Goal: Feedback & Contribution: Submit feedback/report problem

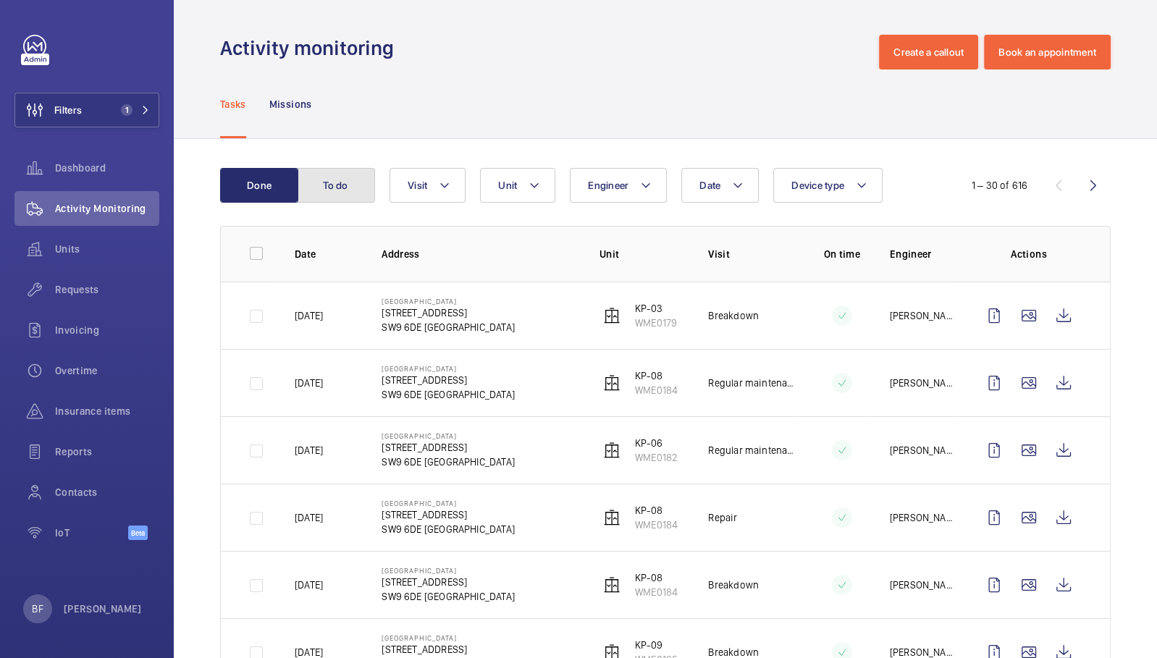
click at [355, 182] on button "To do" at bounding box center [336, 185] width 78 height 35
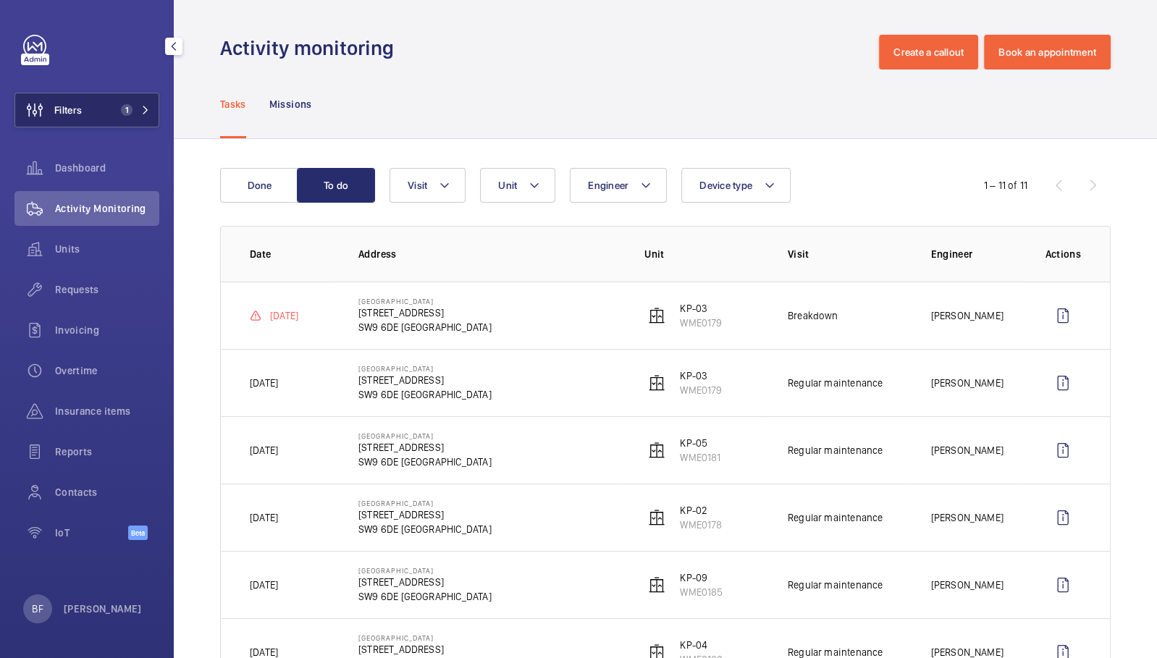
click at [156, 122] on button "Filters 1" at bounding box center [86, 110] width 145 height 35
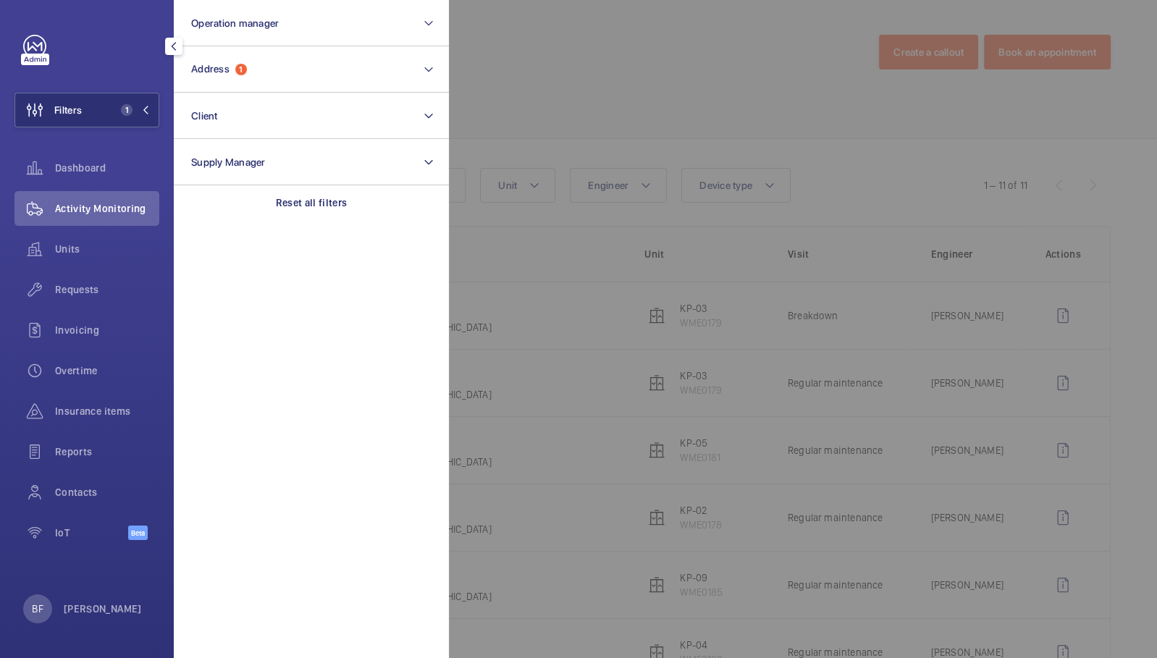
click at [306, 229] on section "Operation manager Address 1 Client Supply Manager Reset all filters" at bounding box center [311, 329] width 275 height 658
click at [288, 190] on div "Reset all filters" at bounding box center [311, 202] width 275 height 35
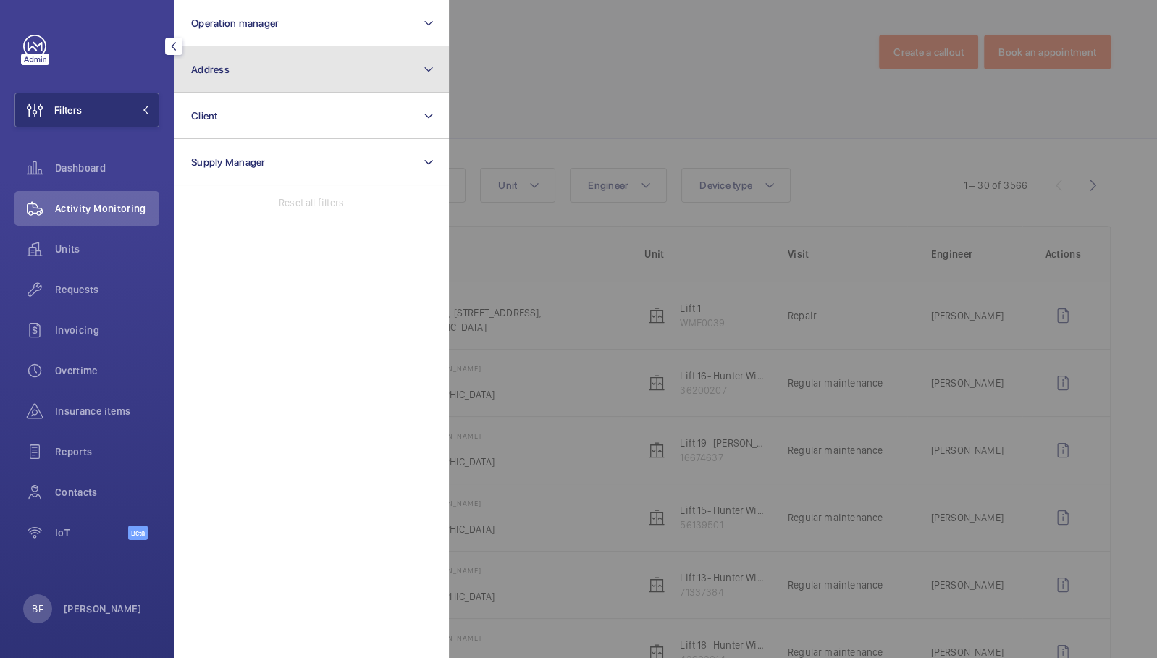
click at [350, 77] on button "Address" at bounding box center [311, 69] width 275 height 46
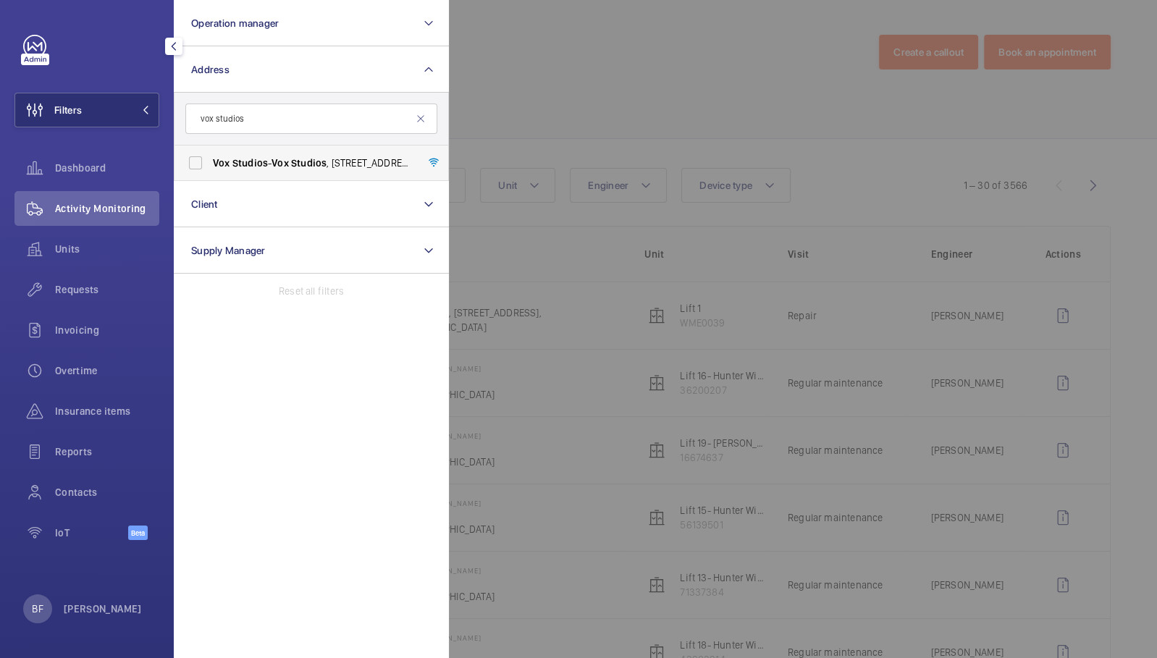
type input "vox studios"
click at [360, 163] on span "Vox Studios - [GEOGRAPHIC_DATA] , [STREET_ADDRESS]" at bounding box center [312, 163] width 199 height 14
click at [185, 166] on label "Vox Studios - [GEOGRAPHIC_DATA] , [STREET_ADDRESS]" at bounding box center [300, 163] width 252 height 35
click at [185, 166] on input "Vox Studios - [GEOGRAPHIC_DATA] , [STREET_ADDRESS]" at bounding box center [195, 162] width 29 height 29
checkbox input "true"
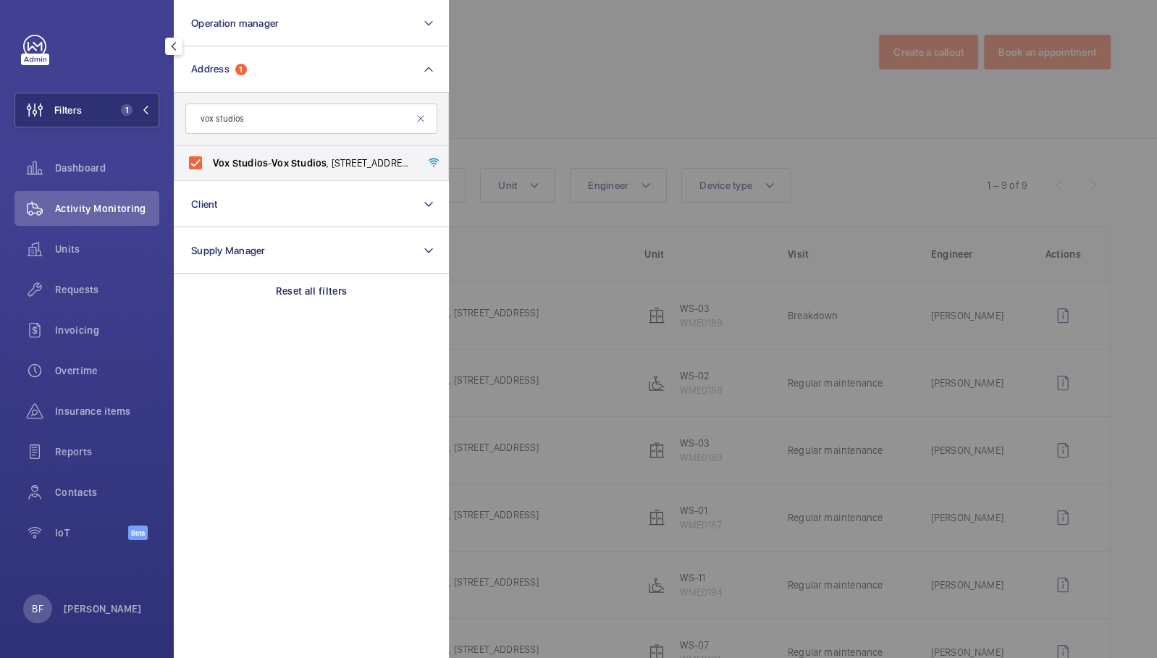
click at [549, 105] on div at bounding box center [1027, 329] width 1157 height 658
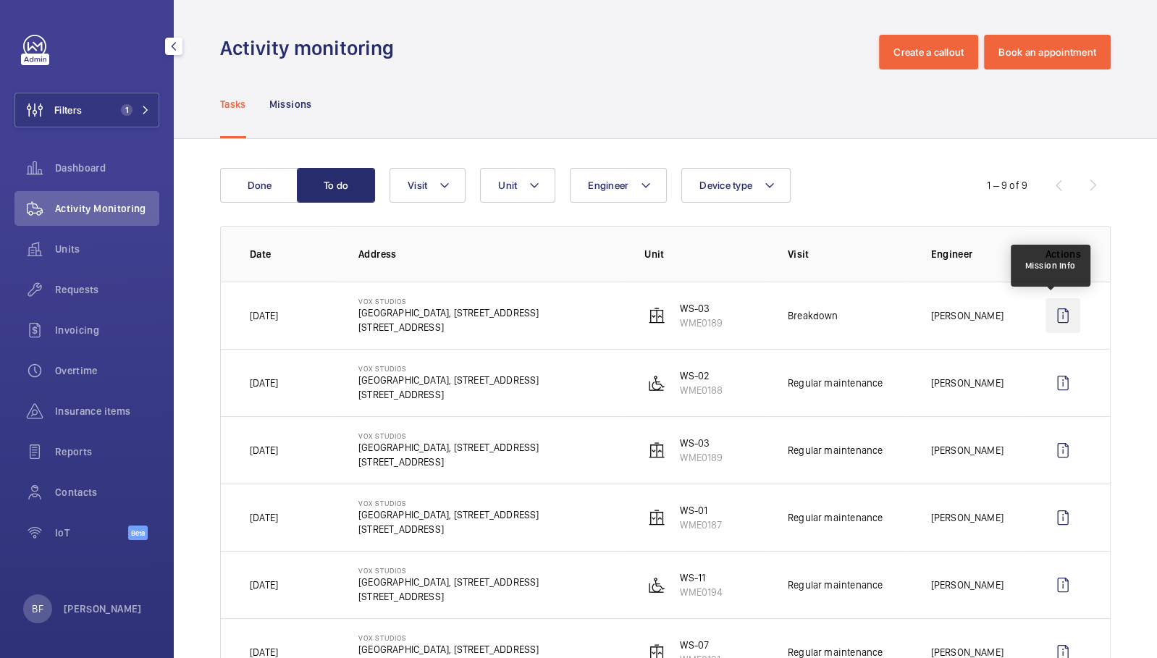
click at [1045, 316] on wm-front-icon-button at bounding box center [1062, 315] width 35 height 35
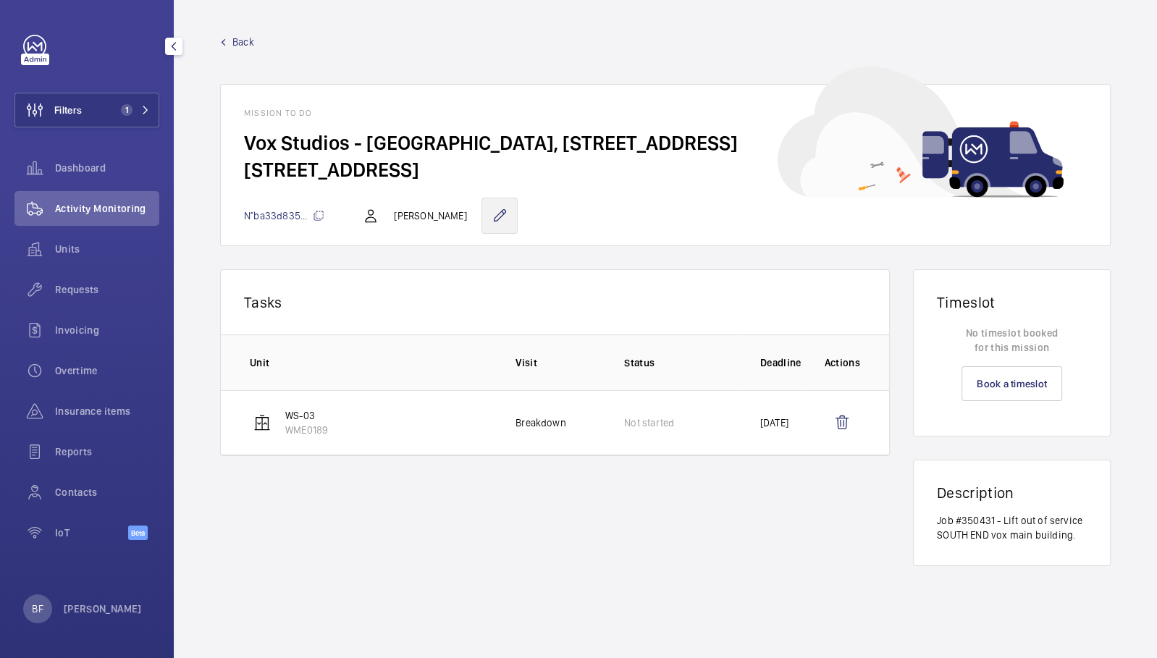
click at [487, 216] on wm-front-icon-button at bounding box center [499, 216] width 36 height 36
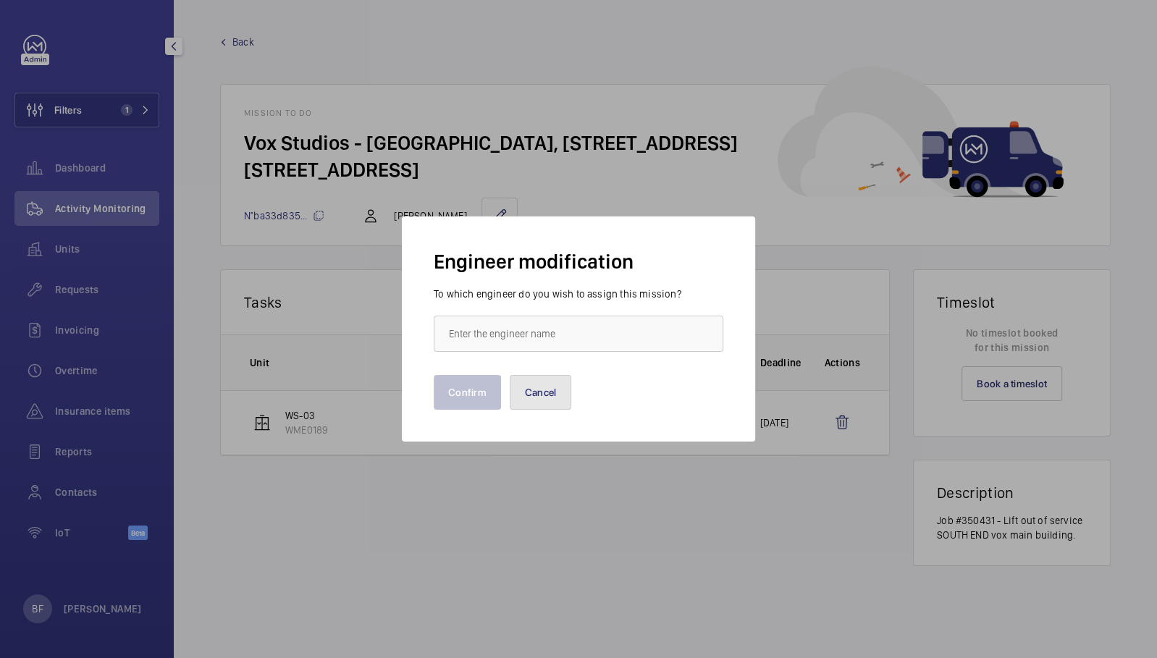
click at [541, 406] on button "Cancel" at bounding box center [541, 392] width 62 height 35
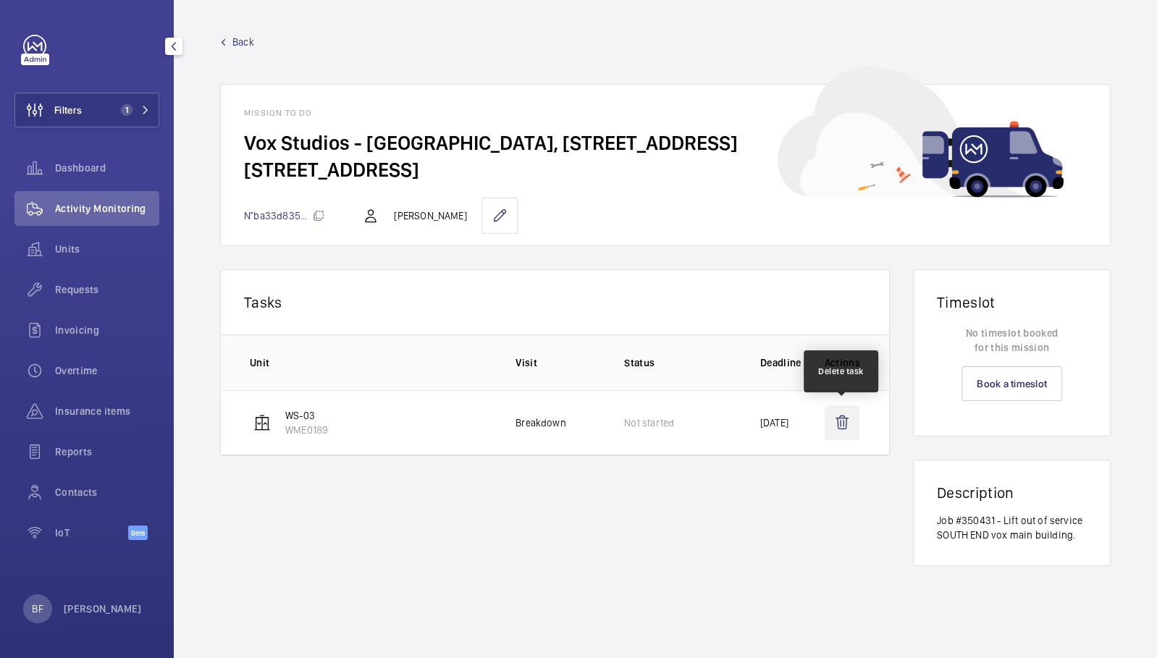
click at [838, 425] on wm-front-icon-button at bounding box center [842, 422] width 35 height 35
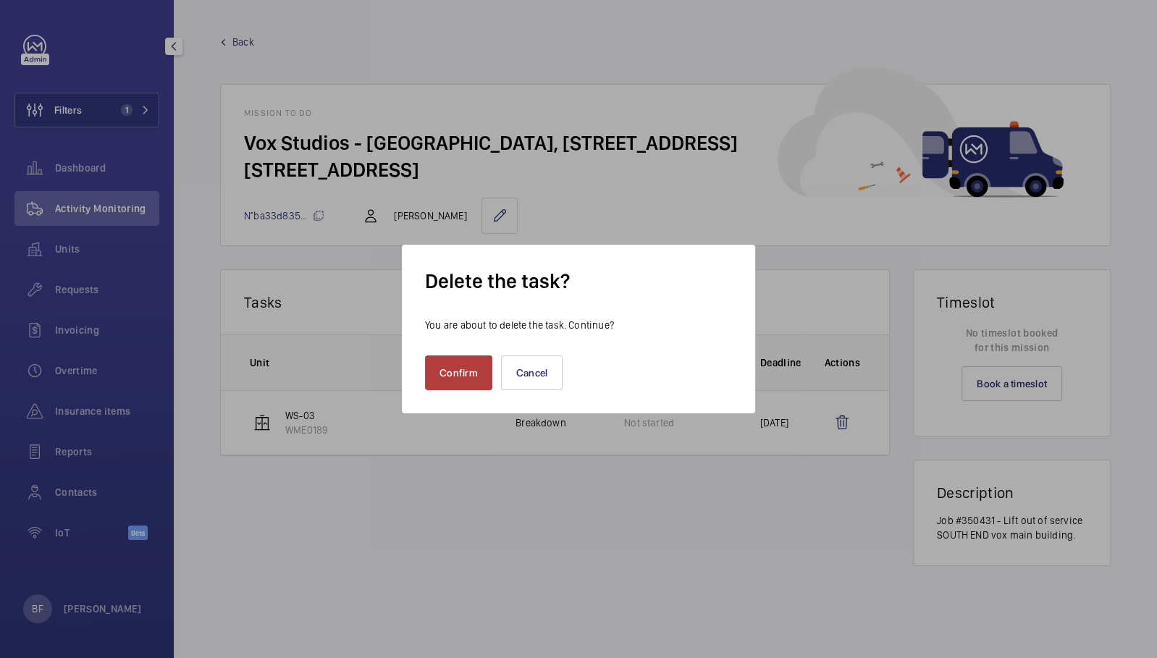
click at [464, 377] on button "Confirm" at bounding box center [458, 372] width 67 height 35
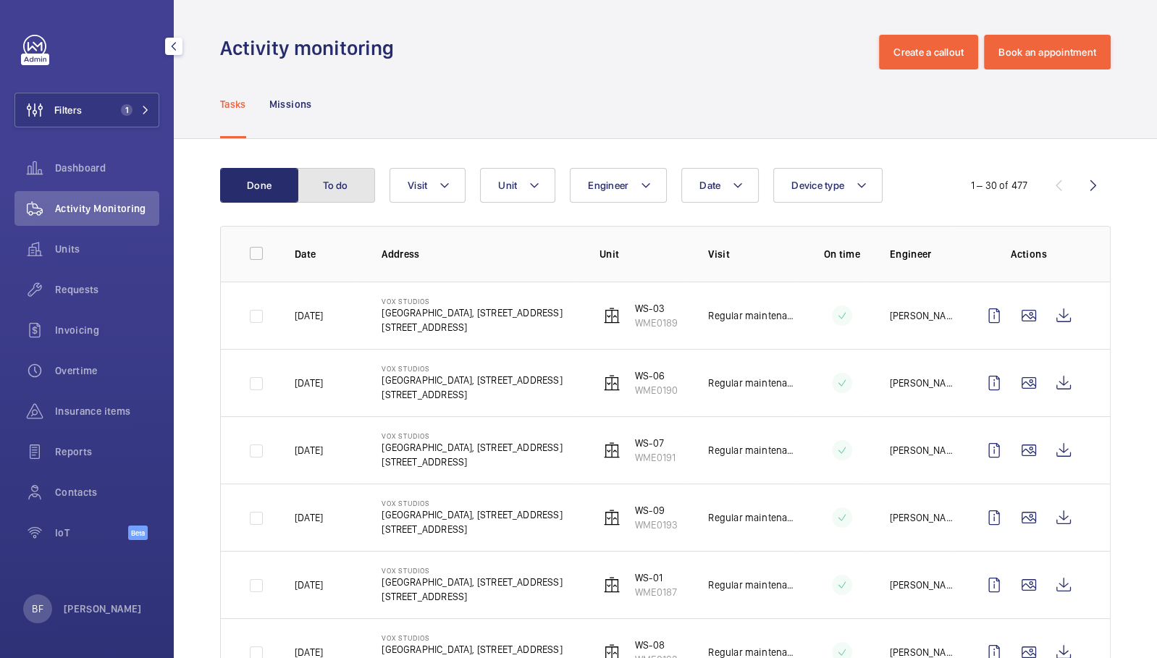
click at [338, 186] on button "To do" at bounding box center [336, 185] width 78 height 35
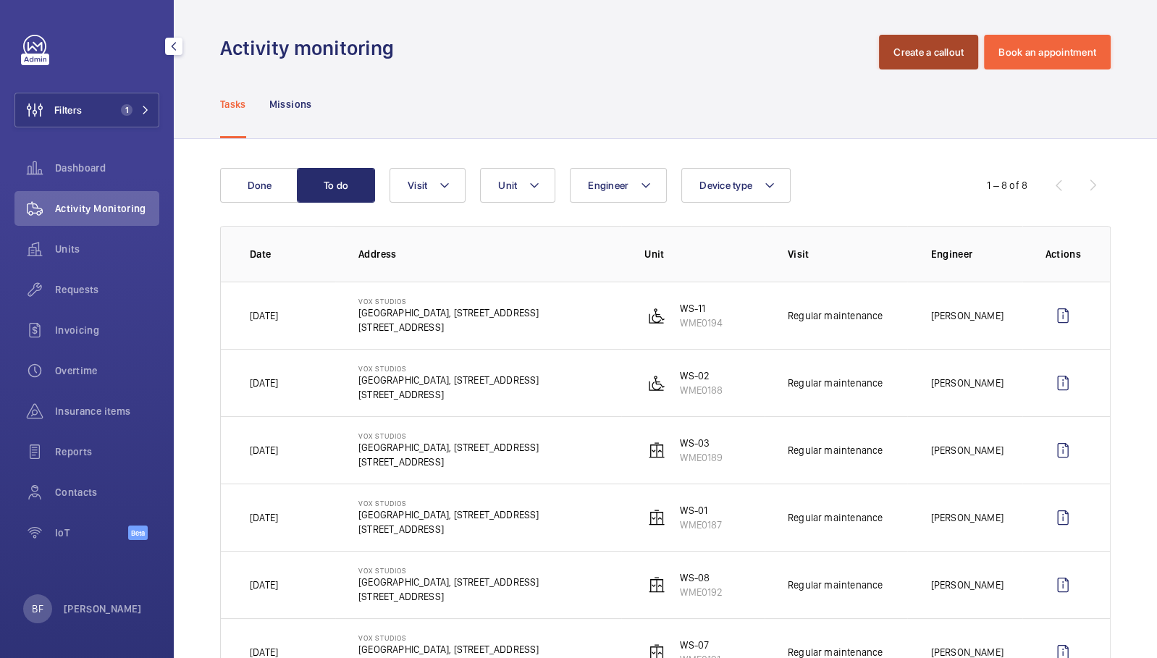
click at [935, 45] on button "Create a callout" at bounding box center [928, 52] width 99 height 35
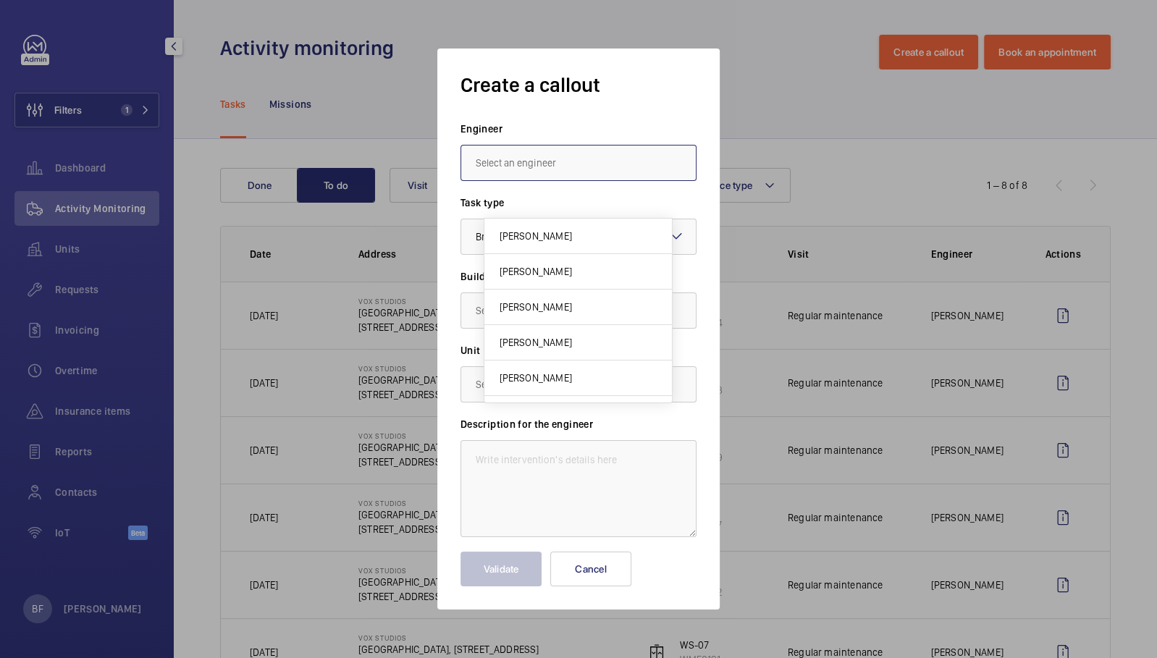
click at [540, 166] on input "text" at bounding box center [578, 163] width 236 height 36
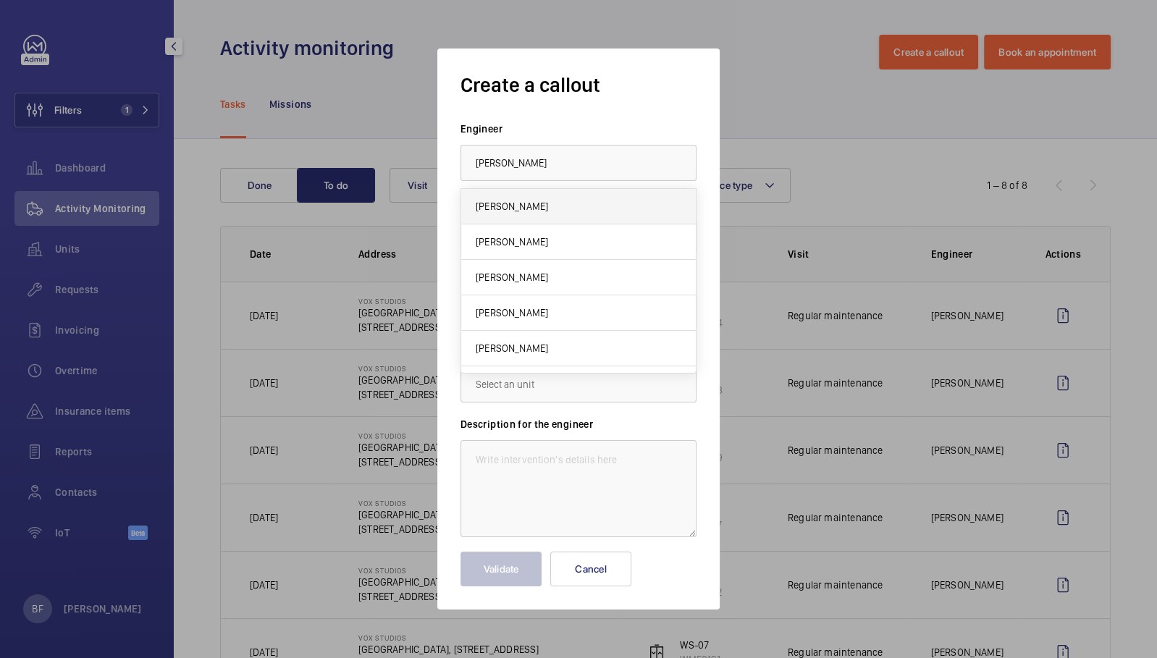
click at [589, 203] on mat-option "[PERSON_NAME]" at bounding box center [578, 206] width 235 height 35
type input "[PERSON_NAME]"
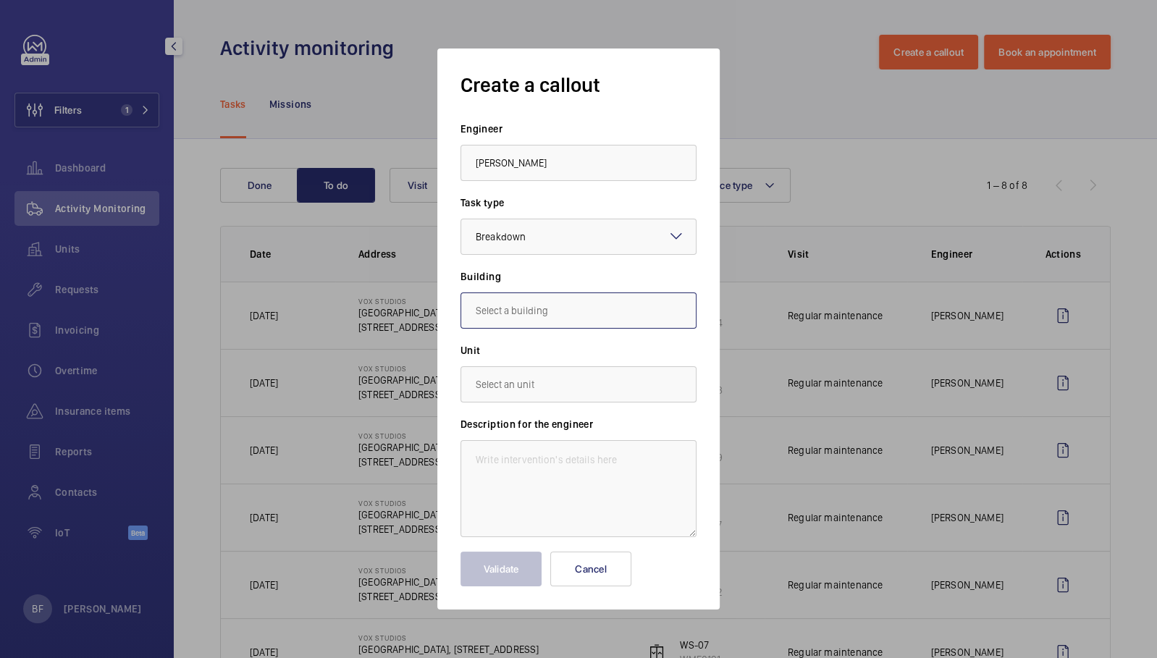
click at [536, 316] on input "text" at bounding box center [578, 310] width 236 height 36
click at [510, 361] on span "[GEOGRAPHIC_DATA], [STREET_ADDRESS]" at bounding box center [566, 354] width 180 height 14
type input "[GEOGRAPHIC_DATA], [STREET_ADDRESS]"
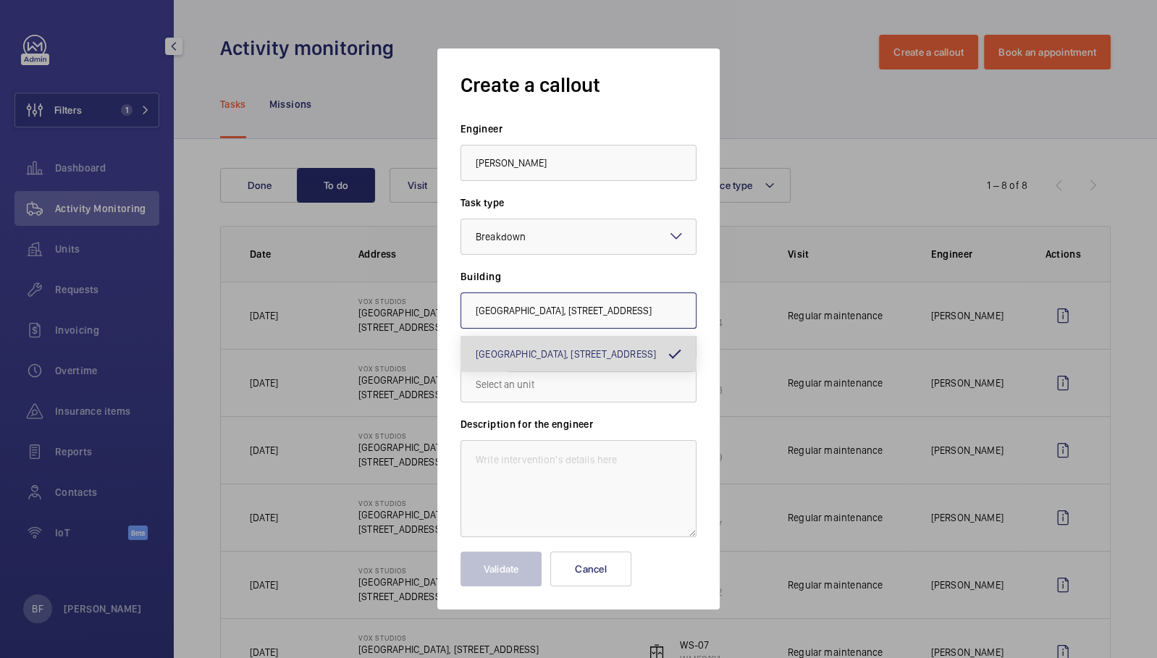
scroll to position [0, 55]
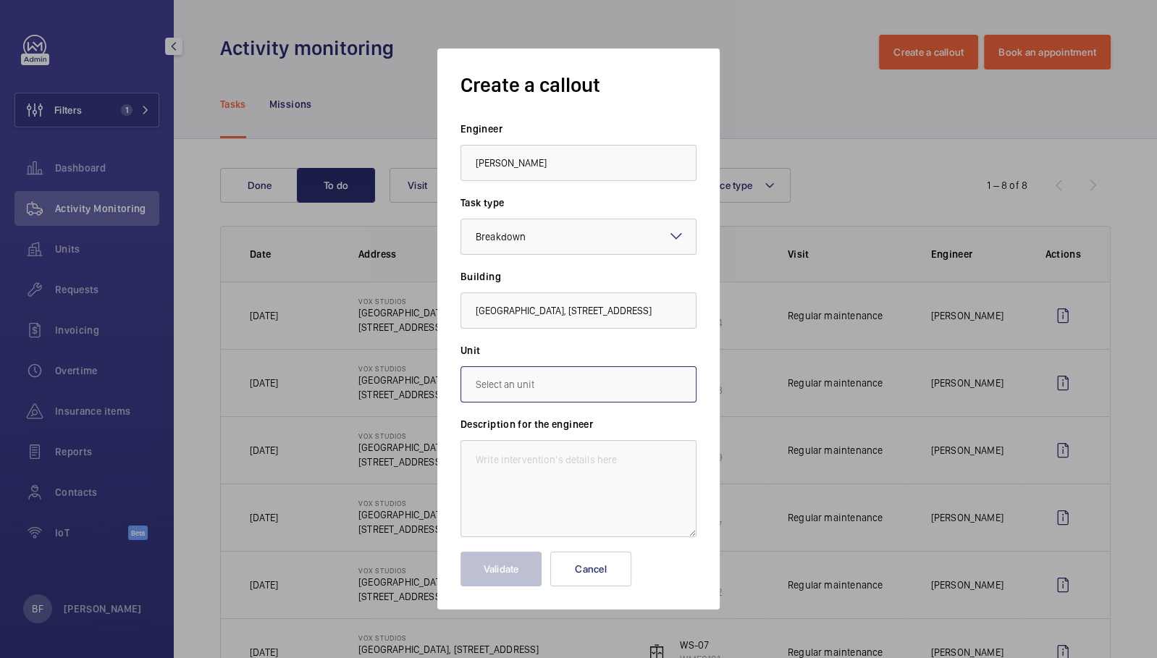
click at [507, 398] on input "text" at bounding box center [578, 384] width 236 height 36
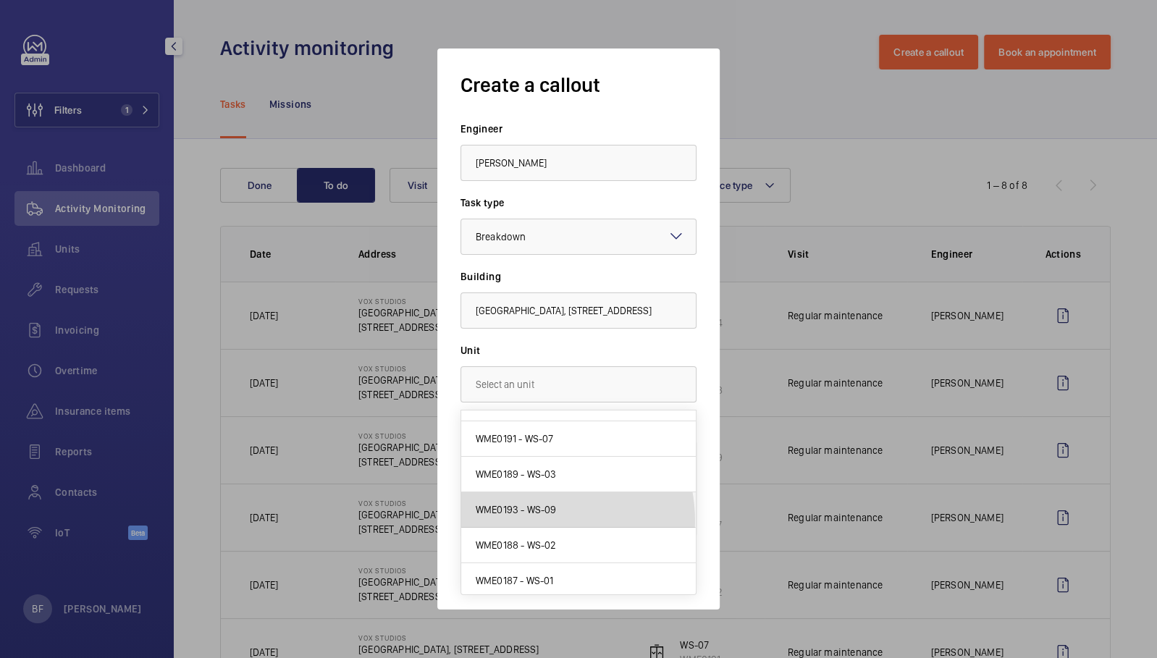
click at [534, 518] on mat-option "WME0193 - WS-09" at bounding box center [578, 509] width 235 height 35
type input "WME0193 - WS-09"
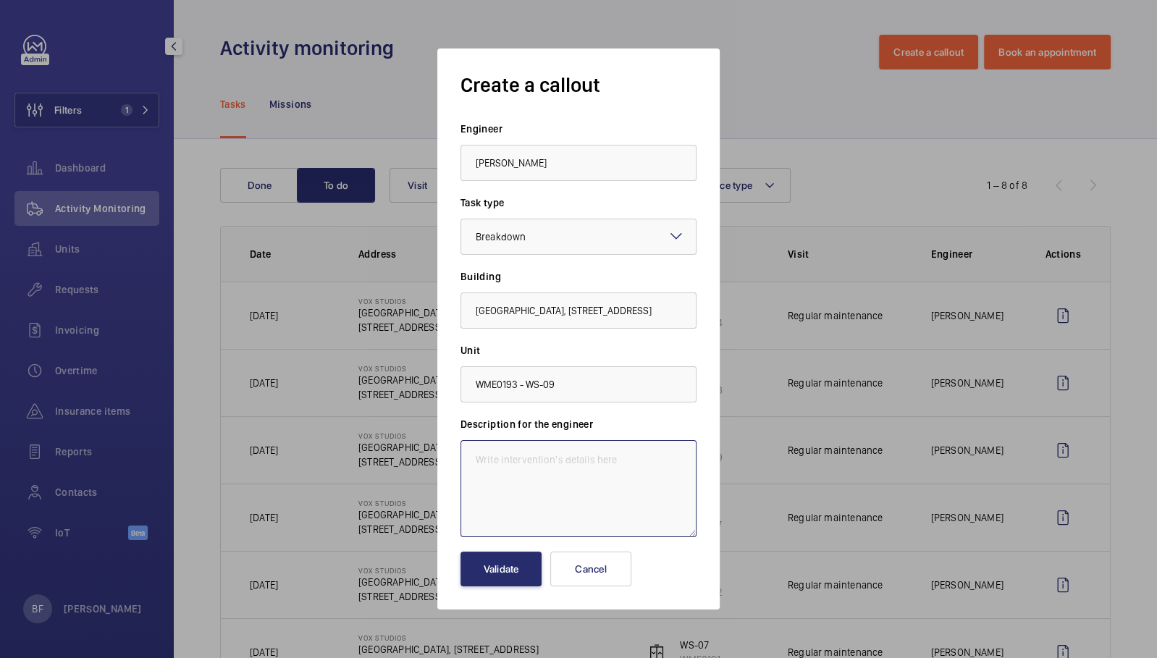
click at [534, 518] on textarea at bounding box center [578, 488] width 236 height 97
click at [507, 461] on textarea at bounding box center [578, 488] width 236 height 97
paste textarea "Lift out of service SOUTH END vox main building"
click at [471, 460] on textarea "Lift out of service SOUTH END vox main building" at bounding box center [578, 488] width 236 height 97
paste textarea "Job #350431"
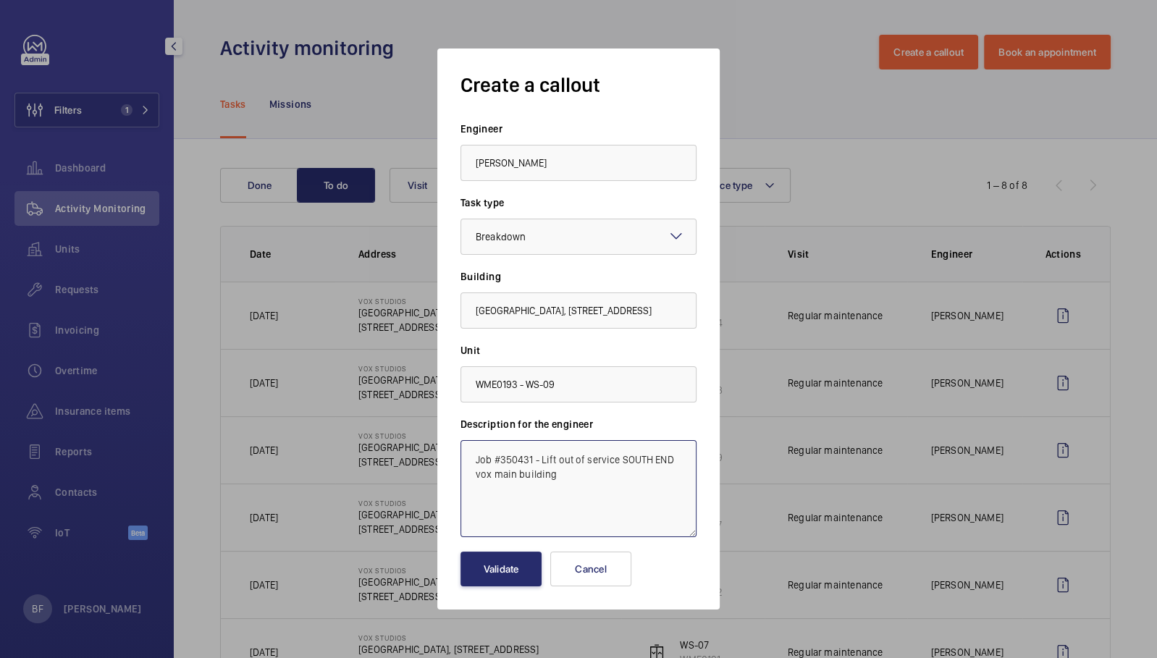
click at [561, 473] on textarea "Job #350431 - Lift out of service SOUTH END vox main building" at bounding box center [578, 488] width 236 height 97
type textarea "Job #350431 - Lift out of service SOUTH END vox main building."
click at [495, 568] on button "Validate" at bounding box center [500, 569] width 81 height 35
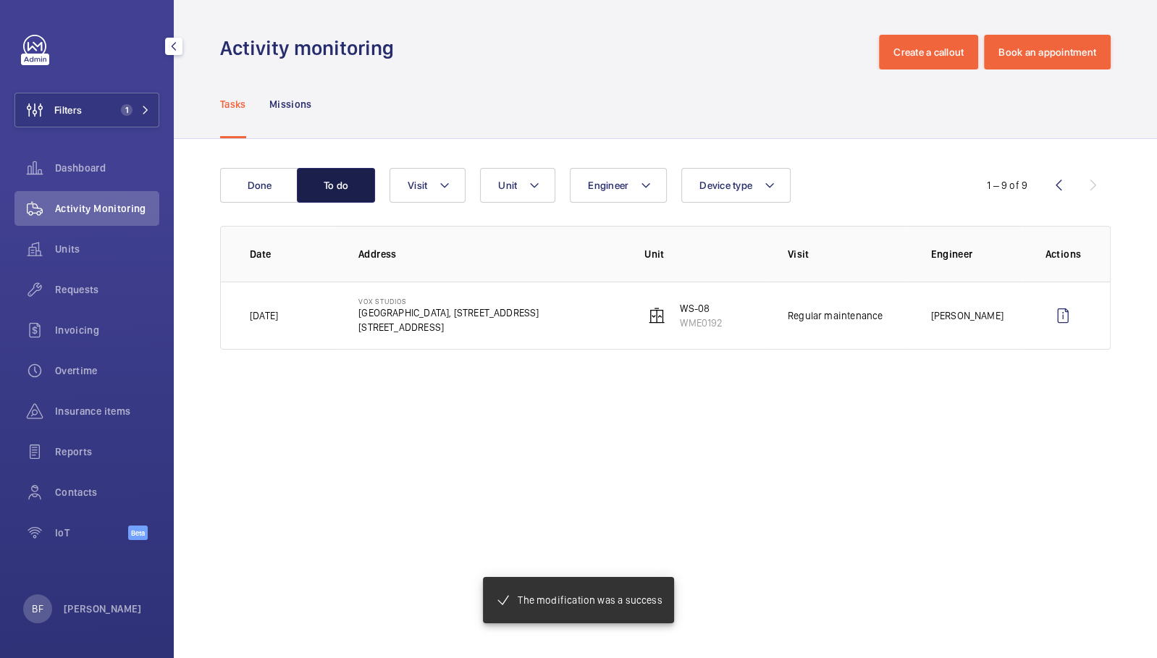
click at [334, 186] on button "To do" at bounding box center [336, 185] width 78 height 35
click at [253, 166] on div "Done To do Engineer Unit Device type Visit 1 – 9 of 9 Date Address Unit Visit E…" at bounding box center [665, 261] width 983 height 245
click at [251, 197] on button "Done" at bounding box center [259, 185] width 78 height 35
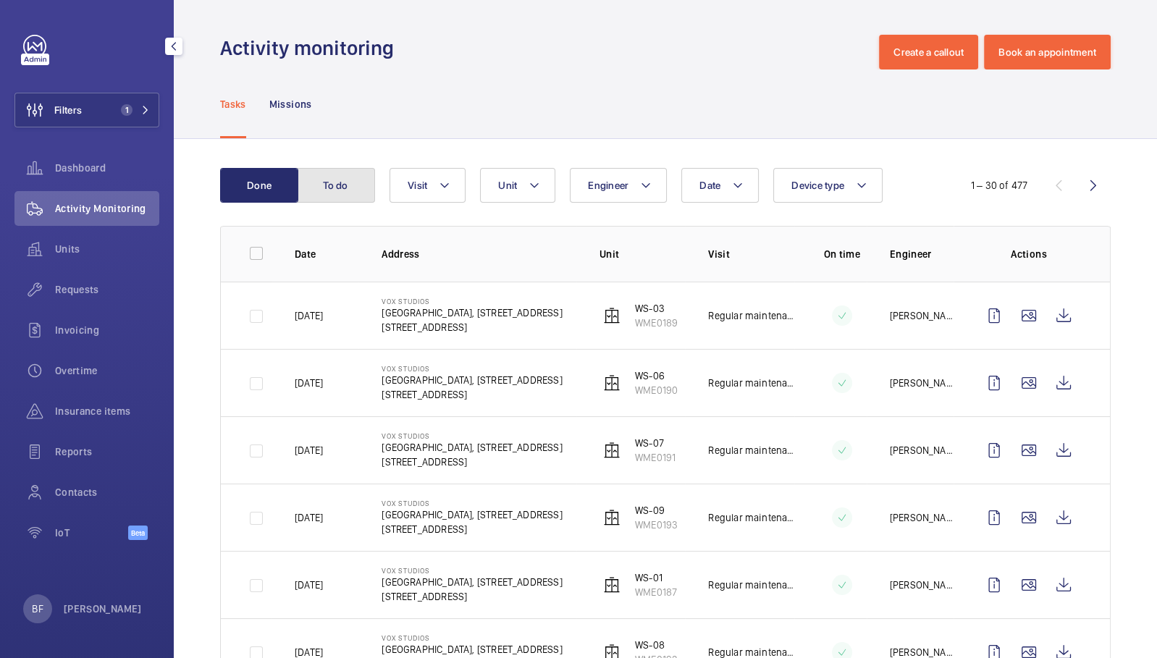
click at [333, 189] on button "To do" at bounding box center [336, 185] width 78 height 35
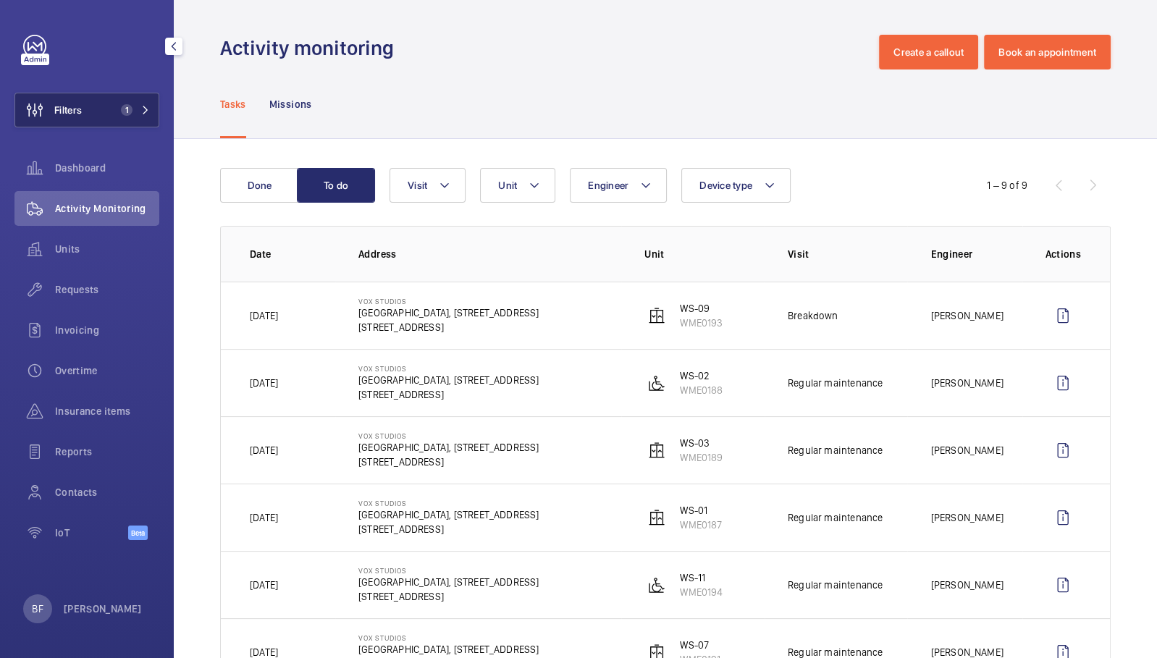
click at [148, 108] on mat-icon at bounding box center [145, 110] width 9 height 9
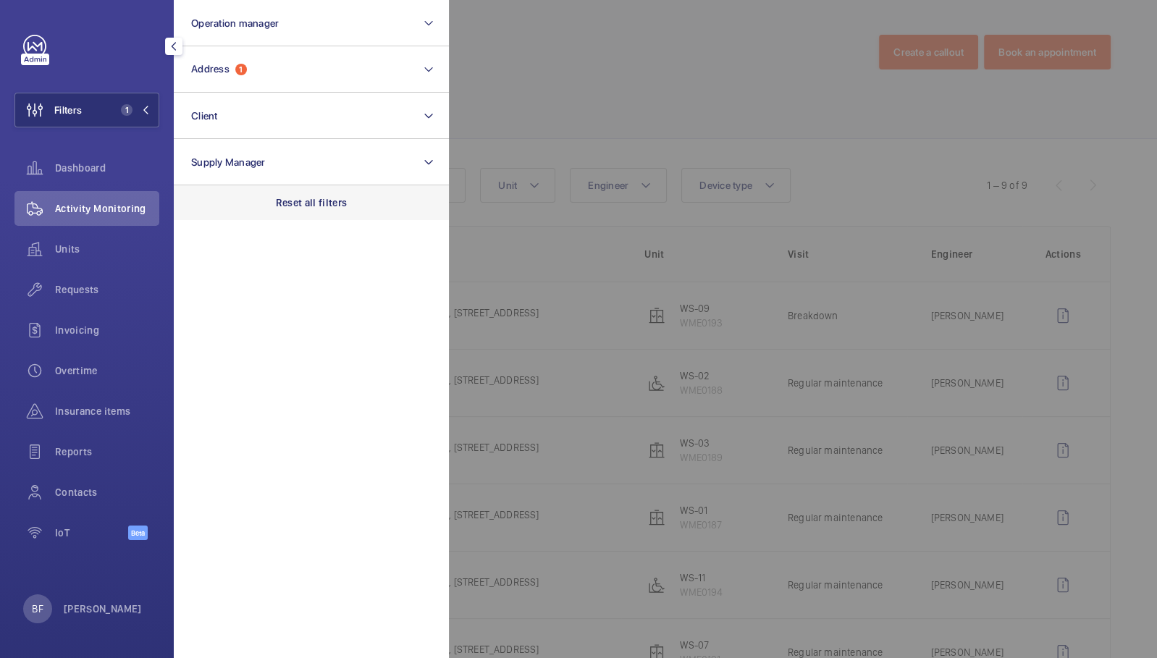
click at [269, 200] on div "Reset all filters" at bounding box center [311, 202] width 275 height 35
click at [607, 121] on div at bounding box center [1027, 329] width 1157 height 658
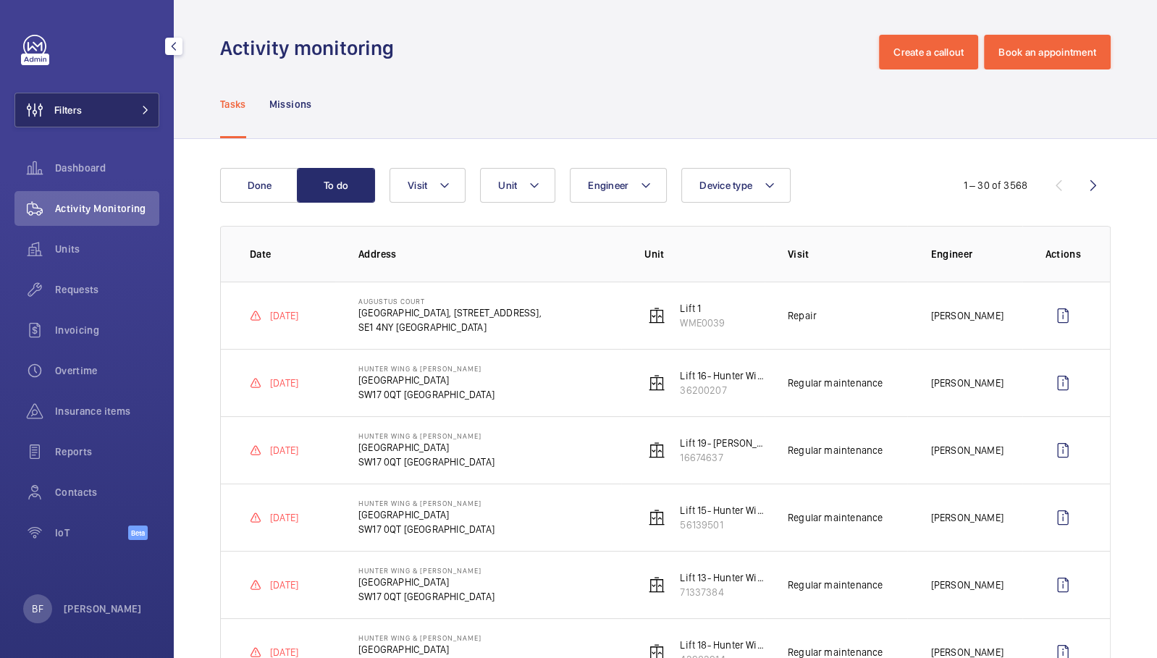
click at [143, 116] on button "Filters" at bounding box center [86, 110] width 145 height 35
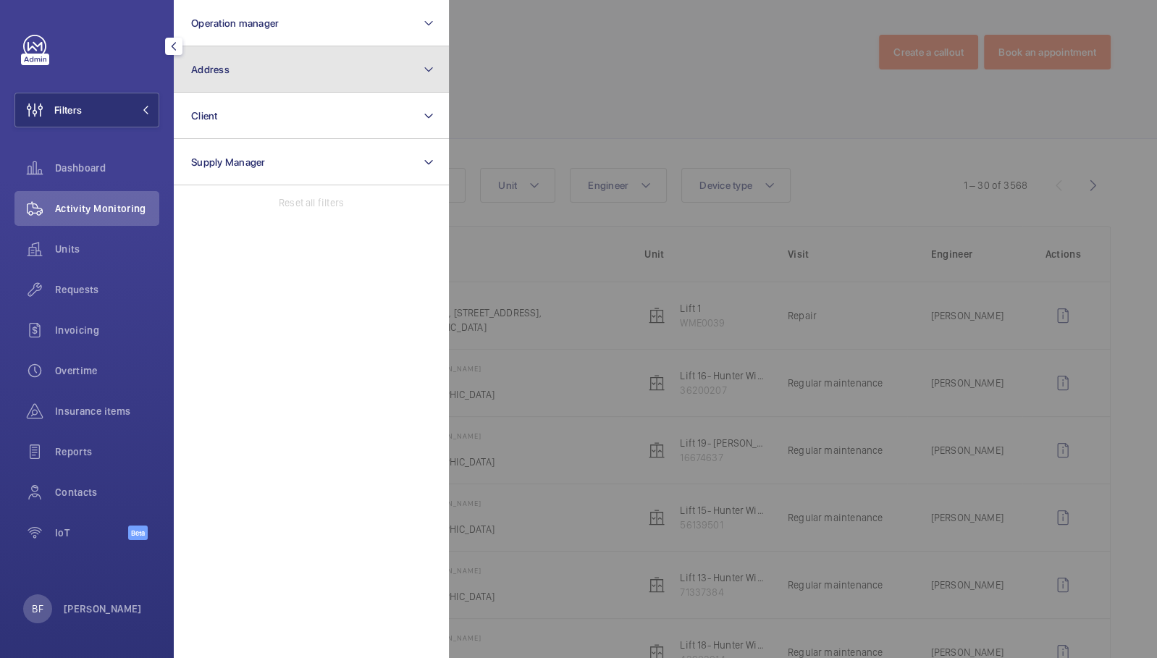
click at [292, 80] on button "Address" at bounding box center [311, 69] width 275 height 46
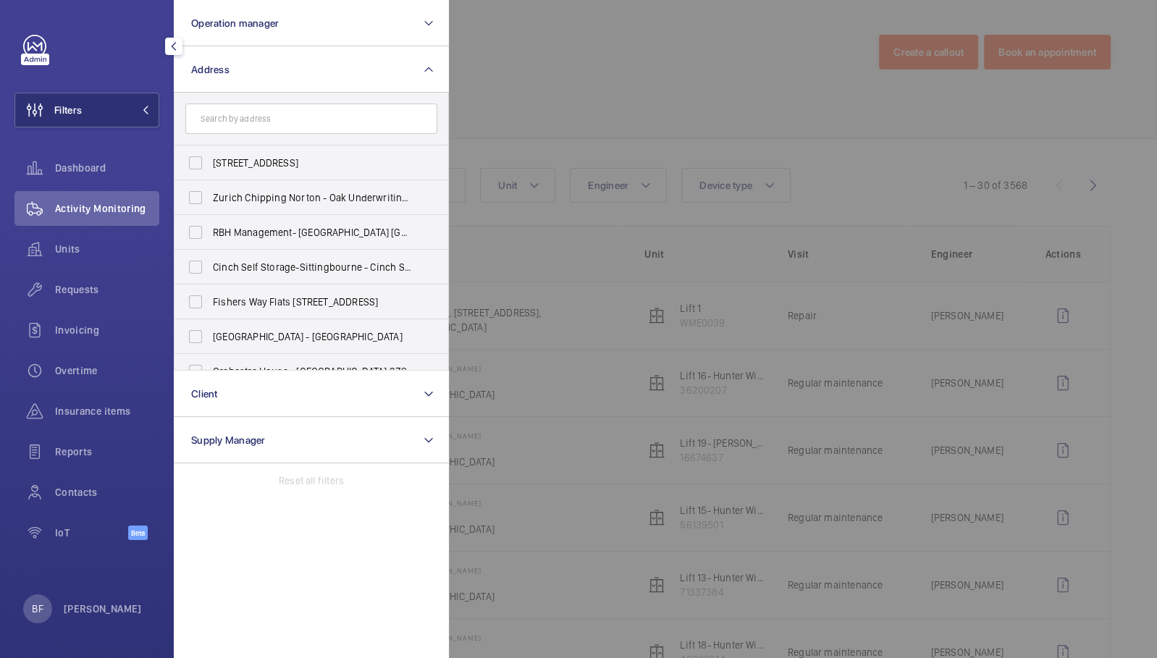
click at [291, 127] on input "text" at bounding box center [311, 119] width 252 height 30
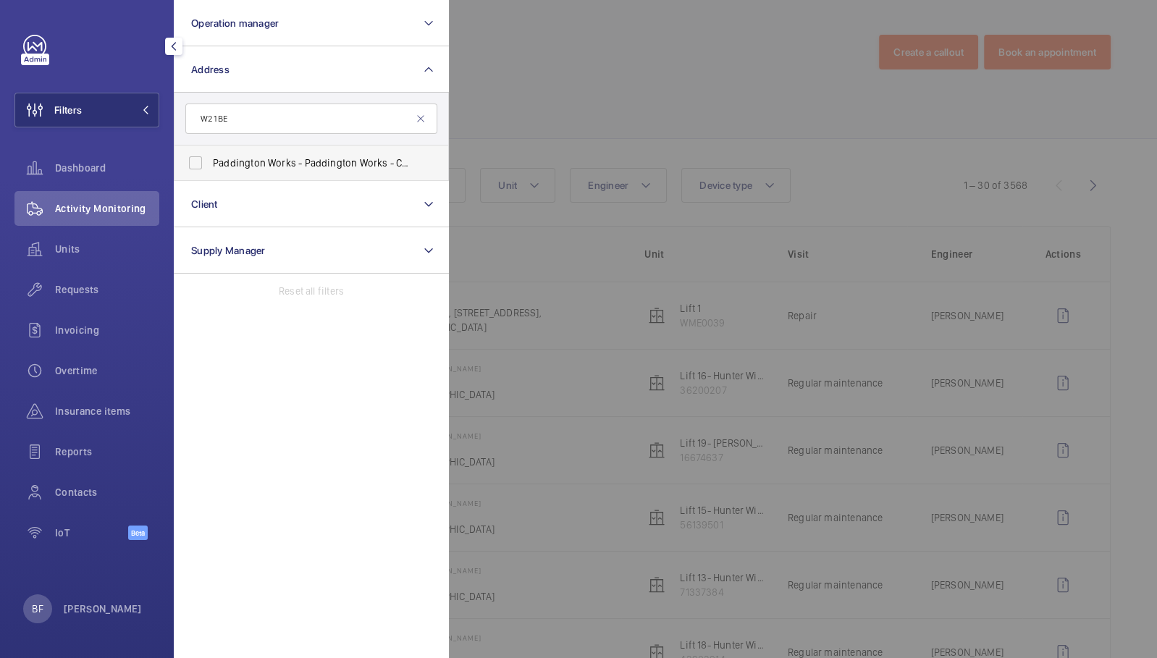
type input "W2 1BE"
click at [292, 161] on span "Paddington Works - Paddington Works - Coworking, Offices, Meeting Rooms & [GEOG…" at bounding box center [312, 163] width 199 height 14
click at [210, 161] on input "Paddington Works - Paddington Works - Coworking, Offices, Meeting Rooms & [GEOG…" at bounding box center [195, 162] width 29 height 29
checkbox input "true"
click at [753, 64] on div at bounding box center [1027, 329] width 1157 height 658
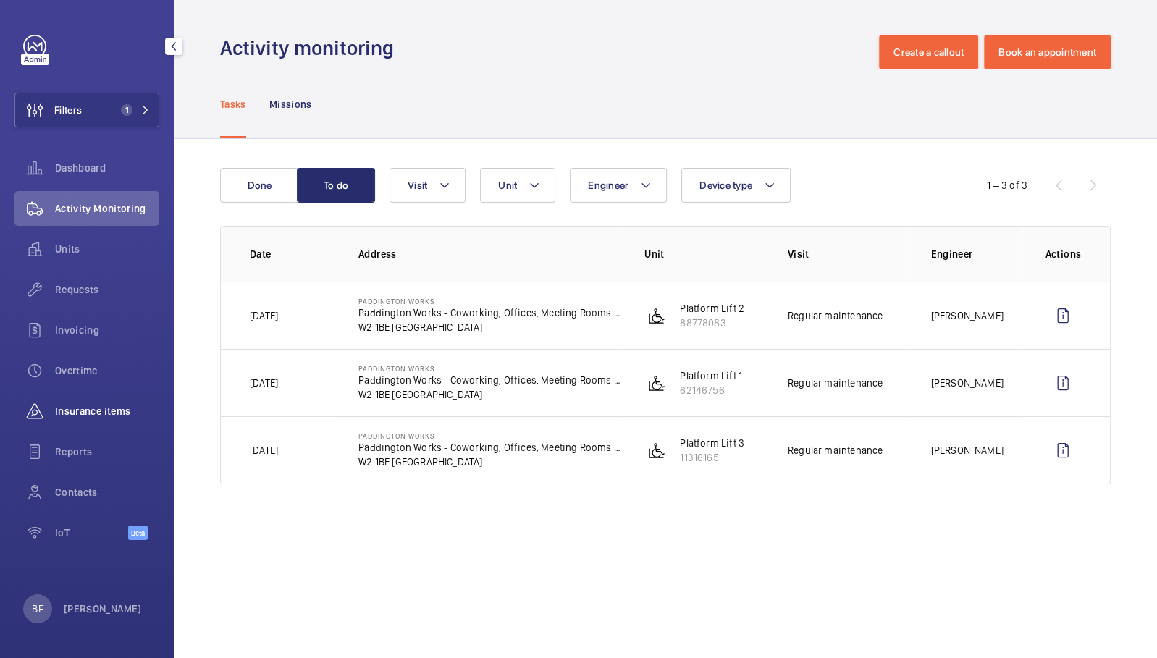
click at [109, 413] on span "Insurance items" at bounding box center [107, 411] width 104 height 14
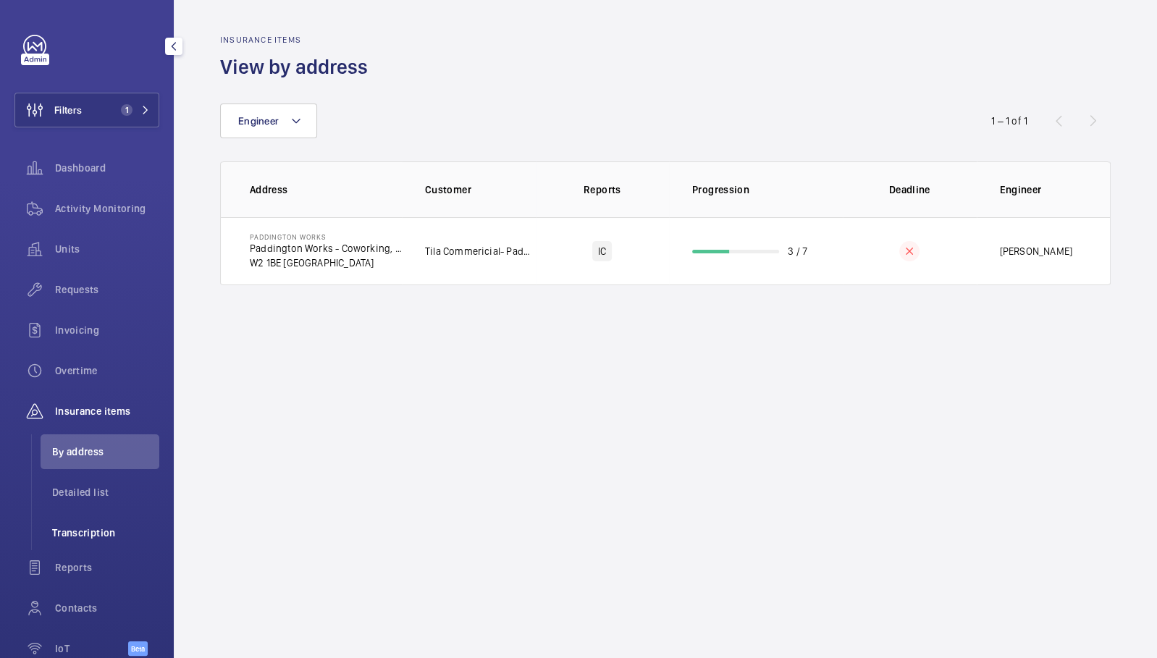
click at [103, 530] on span "Transcription" at bounding box center [105, 533] width 107 height 14
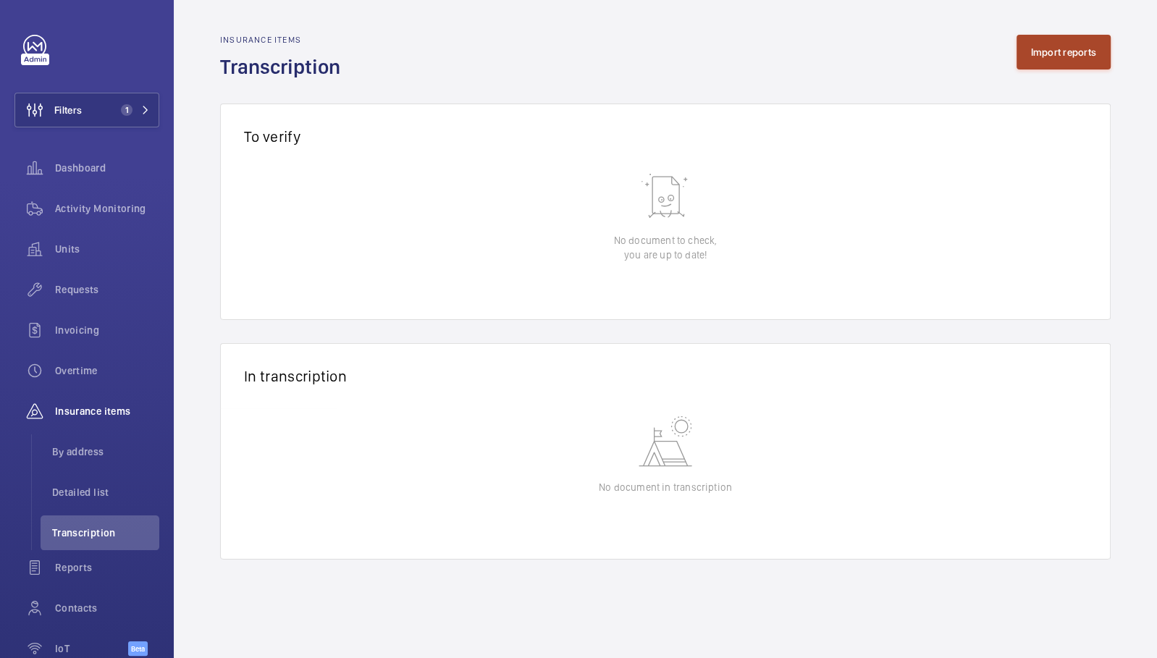
click at [1078, 55] on button "Import reports" at bounding box center [1063, 52] width 95 height 35
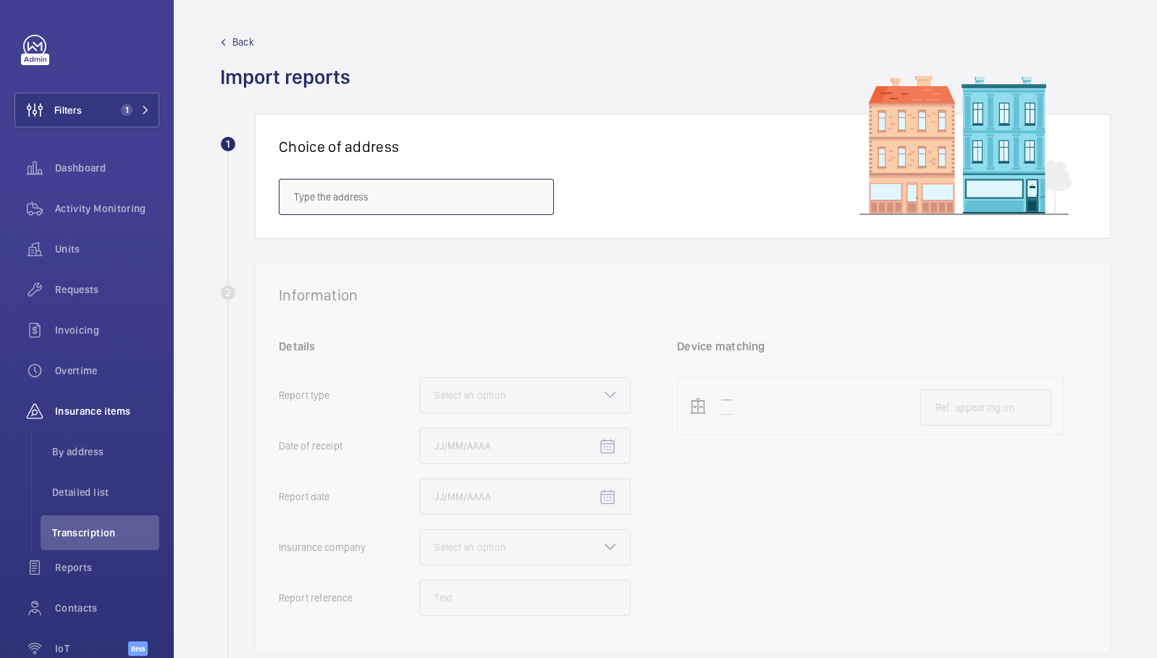
click at [352, 206] on input "text" at bounding box center [416, 197] width 275 height 36
paste input "W2 1BE"
click at [353, 235] on span "Paddington Works - Paddington Works - Coworking, Offices, Meeting Rooms & [GEOG…" at bounding box center [416, 240] width 245 height 14
type input "Paddington Works - Paddington Works - Coworking, Offices, Meeting Rooms & [GEOG…"
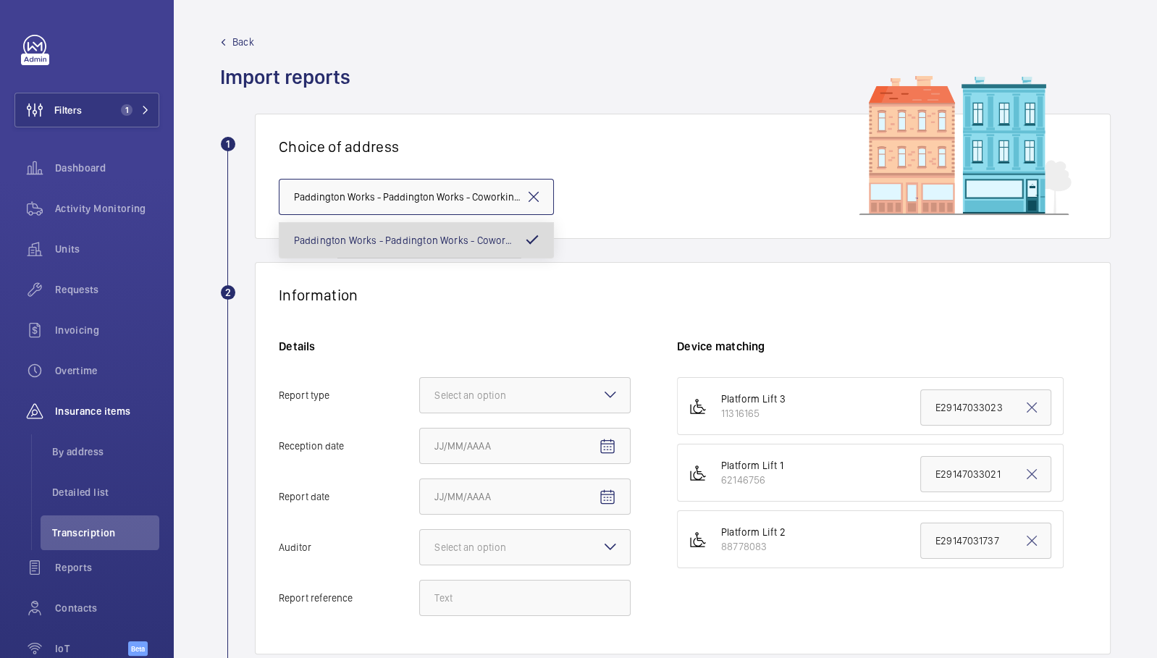
scroll to position [0, 240]
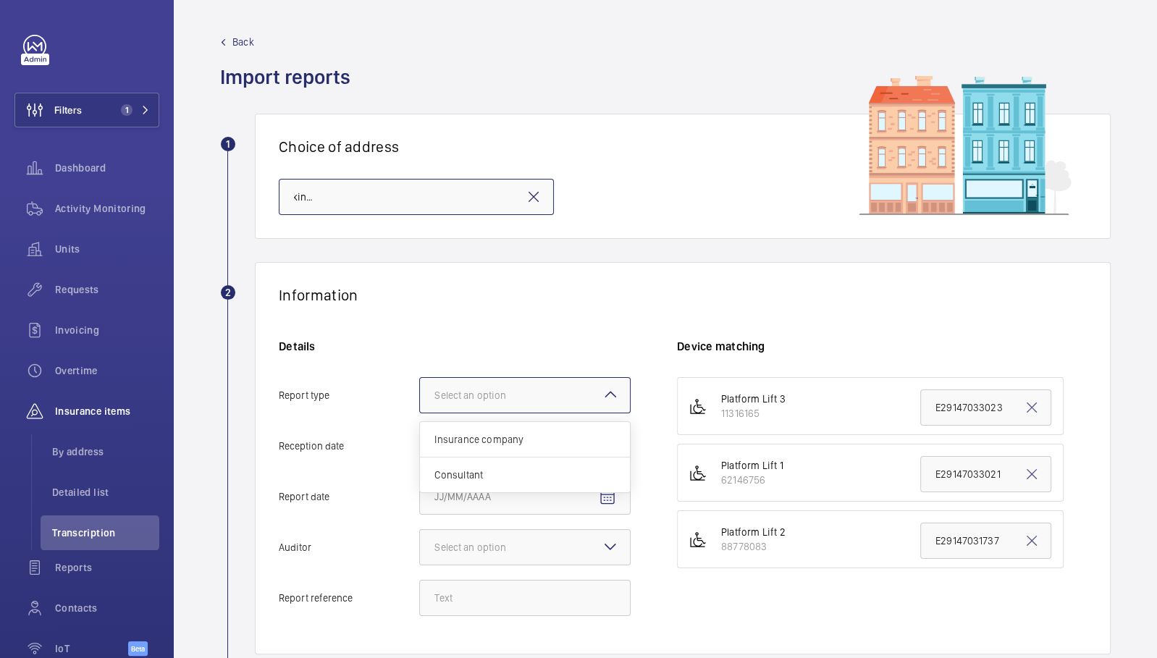
click at [523, 396] on div "Select an option" at bounding box center [488, 395] width 108 height 14
click at [420, 396] on input "Report type Select an option Insurance company Consultant" at bounding box center [420, 395] width 0 height 35
click at [539, 446] on div "Insurance company" at bounding box center [525, 439] width 210 height 35
click at [420, 413] on input "Report type Select an option Insurance company Consultant" at bounding box center [420, 395] width 0 height 35
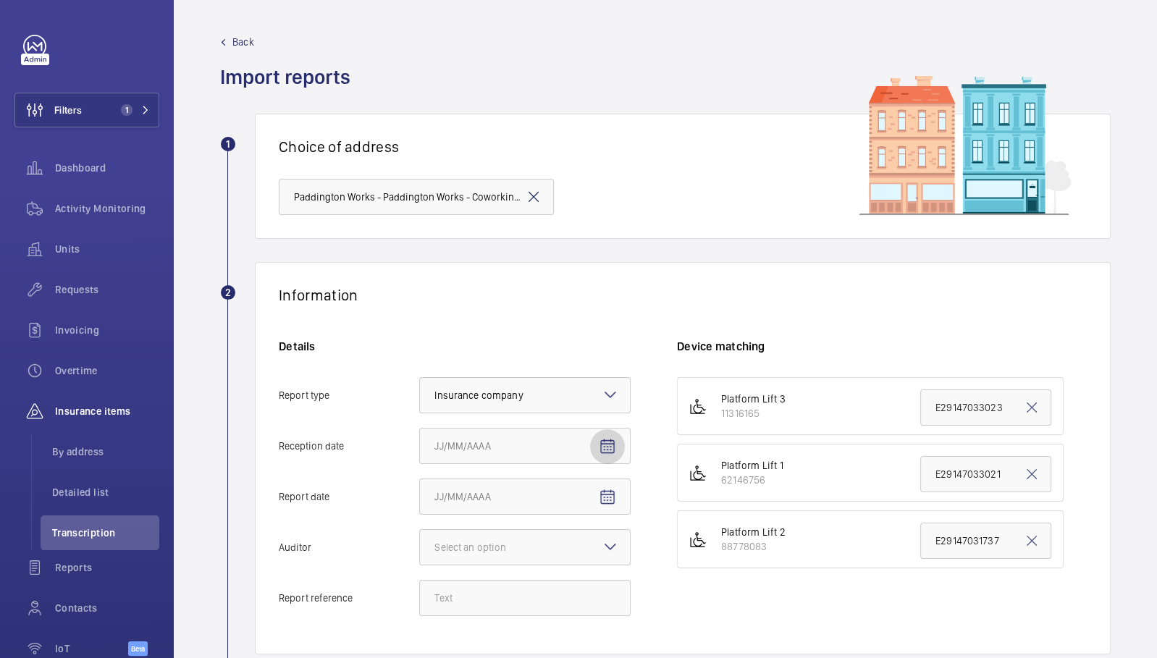
click at [612, 439] on mat-icon "Open calendar" at bounding box center [607, 446] width 17 height 17
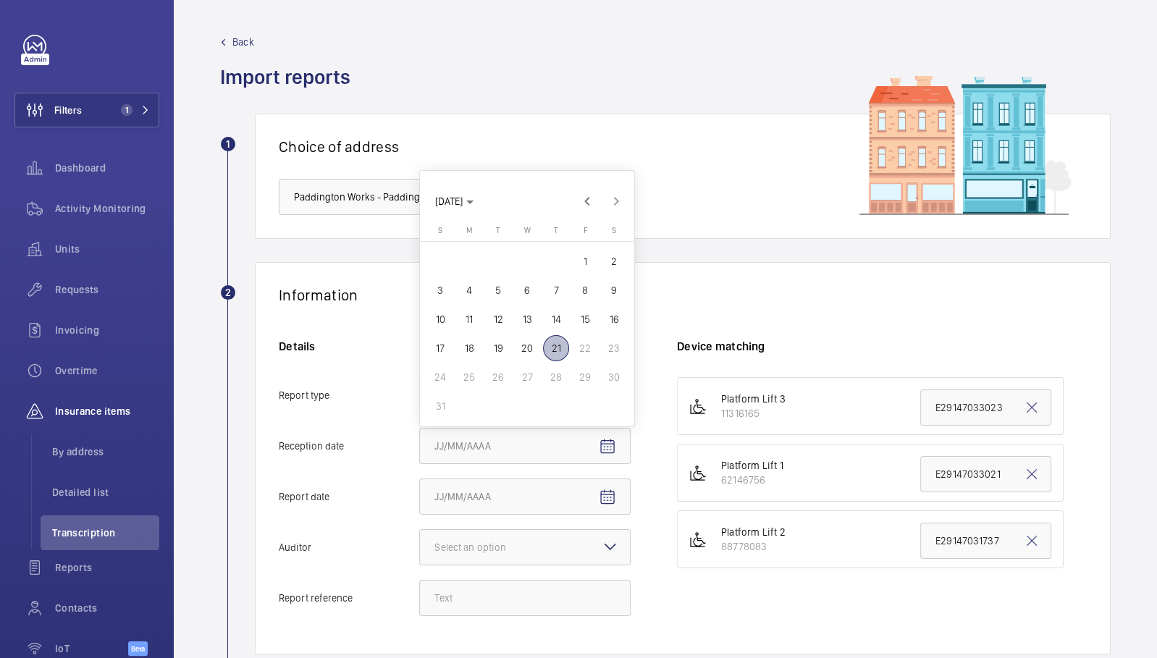
click at [555, 348] on span "21" at bounding box center [556, 348] width 26 height 26
type input "[DATE]"
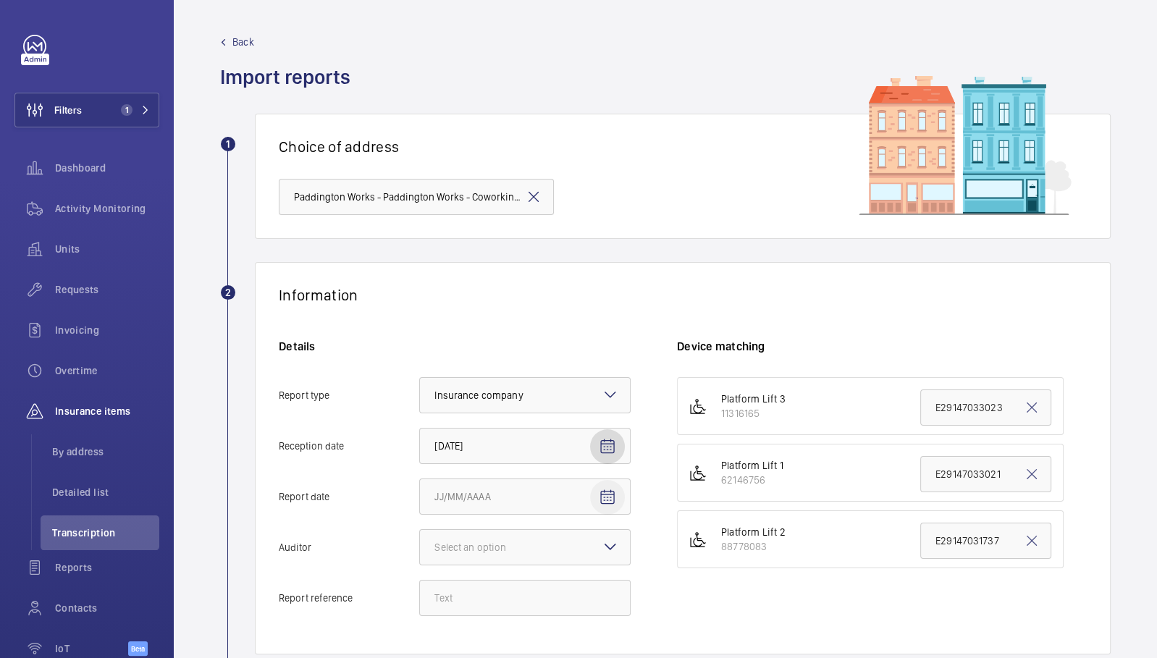
click at [604, 489] on mat-icon "Open calendar" at bounding box center [607, 497] width 17 height 17
click at [473, 402] on span "18" at bounding box center [469, 399] width 26 height 26
type input "[DATE]"
click at [527, 547] on div "Select an option" at bounding box center [488, 547] width 108 height 14
click at [420, 547] on input "Auditor Select an option Veritas Zurich British Engineering Allianz Other" at bounding box center [420, 547] width 0 height 35
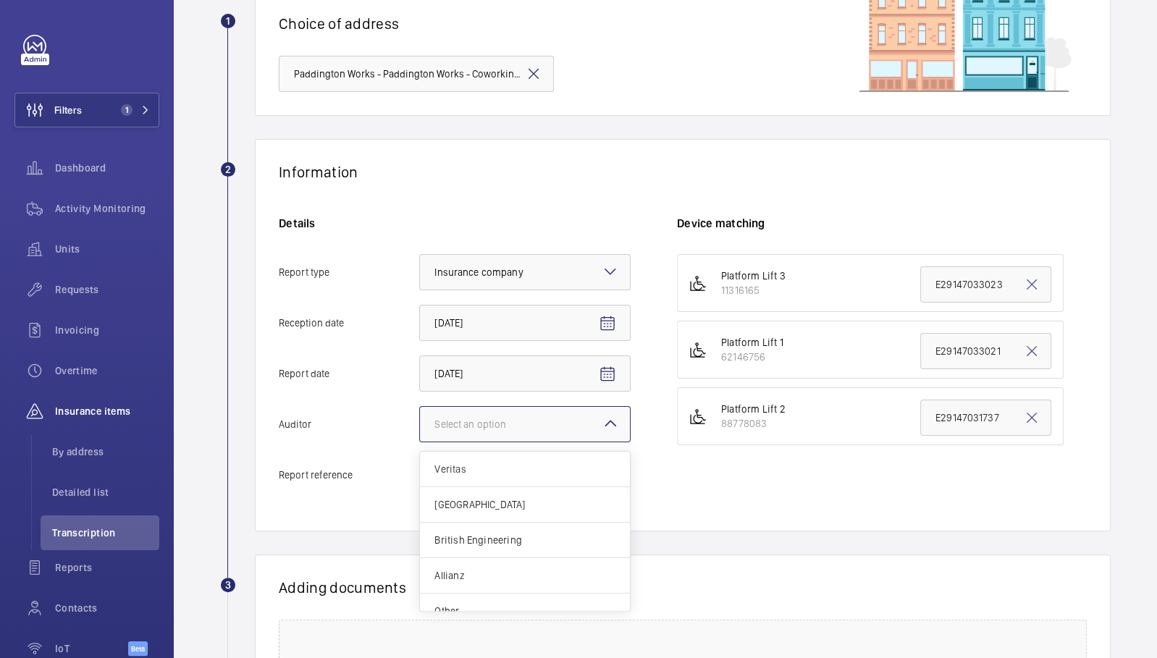
scroll to position [128, 0]
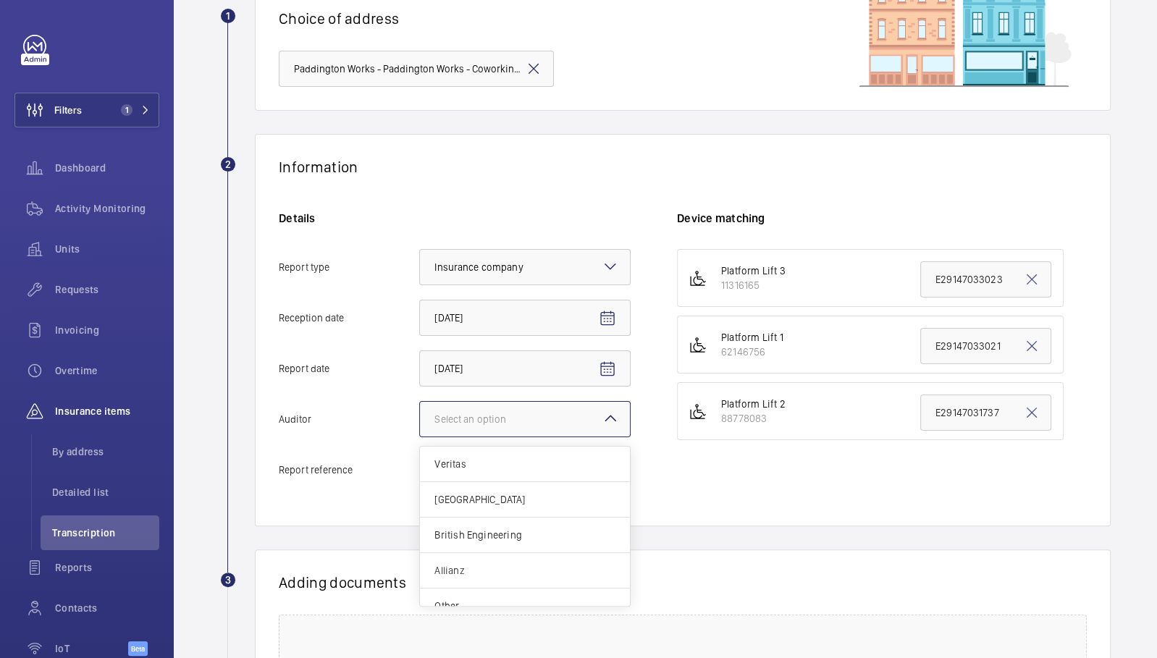
click at [529, 563] on span "Allianz" at bounding box center [524, 570] width 181 height 14
click at [420, 437] on input "Auditor Select an option Veritas Zurich British Engineering Allianz Other" at bounding box center [420, 419] width 0 height 35
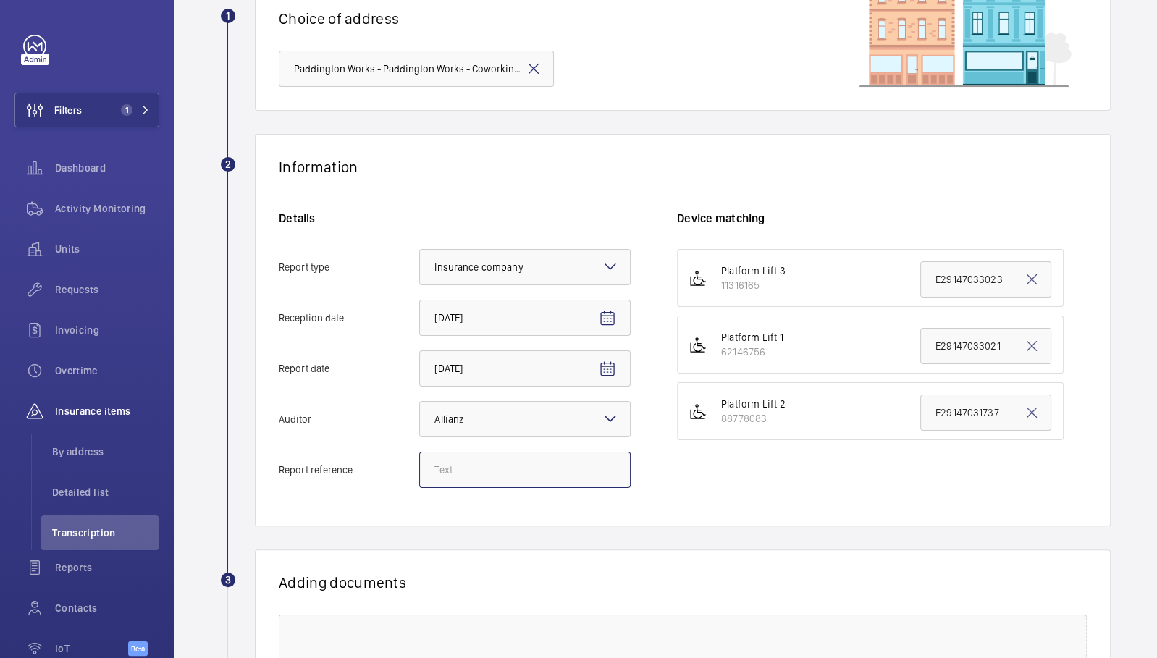
click at [529, 452] on input "Report reference" at bounding box center [524, 470] width 211 height 36
click at [457, 471] on input "Report reference" at bounding box center [524, 470] width 211 height 36
paste input "E29147033691"
type input "E29147033691"
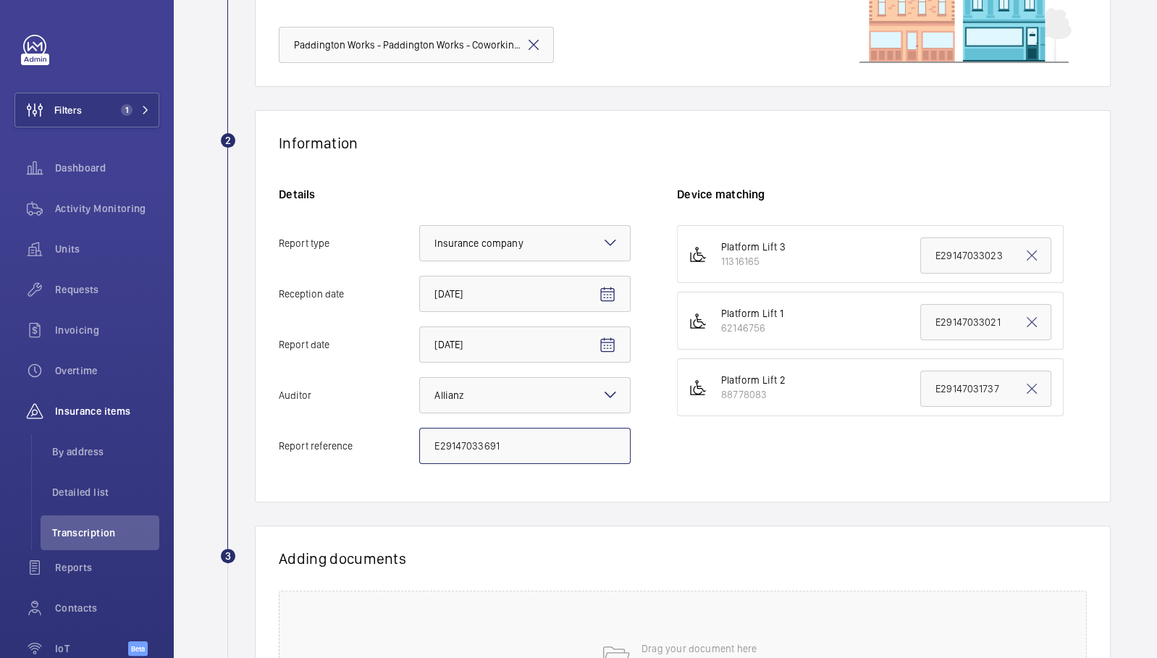
scroll to position [150, 0]
click at [459, 456] on input "E29147033691" at bounding box center [524, 448] width 211 height 36
click at [947, 332] on input "E29147033021" at bounding box center [985, 324] width 131 height 36
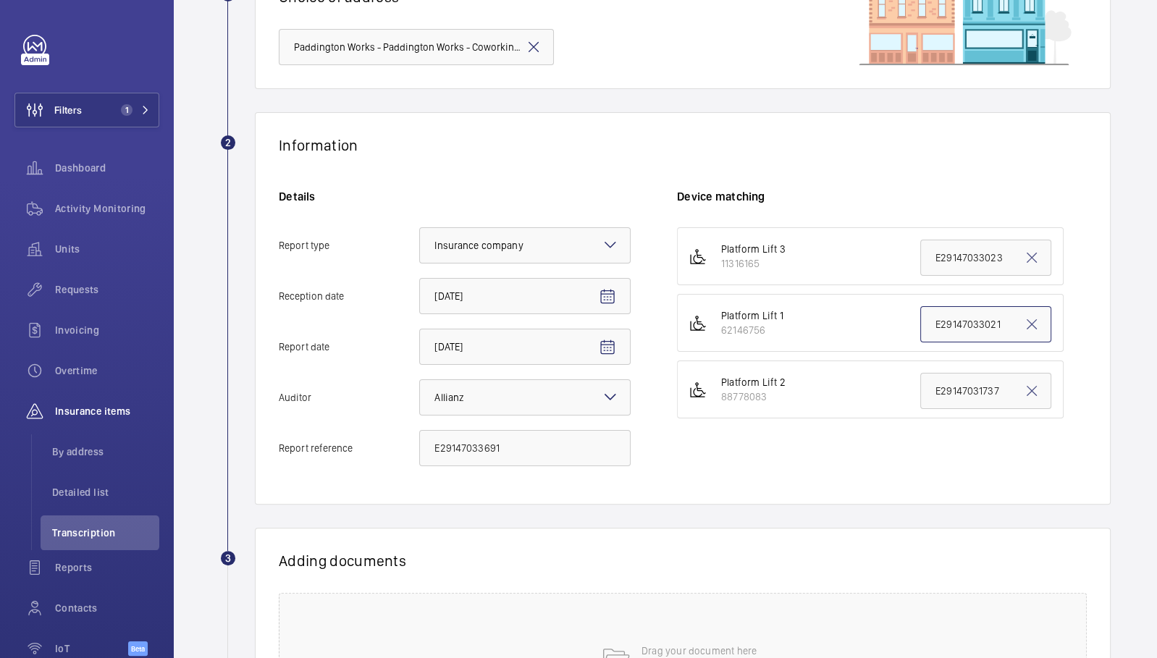
click at [947, 331] on input "E29147033021" at bounding box center [985, 324] width 131 height 36
paste input "69"
type input "E29147033691"
click at [880, 489] on div "Information Details Report type Select an option × Insurance company × Receptio…" at bounding box center [683, 308] width 856 height 392
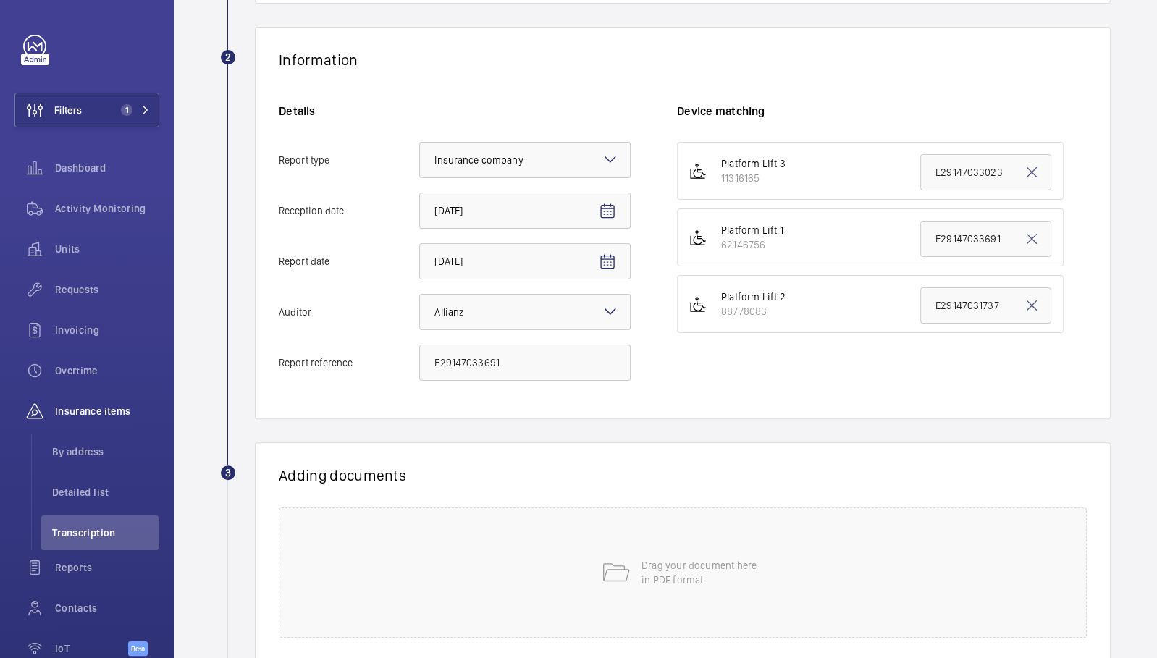
scroll to position [240, 0]
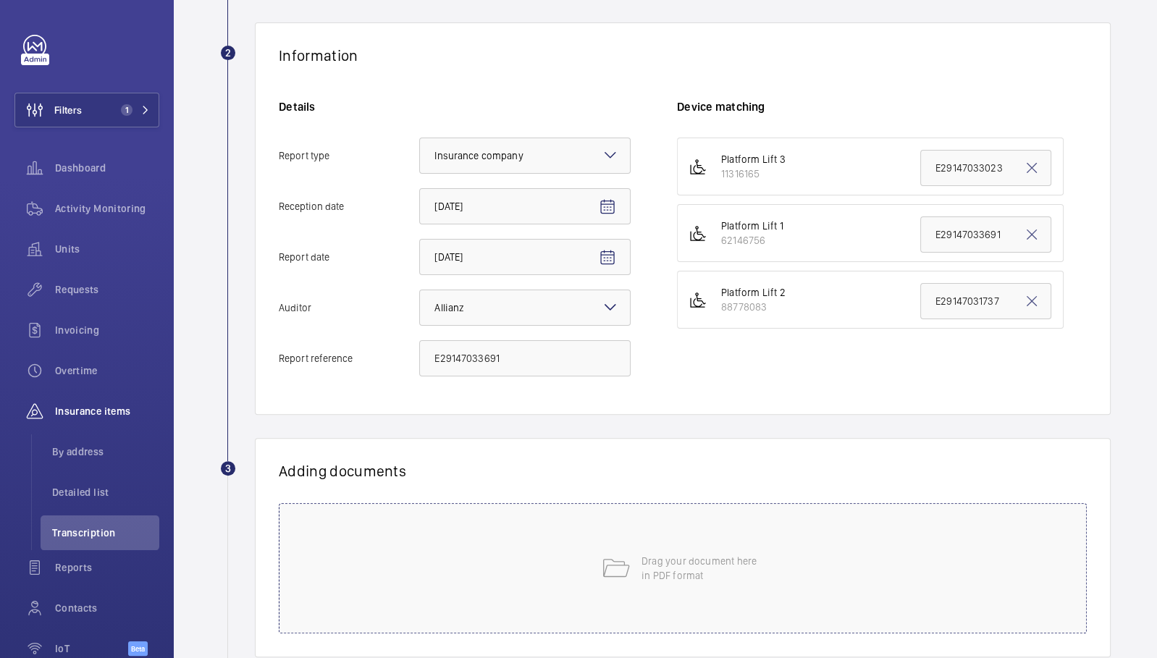
click at [851, 526] on div "Drag your document here in PDF format" at bounding box center [683, 568] width 808 height 130
click at [790, 511] on button "Select involved devices" at bounding box center [847, 520] width 340 height 35
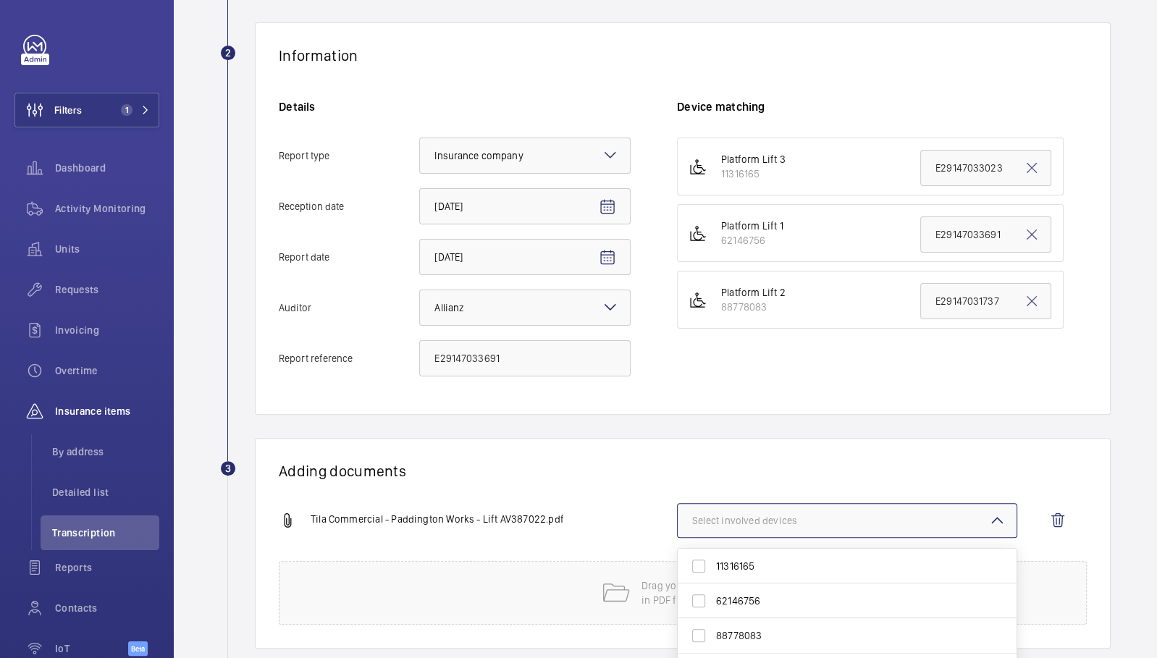
click at [788, 599] on span "62146756" at bounding box center [848, 601] width 264 height 14
click at [713, 599] on input "62146756" at bounding box center [698, 600] width 29 height 29
checkbox input "true"
click at [657, 469] on h1 "Adding documents" at bounding box center [683, 471] width 808 height 18
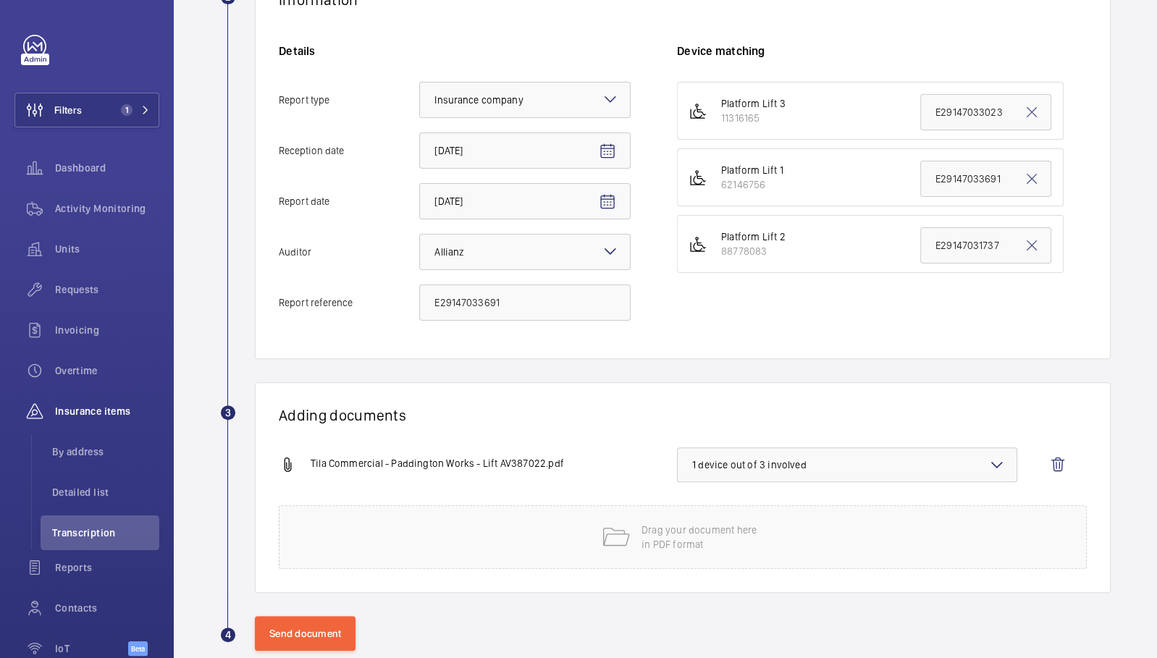
scroll to position [321, 0]
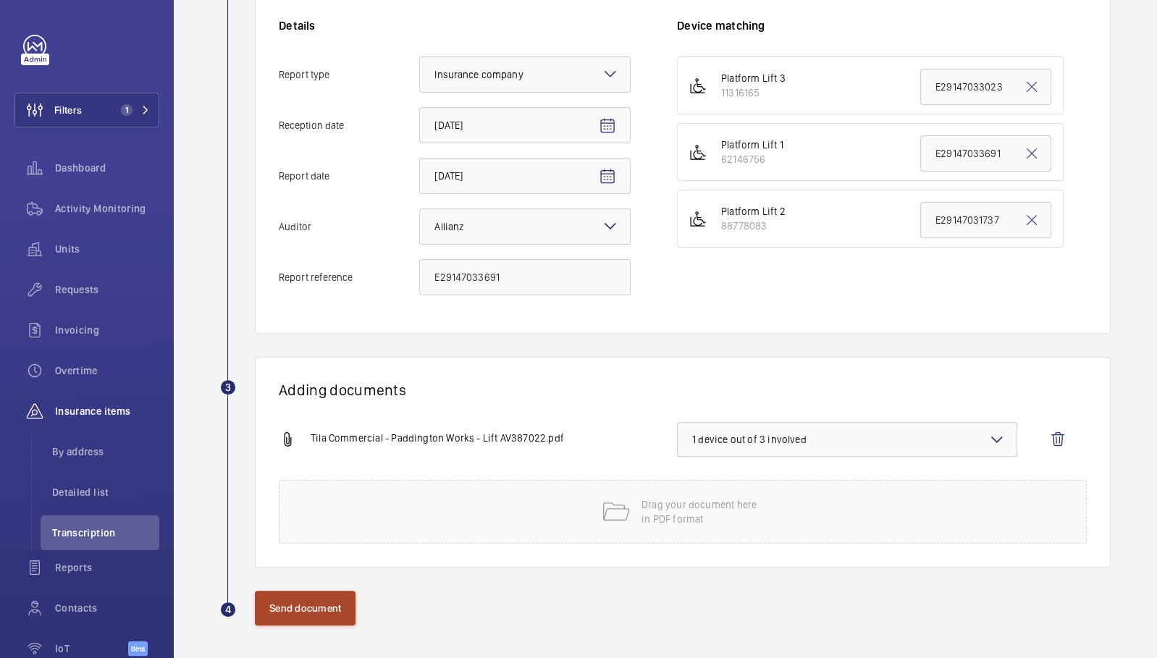
click at [316, 610] on button "Send document" at bounding box center [305, 608] width 101 height 35
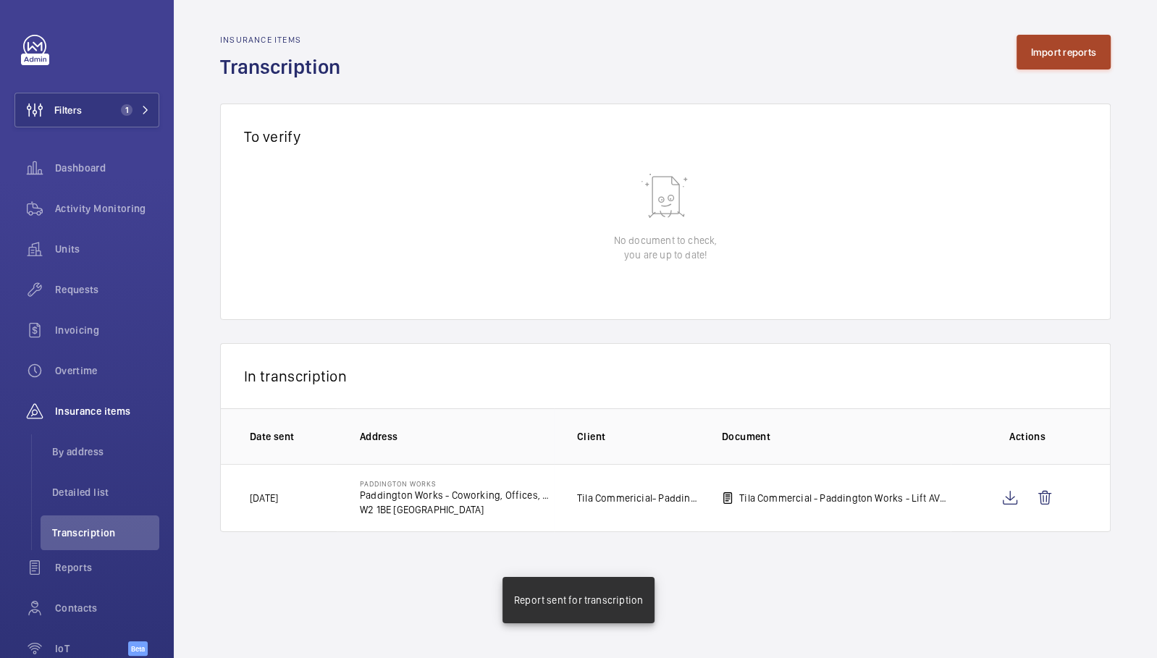
click at [1070, 62] on button "Import reports" at bounding box center [1063, 52] width 95 height 35
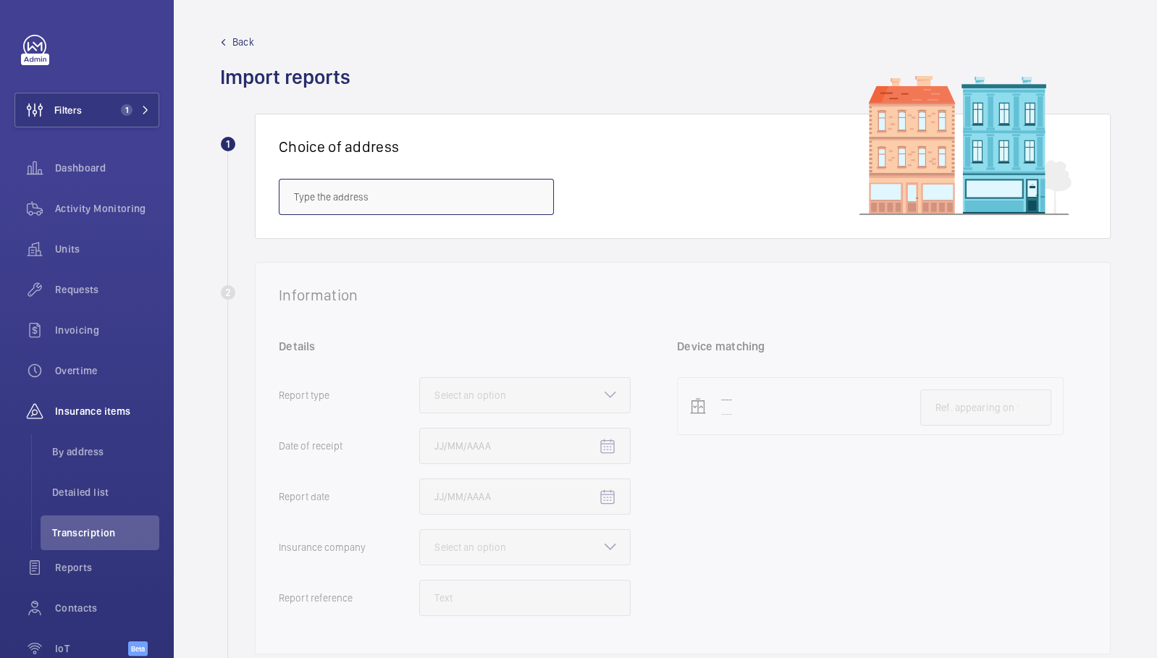
click at [342, 193] on input "text" at bounding box center [416, 197] width 275 height 36
paste input "E29147033691"
type input "E29147033691"
click at [342, 193] on input "E29147033691" at bounding box center [416, 197] width 275 height 36
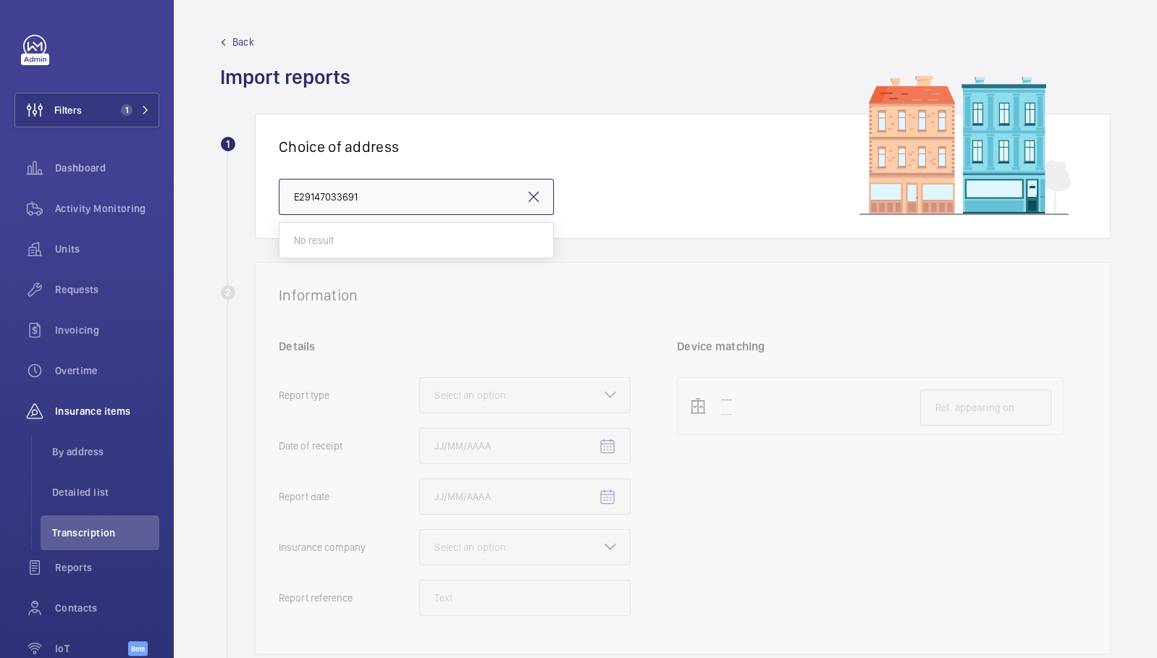
click at [342, 193] on input "E29147033691" at bounding box center [416, 197] width 275 height 36
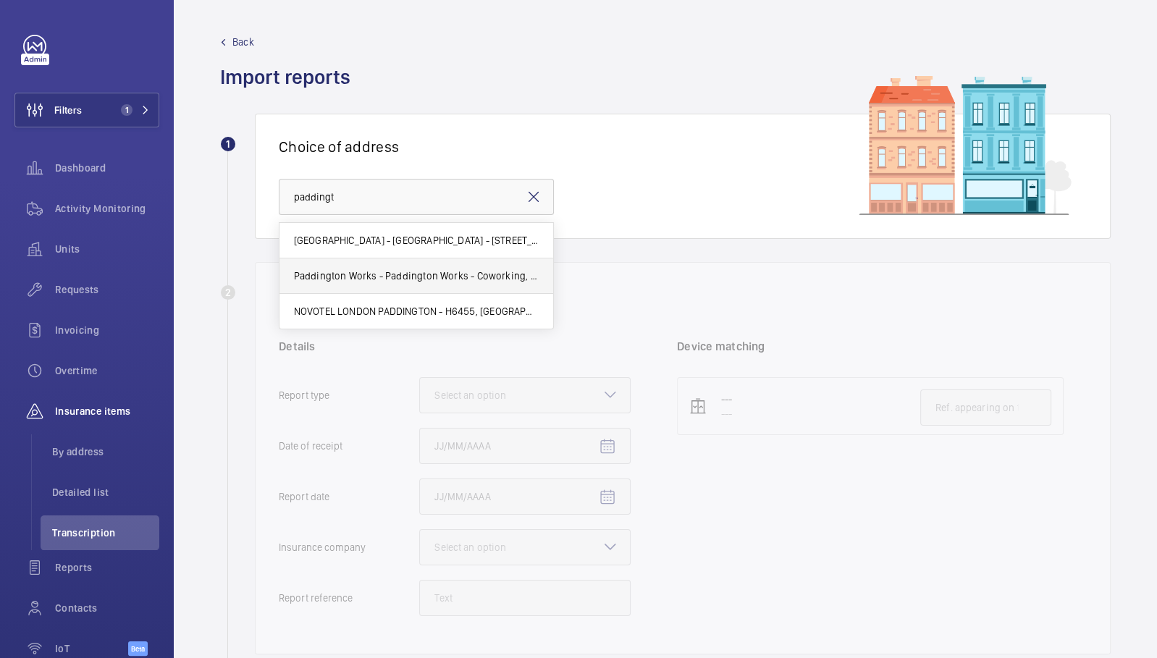
click at [346, 275] on span "Paddington Works - Paddington Works - Coworking, Offices, Meeting Rooms & [GEOG…" at bounding box center [416, 276] width 245 height 14
type input "Paddington Works - Paddington Works - Coworking, Offices, Meeting Rooms & [GEOG…"
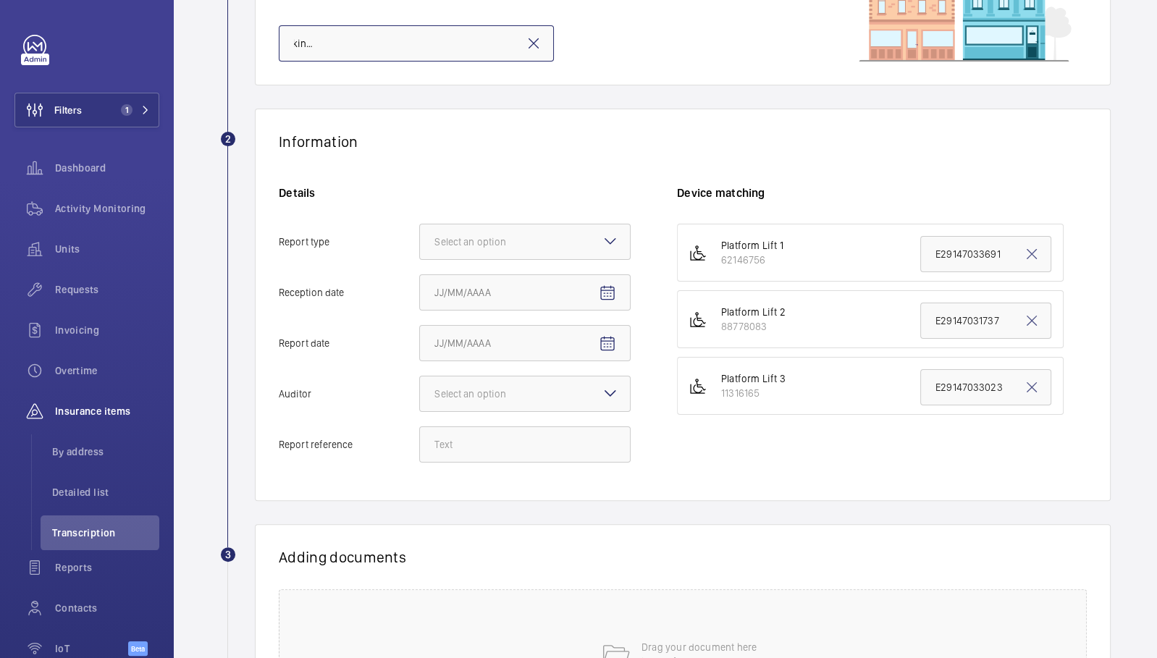
scroll to position [213, 0]
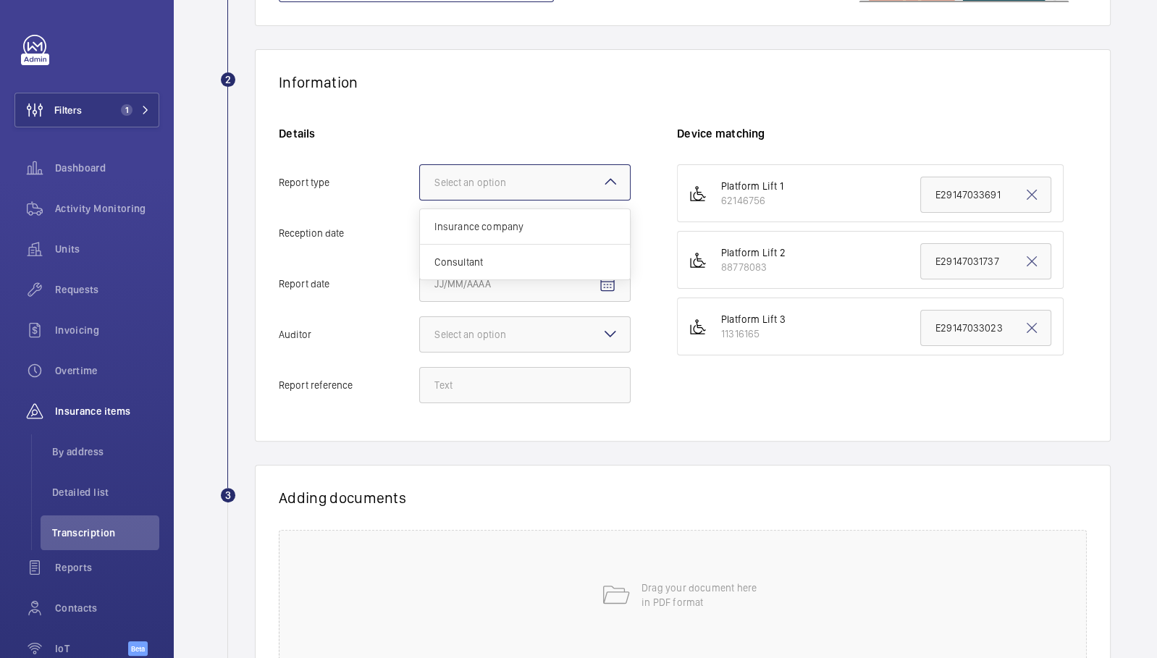
click at [572, 170] on div at bounding box center [525, 182] width 210 height 35
click at [420, 170] on input "Report type Select an option Insurance company Consultant" at bounding box center [420, 182] width 0 height 35
click at [574, 226] on span "Insurance company" at bounding box center [524, 226] width 181 height 14
click at [420, 200] on input "Report type Select an option Insurance company Consultant" at bounding box center [420, 182] width 0 height 35
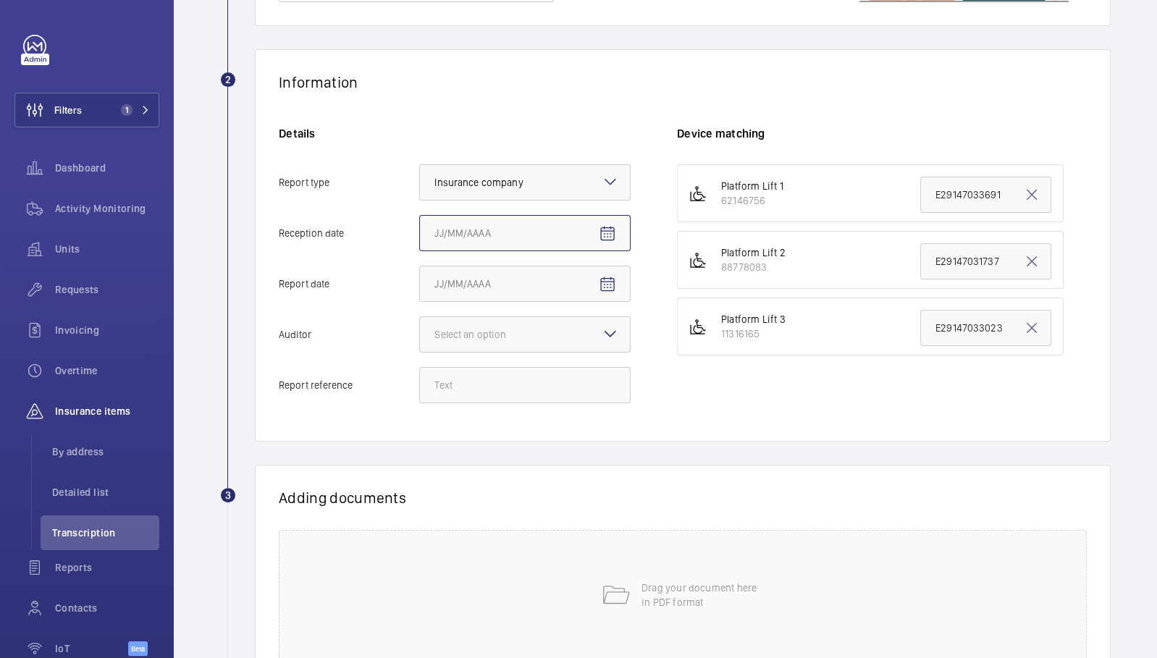
click at [626, 235] on input "Reception date" at bounding box center [524, 233] width 211 height 36
click at [611, 232] on mat-icon "Open calendar" at bounding box center [607, 233] width 17 height 17
click at [554, 436] on span "21" at bounding box center [556, 437] width 26 height 26
type input "[DATE]"
click at [607, 276] on mat-icon "Open calendar" at bounding box center [607, 284] width 17 height 17
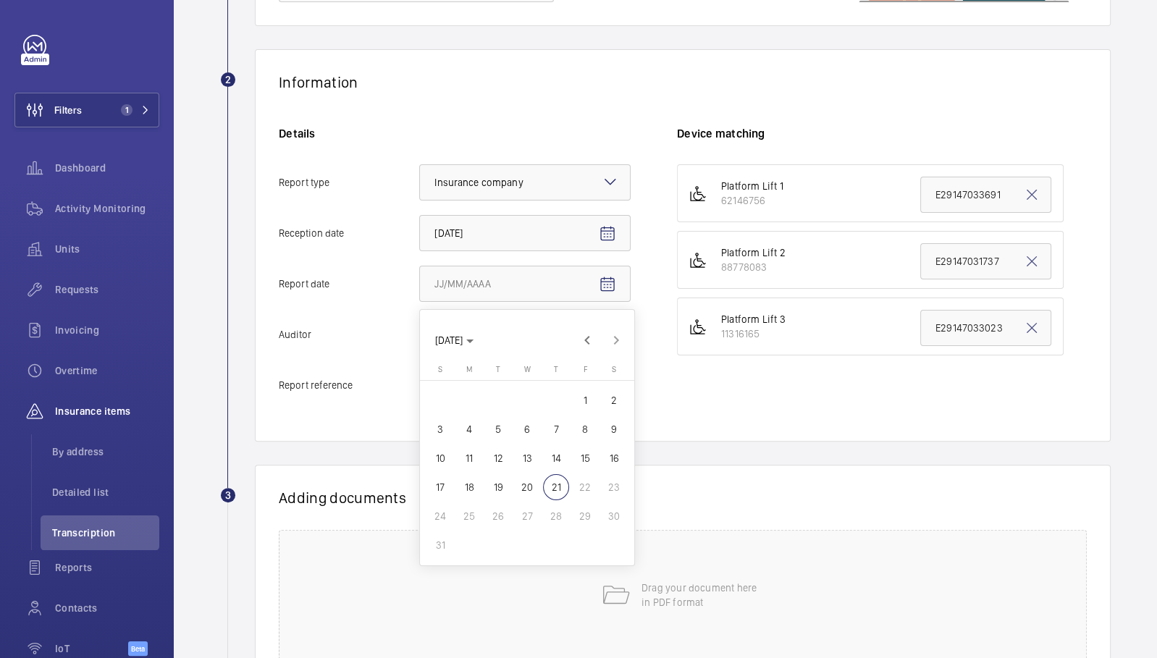
click at [465, 479] on span "18" at bounding box center [469, 487] width 26 height 26
type input "[DATE]"
click at [584, 336] on div at bounding box center [525, 334] width 210 height 35
click at [420, 336] on input "Auditor Select an option" at bounding box center [420, 334] width 0 height 35
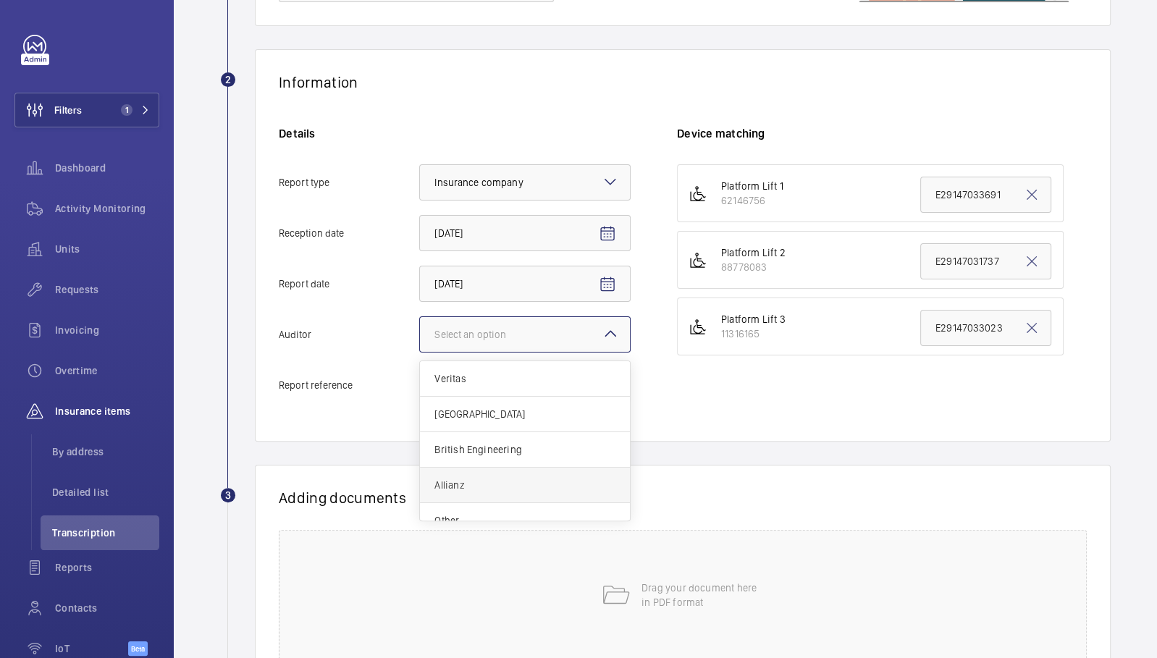
click at [504, 478] on span "Allianz" at bounding box center [524, 485] width 181 height 14
click at [420, 352] on input "Auditor Select an option Veritas Zurich British Engineering Allianz Other" at bounding box center [420, 334] width 0 height 35
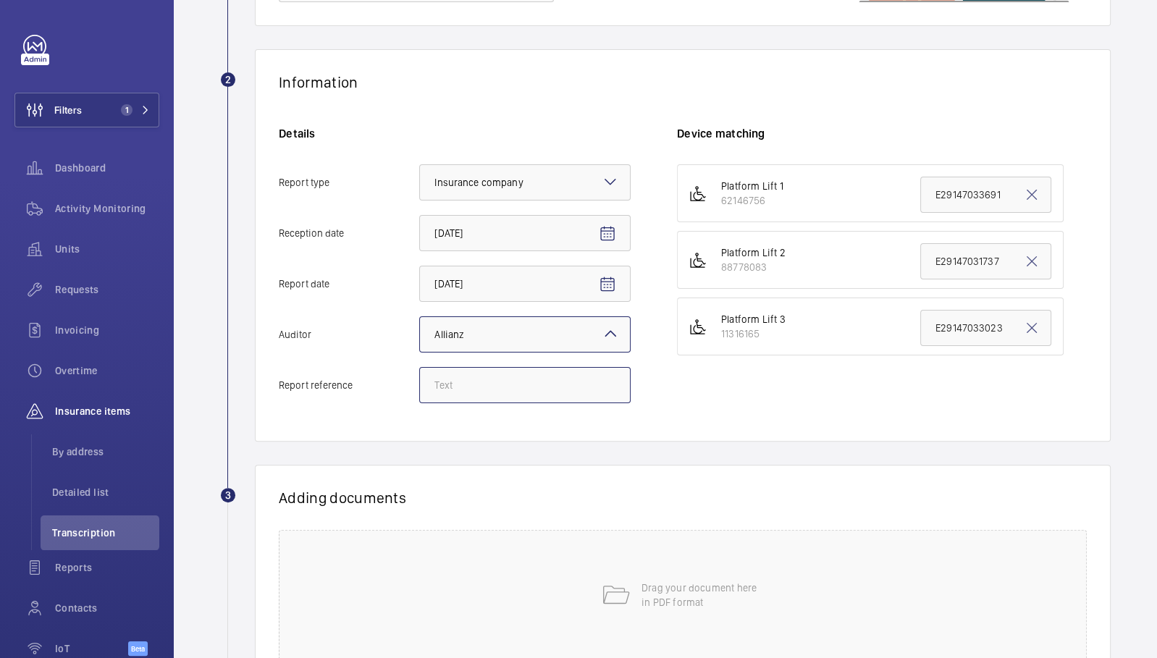
click at [500, 398] on input "Report reference" at bounding box center [524, 385] width 211 height 36
paste input "E29147033690"
type input "E29147033690"
click at [950, 258] on input "E29147031737" at bounding box center [985, 261] width 131 height 36
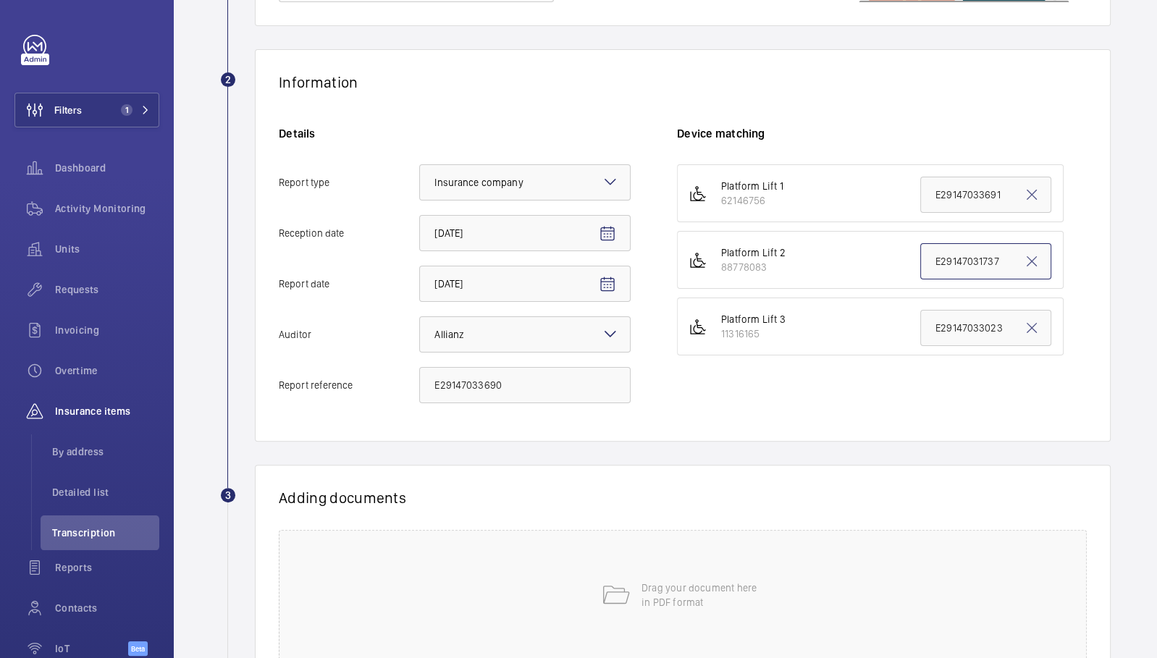
click at [950, 258] on input "E29147031737" at bounding box center [985, 261] width 131 height 36
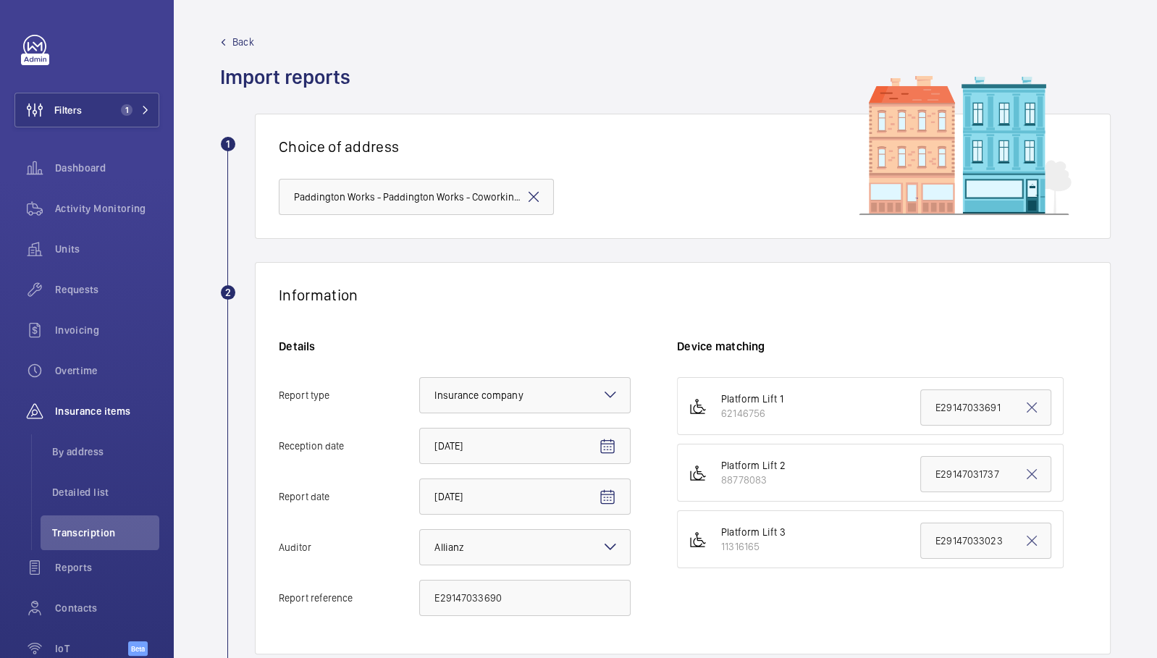
click at [237, 38] on span "Back" at bounding box center [243, 42] width 22 height 14
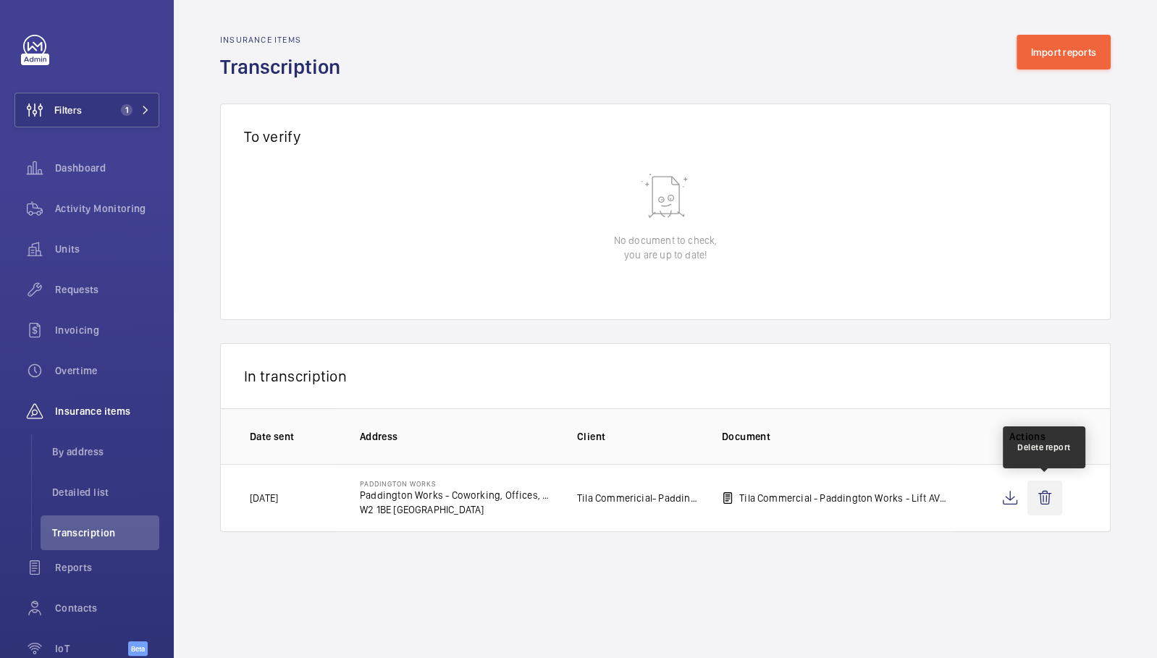
click at [1042, 500] on wm-front-icon-button at bounding box center [1044, 498] width 35 height 35
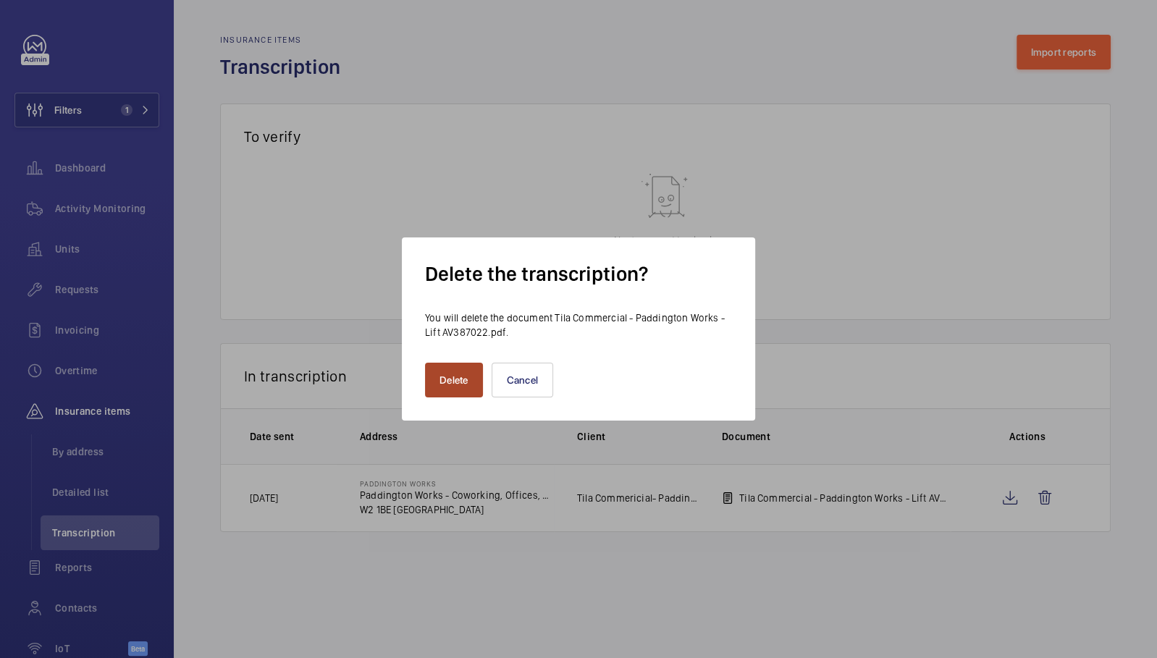
click at [443, 395] on button "Delete" at bounding box center [454, 380] width 58 height 35
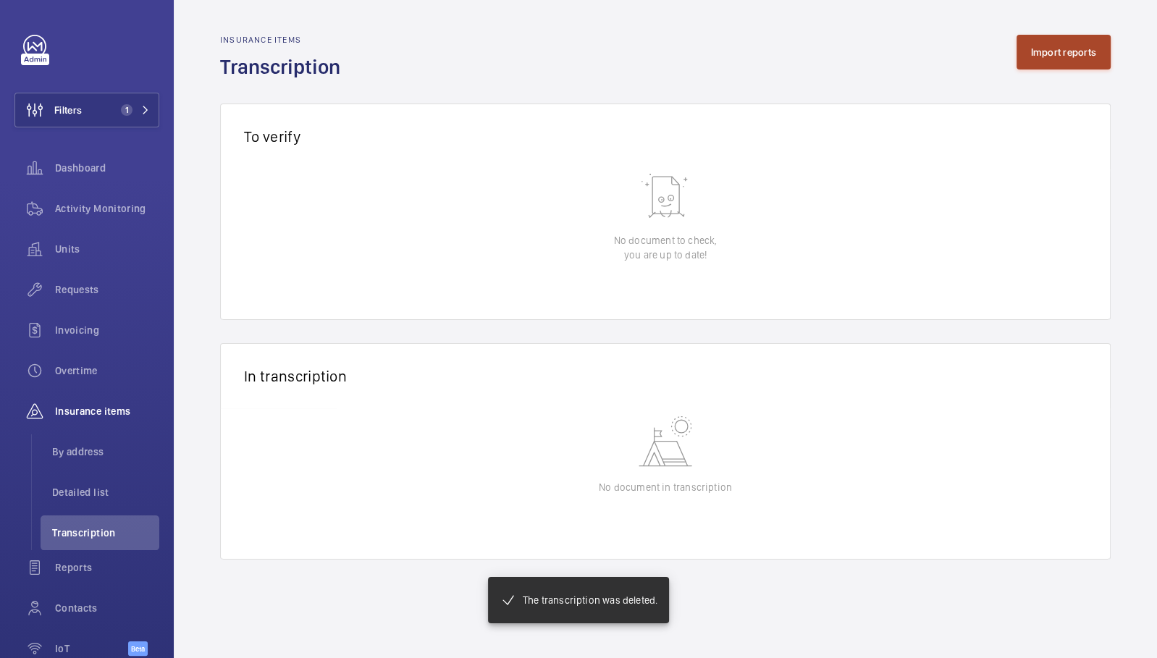
click at [1092, 49] on button "Import reports" at bounding box center [1063, 52] width 95 height 35
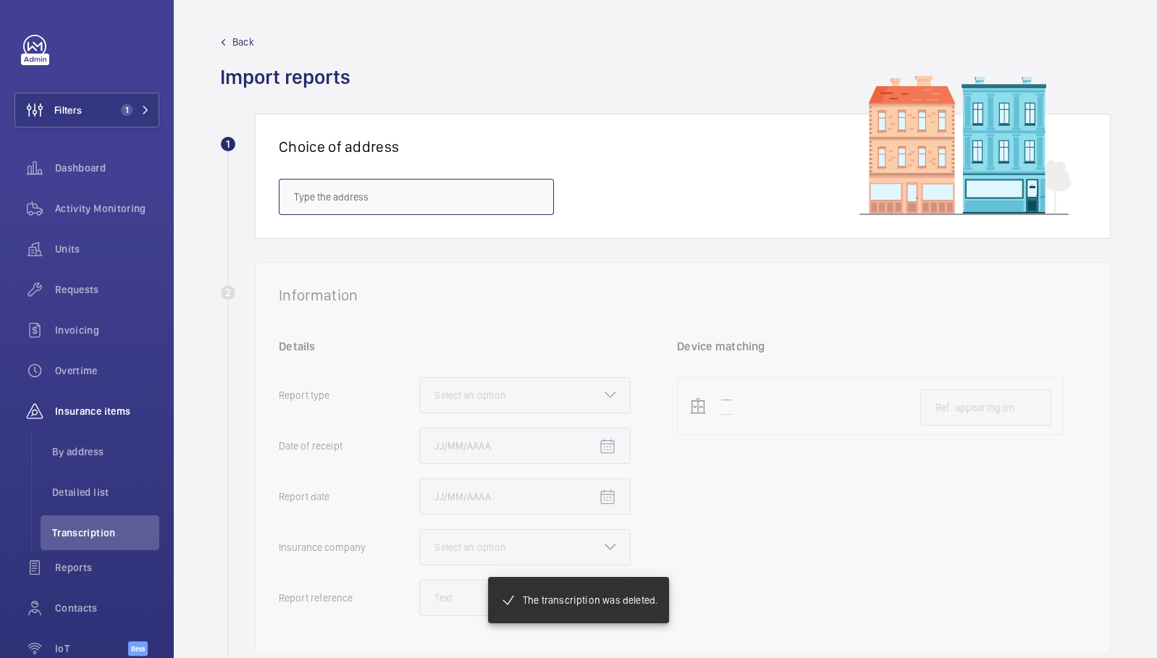
click at [374, 186] on input "text" at bounding box center [416, 197] width 275 height 36
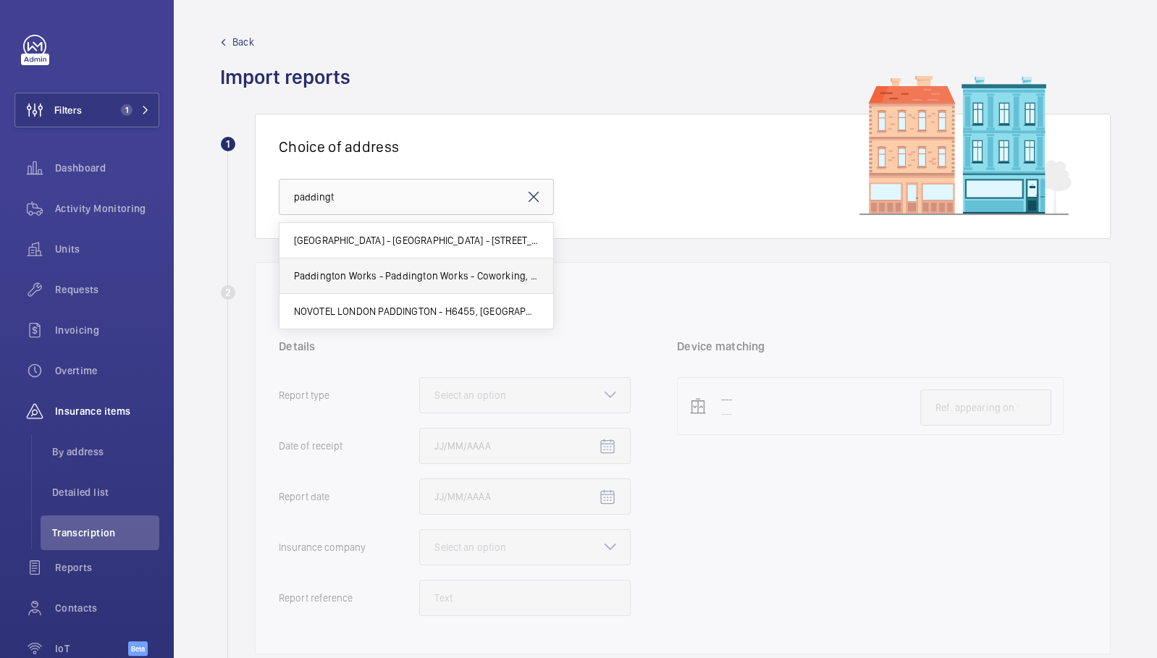
click at [376, 274] on span "Paddington Works - Paddington Works - Coworking, Offices, Meeting Rooms & [GEOG…" at bounding box center [416, 276] width 245 height 14
type input "Paddington Works - Paddington Works - Coworking, Offices, Meeting Rooms & [GEOG…"
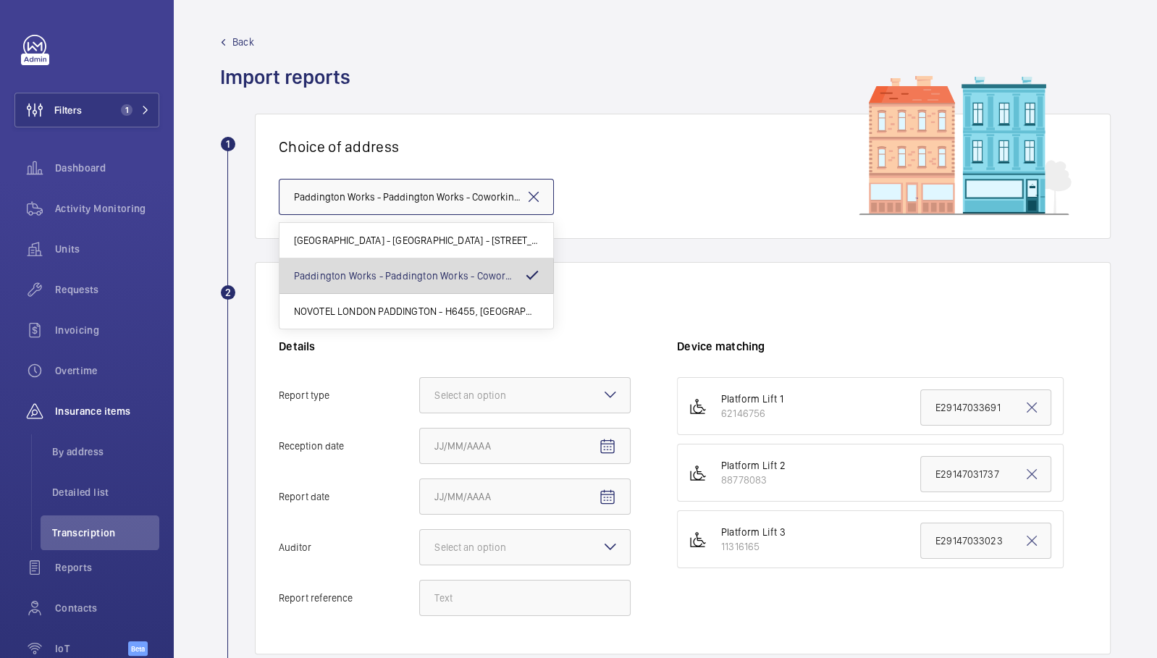
scroll to position [0, 240]
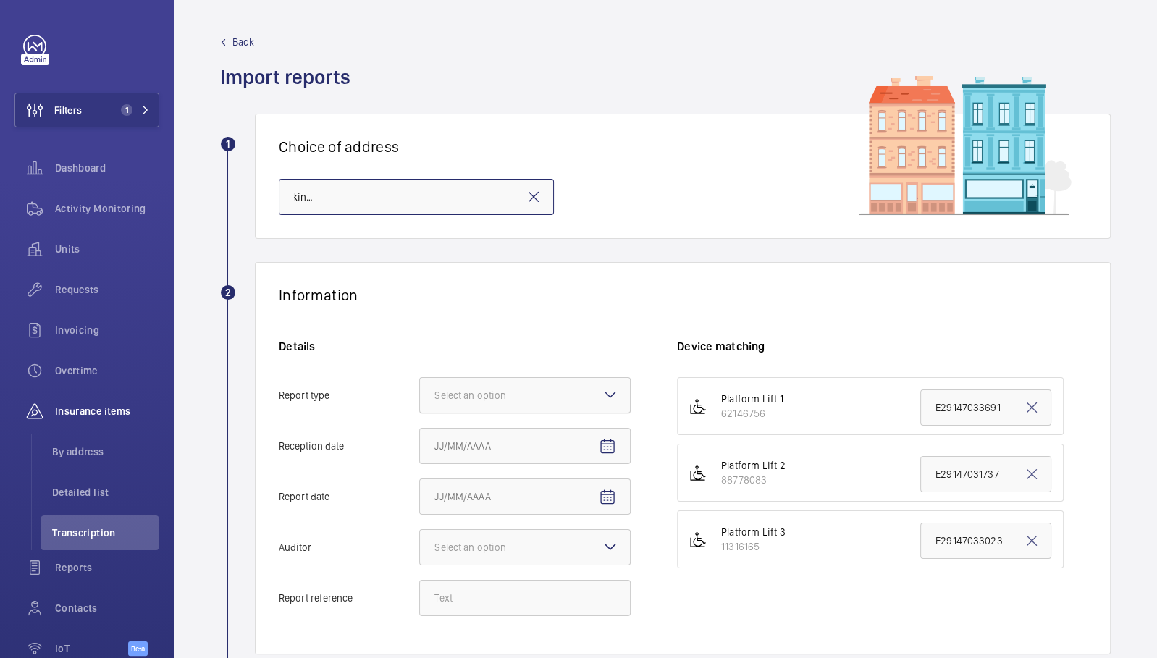
click at [544, 387] on div at bounding box center [525, 395] width 210 height 35
click at [420, 387] on input "Report type Select an option" at bounding box center [420, 395] width 0 height 35
click at [554, 445] on span "Insurance company" at bounding box center [524, 439] width 181 height 14
click at [420, 413] on input "Report type Select an option Insurance company Consultant" at bounding box center [420, 395] width 0 height 35
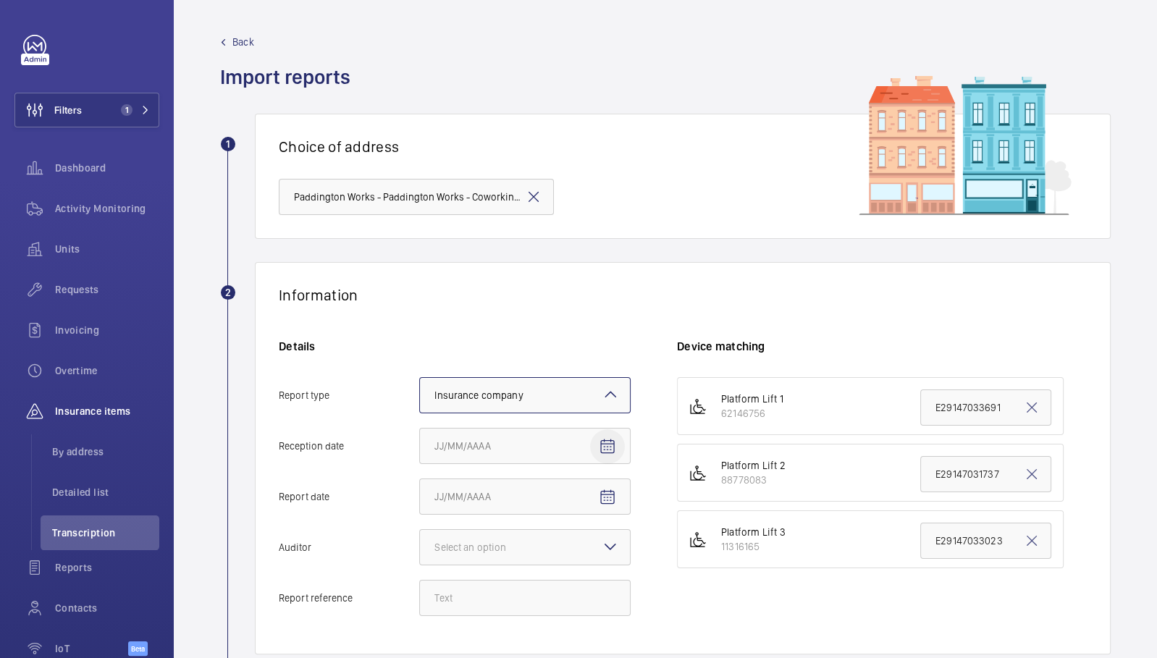
click at [604, 453] on mat-icon "Open calendar" at bounding box center [607, 446] width 17 height 17
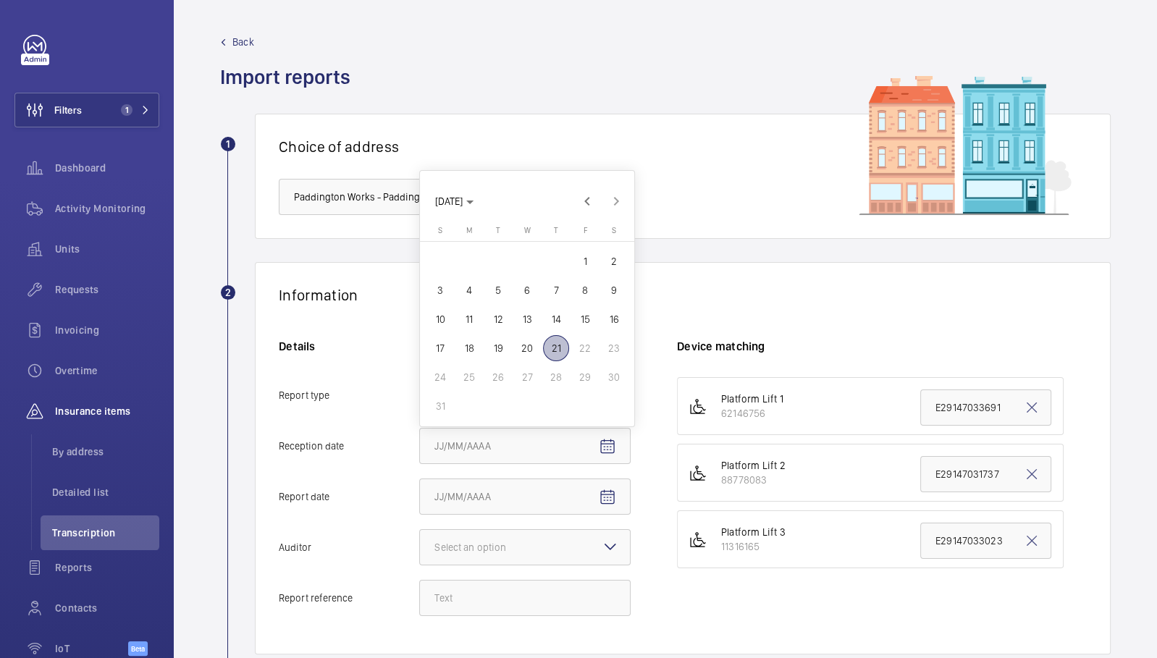
click at [563, 352] on span "21" at bounding box center [556, 348] width 26 height 26
type input "[DATE]"
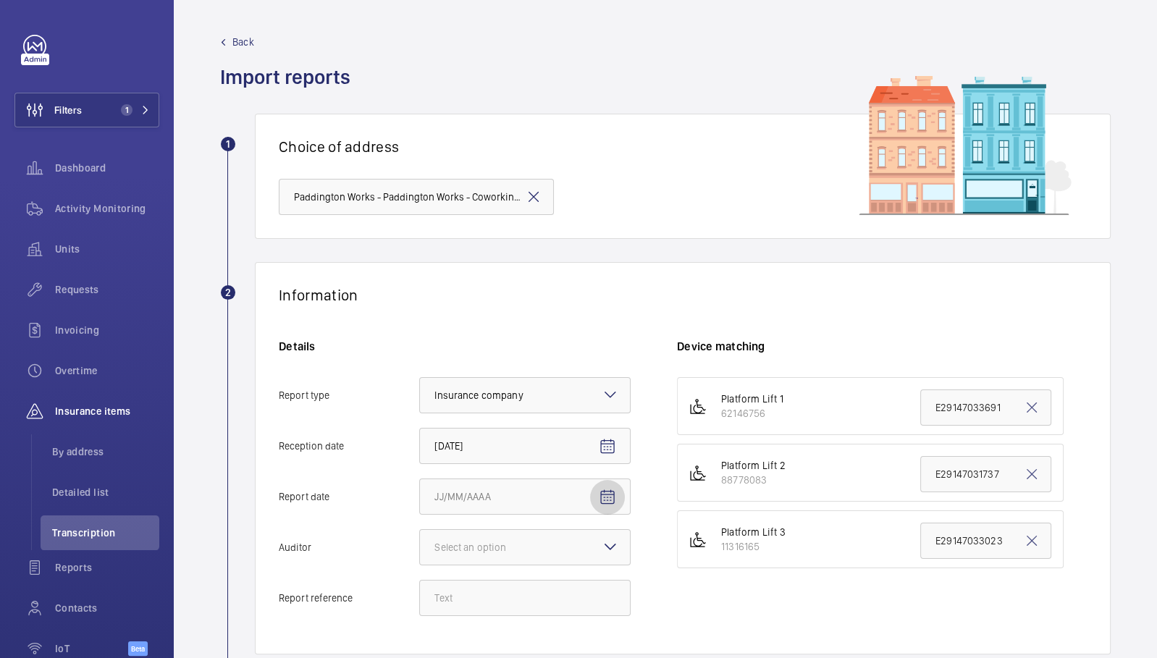
click at [604, 489] on mat-icon "Open calendar" at bounding box center [607, 497] width 17 height 17
click at [455, 390] on button "18" at bounding box center [469, 398] width 29 height 29
type input "[DATE]"
click at [504, 545] on div "Select an option" at bounding box center [488, 547] width 108 height 14
click at [420, 545] on input "Auditor Select an option" at bounding box center [420, 547] width 0 height 35
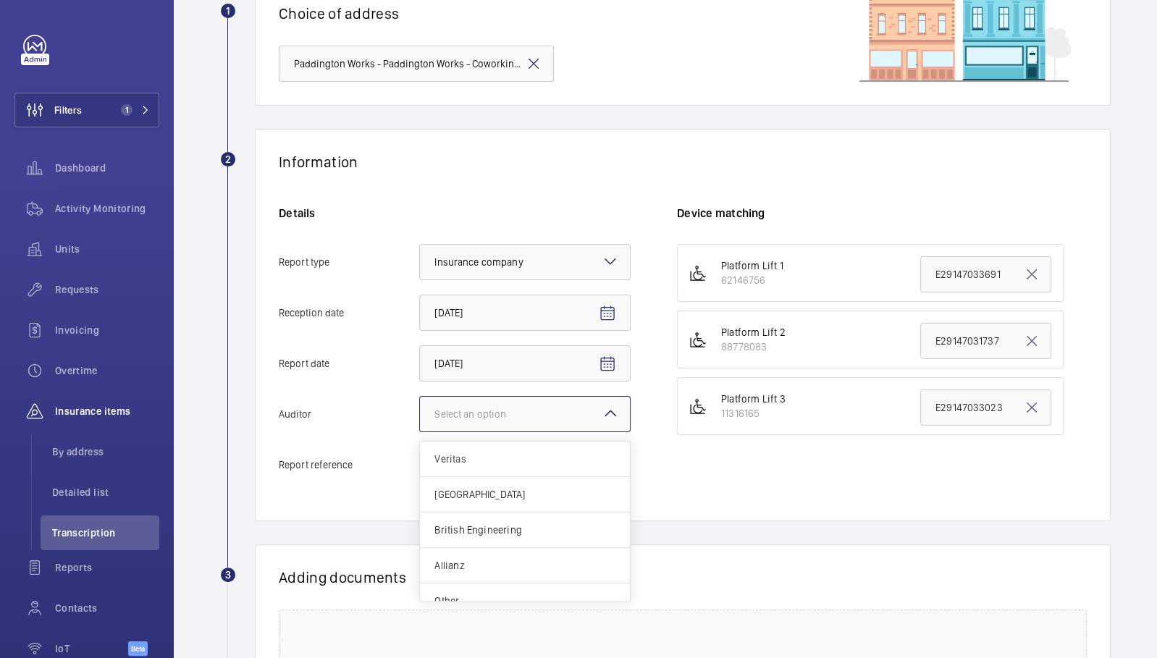
scroll to position [135, 0]
click at [504, 546] on div "Allianz" at bounding box center [525, 563] width 210 height 35
click at [420, 429] on input "Auditor Select an option Veritas Zurich British Engineering Allianz Other" at bounding box center [420, 412] width 0 height 35
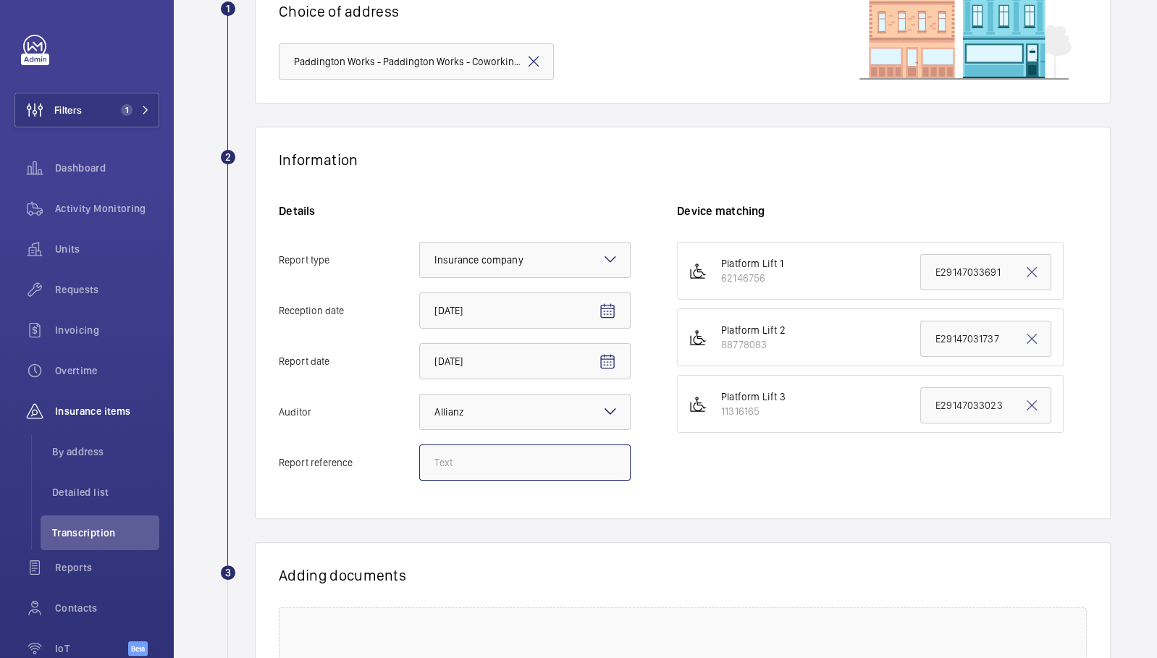
click at [502, 456] on input "Report reference" at bounding box center [524, 463] width 211 height 36
click at [463, 458] on input "Report reference" at bounding box center [524, 463] width 211 height 36
paste input "E29147033691"
type input "E29147033691"
click at [956, 276] on input "E29147033691" at bounding box center [985, 272] width 131 height 36
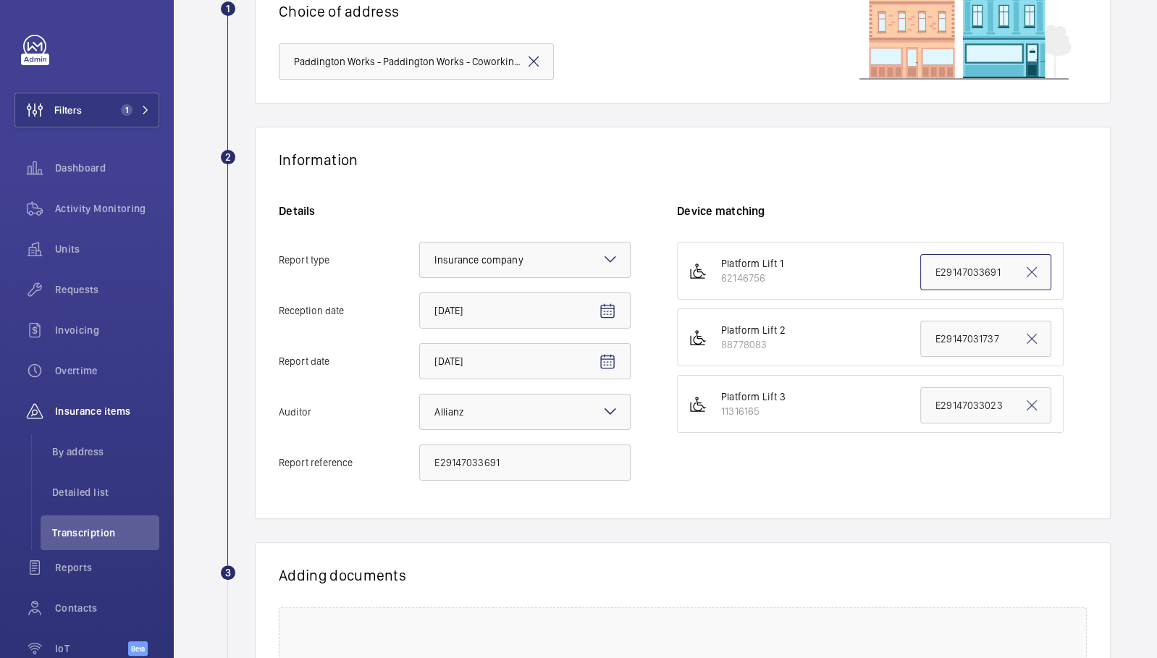
click at [956, 275] on input "E29147033691" at bounding box center [985, 272] width 131 height 36
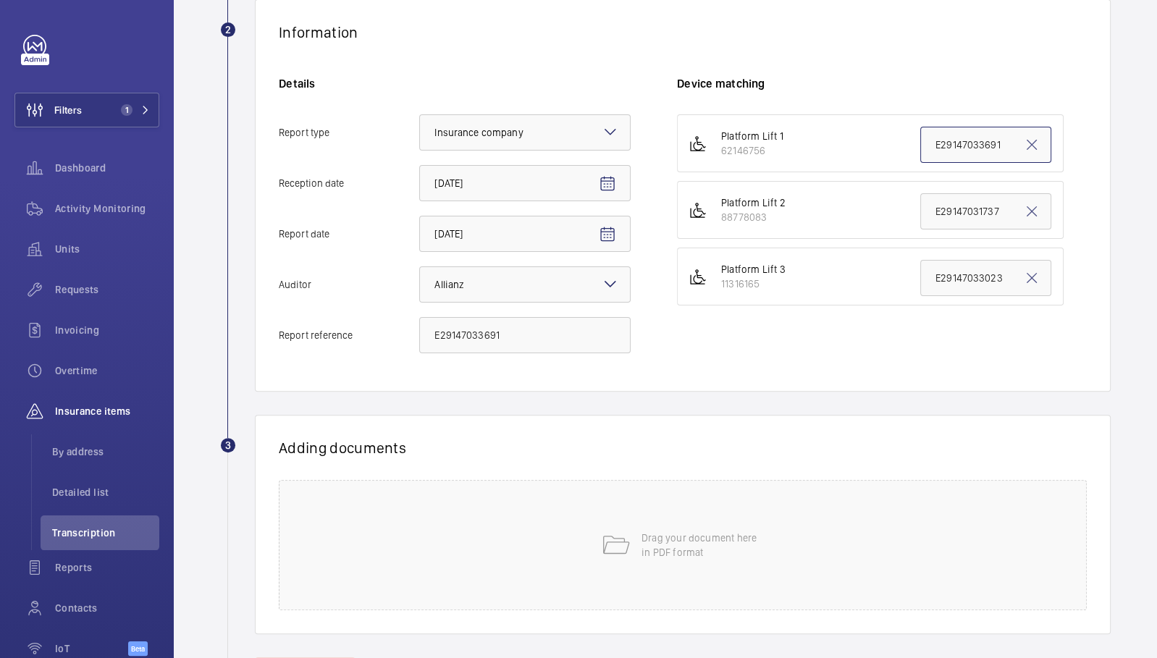
scroll to position [265, 0]
click at [716, 515] on div "Drag your document here in PDF format" at bounding box center [683, 543] width 808 height 130
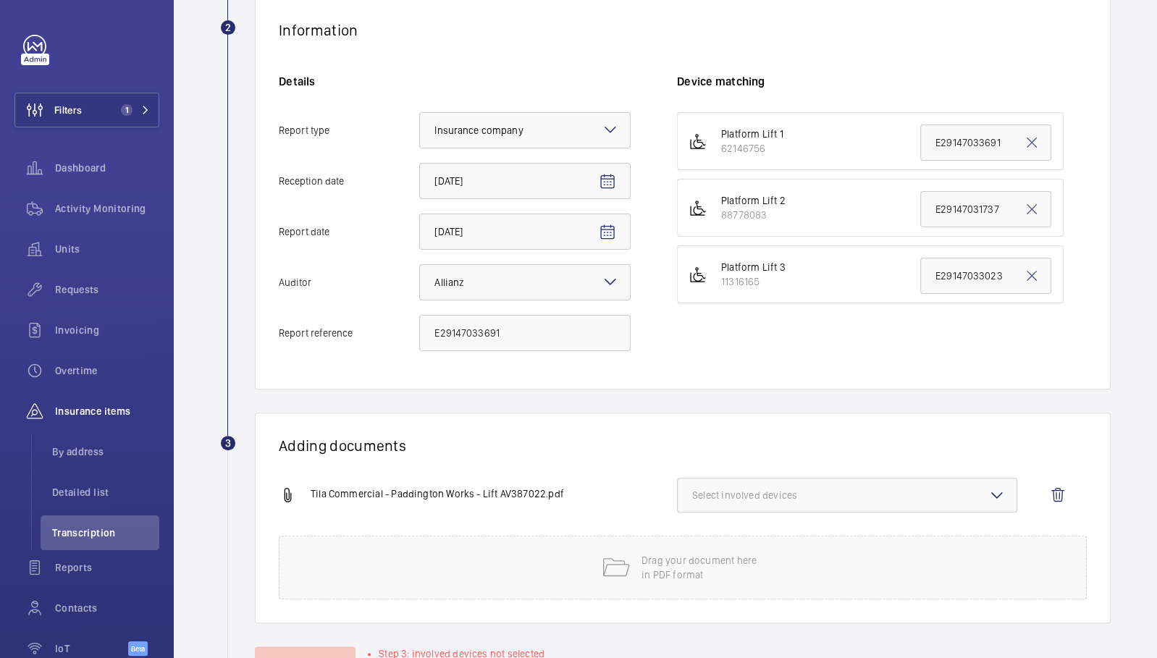
click at [723, 500] on button "Select involved devices" at bounding box center [847, 495] width 340 height 35
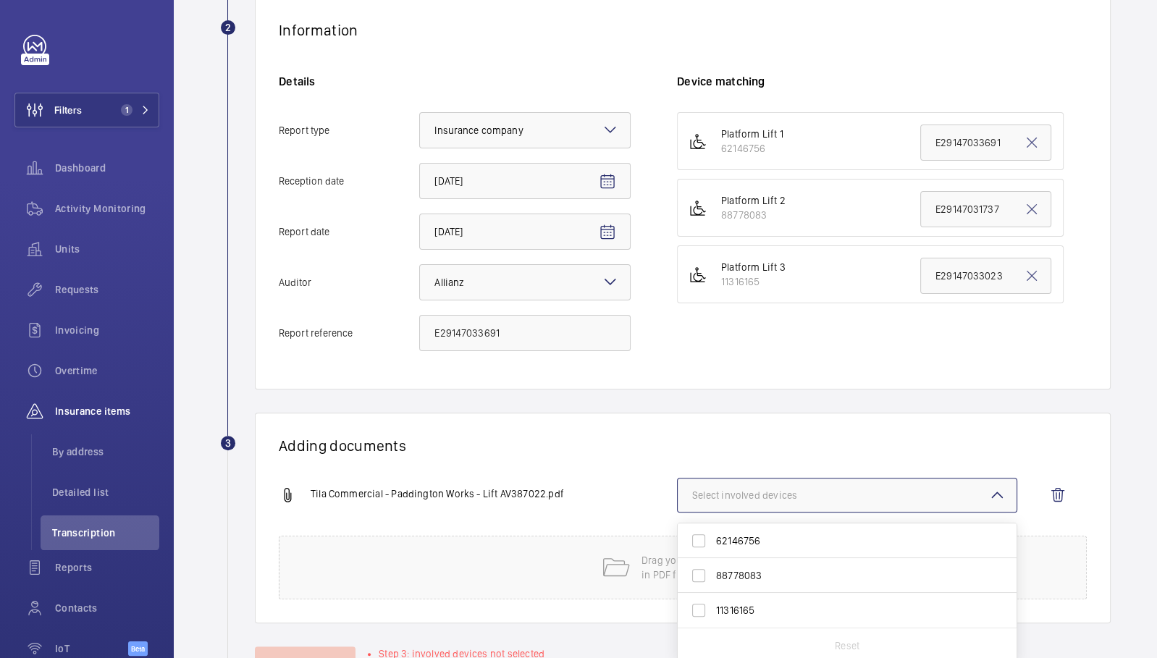
click at [736, 546] on label "62146756" at bounding box center [836, 540] width 317 height 35
click at [713, 546] on input "62146756" at bounding box center [698, 540] width 29 height 29
checkbox input "true"
click at [598, 398] on wm-front-report-upload-form "2 Information Details Report type Select an option × Insurance company × Recept…" at bounding box center [665, 339] width 890 height 684
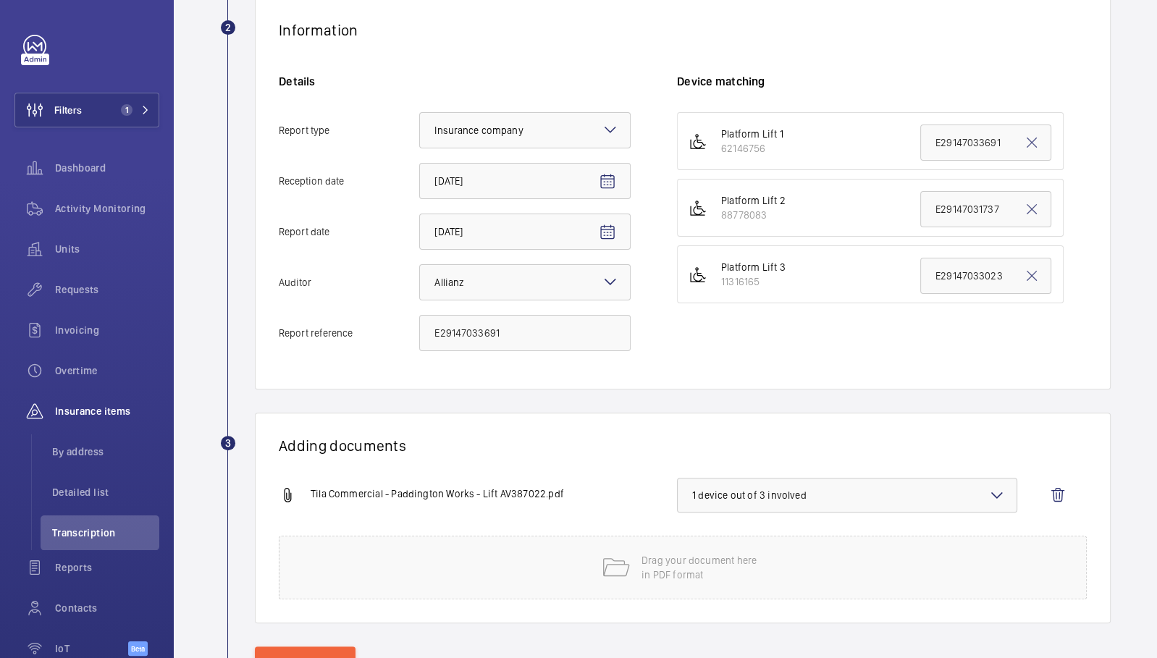
scroll to position [321, 0]
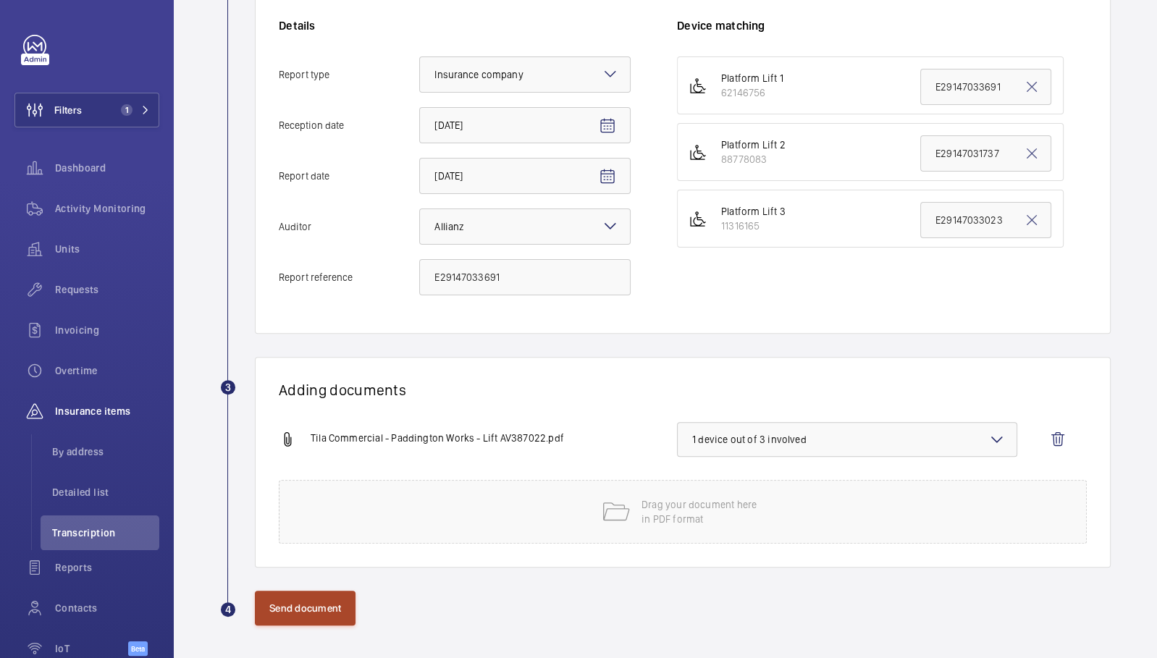
click at [302, 607] on button "Send document" at bounding box center [305, 608] width 101 height 35
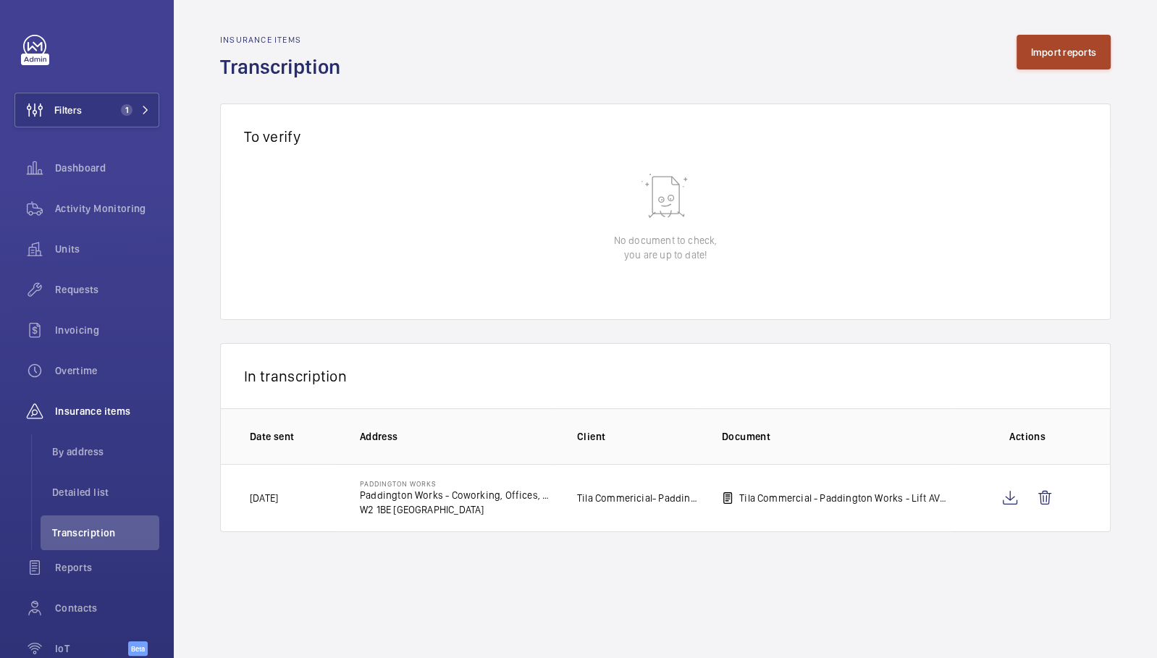
click at [1050, 57] on button "Import reports" at bounding box center [1063, 52] width 95 height 35
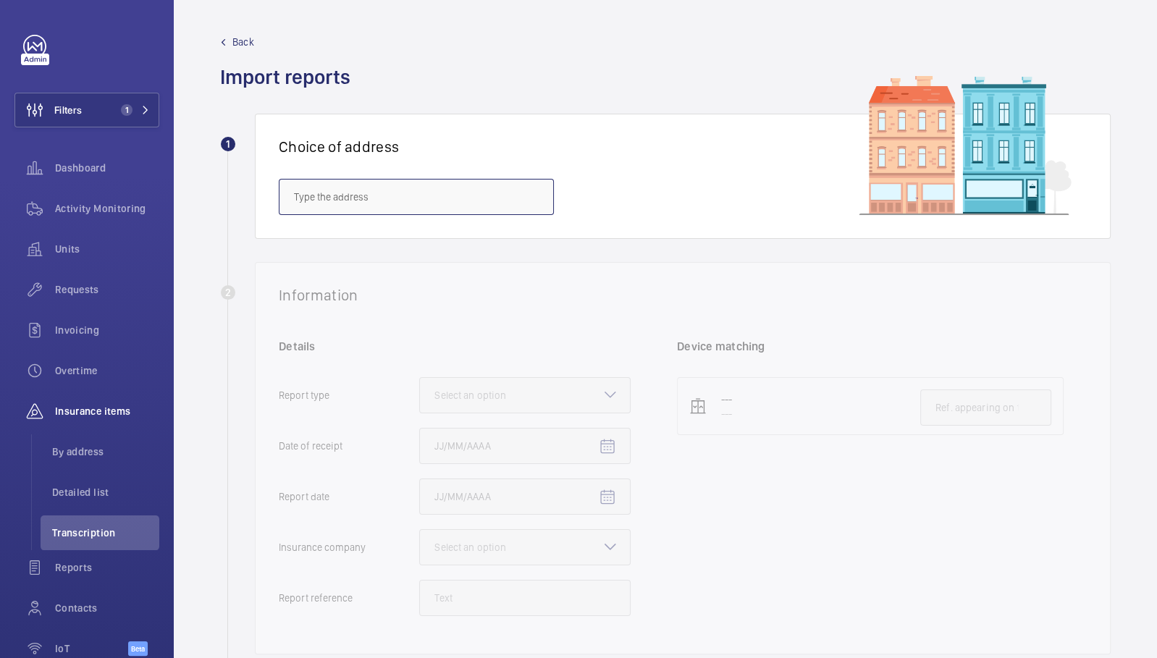
click at [515, 201] on input "text" at bounding box center [416, 197] width 275 height 36
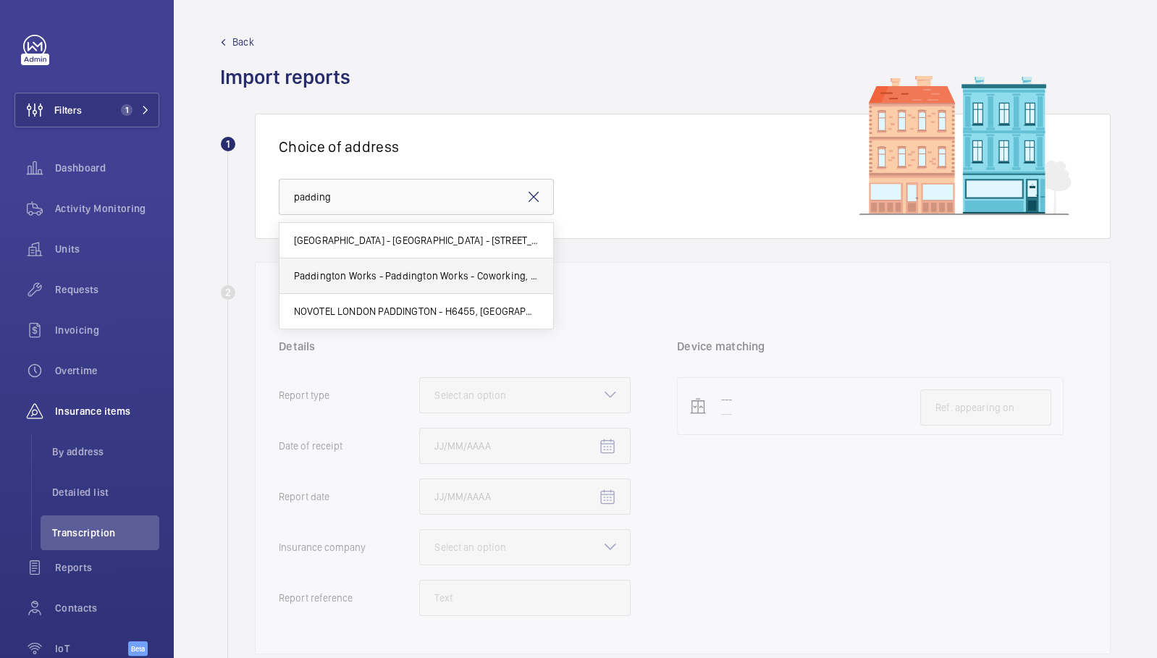
click at [467, 274] on span "Paddington Works - Paddington Works - Coworking, Offices, Meeting Rooms & [GEOG…" at bounding box center [416, 276] width 245 height 14
type input "Paddington Works - Paddington Works - Coworking, Offices, Meeting Rooms & [GEOG…"
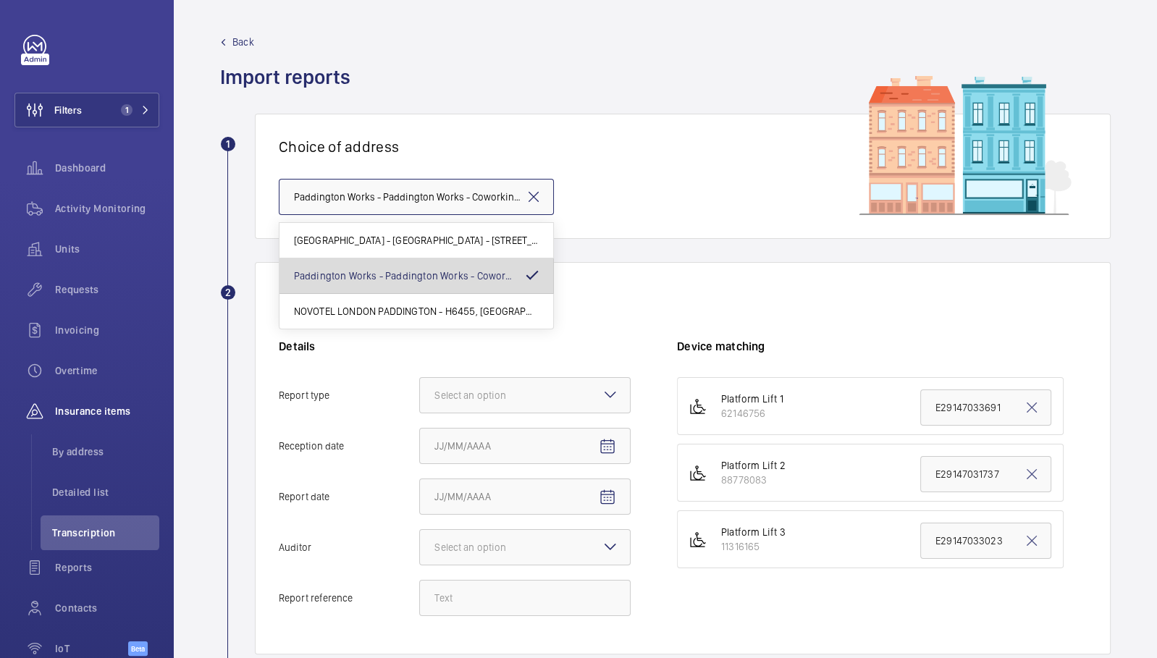
scroll to position [0, 240]
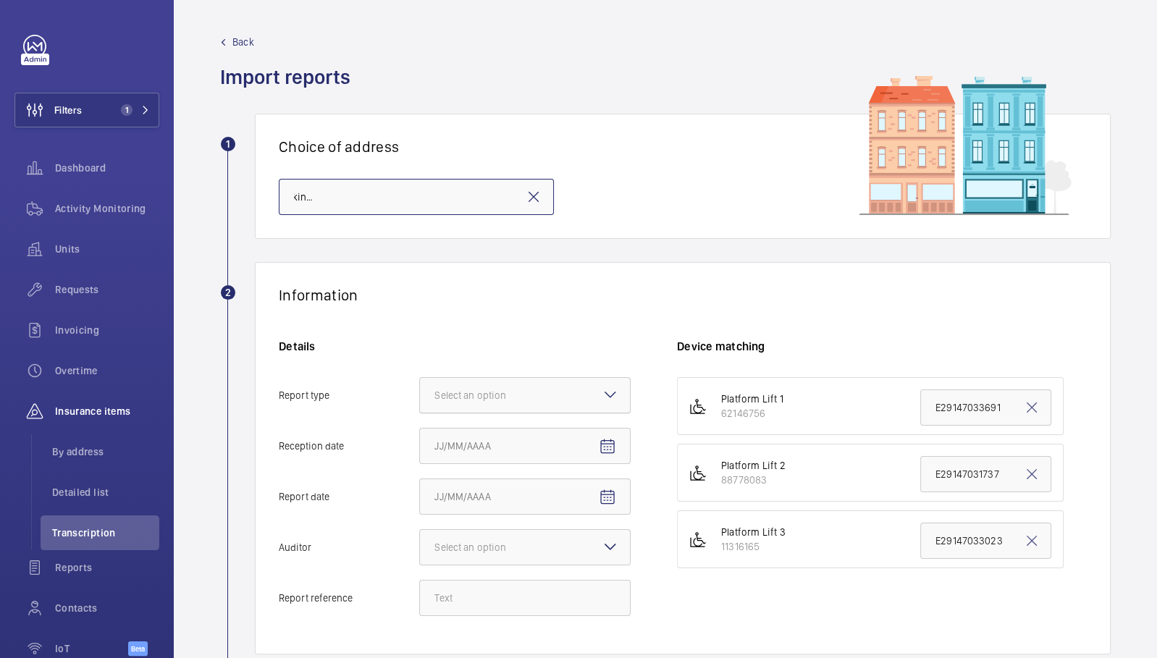
click at [519, 395] on div "Select an option" at bounding box center [488, 395] width 108 height 14
click at [420, 395] on input "Report type Select an option" at bounding box center [420, 395] width 0 height 35
click at [530, 451] on div "Insurance company" at bounding box center [525, 439] width 210 height 35
click at [420, 413] on input "Report type Select an option Insurance company Consultant" at bounding box center [420, 395] width 0 height 35
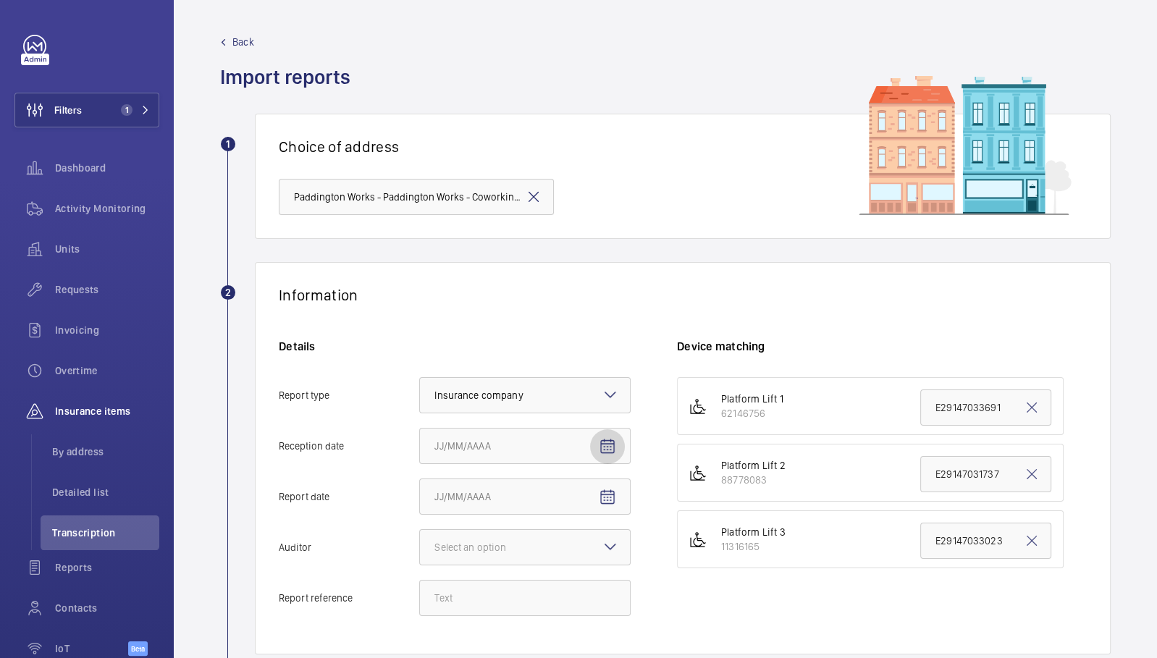
click at [591, 455] on span "Open calendar" at bounding box center [607, 446] width 35 height 35
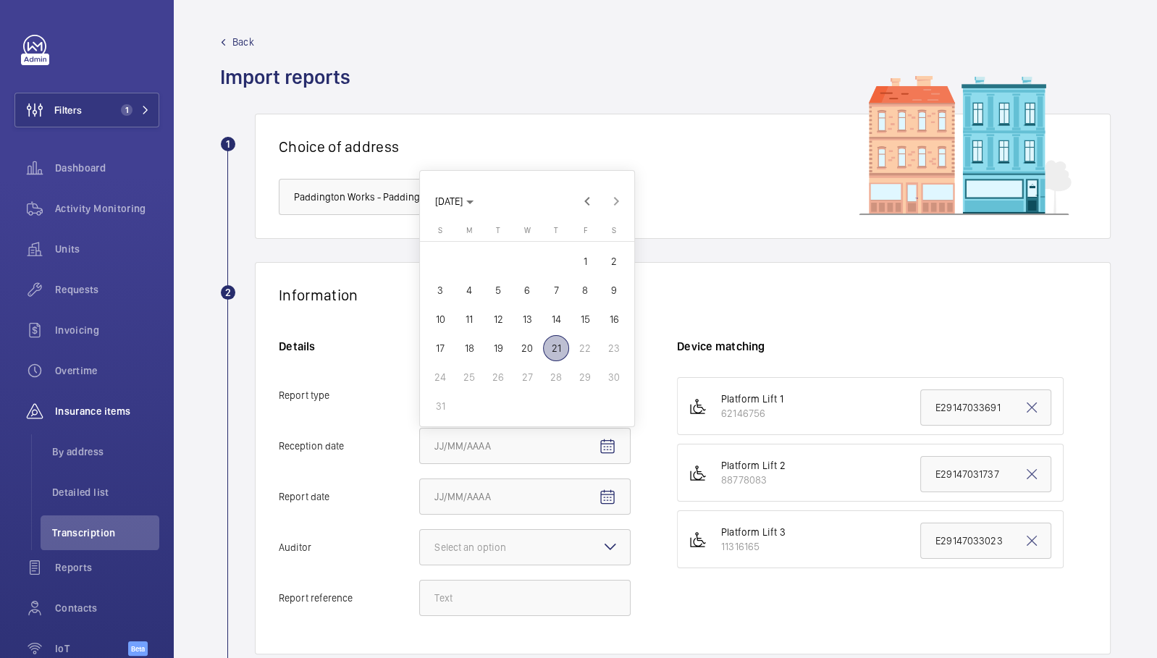
click at [563, 348] on span "21" at bounding box center [556, 348] width 26 height 26
type input "[DATE]"
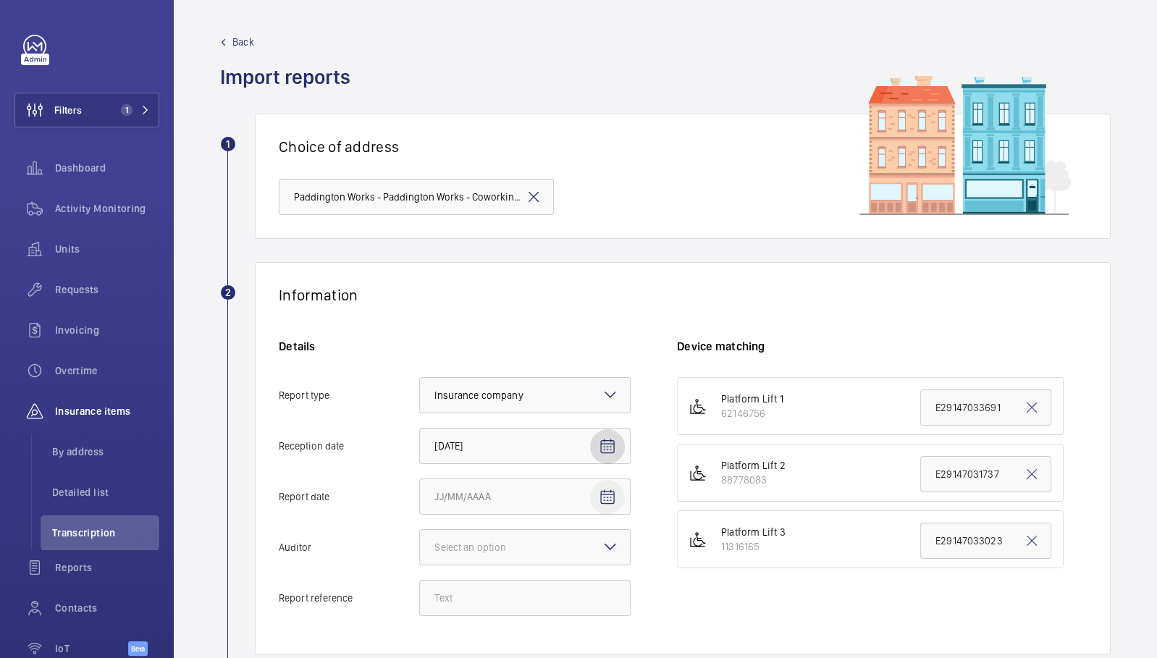
click at [604, 503] on mat-icon "Open calendar" at bounding box center [607, 497] width 17 height 17
click at [467, 395] on span "18" at bounding box center [469, 399] width 26 height 26
type input "[DATE]"
click at [502, 541] on div "Select an option" at bounding box center [488, 547] width 108 height 14
click at [420, 541] on input "Auditor Select an option" at bounding box center [420, 547] width 0 height 35
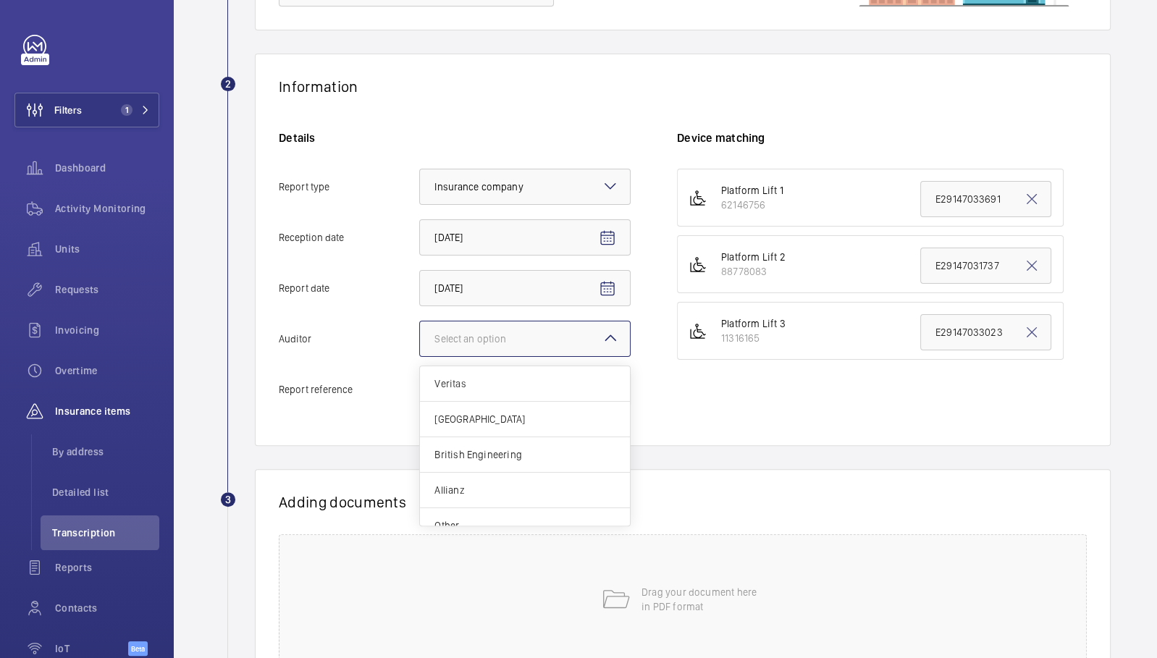
scroll to position [217, 0]
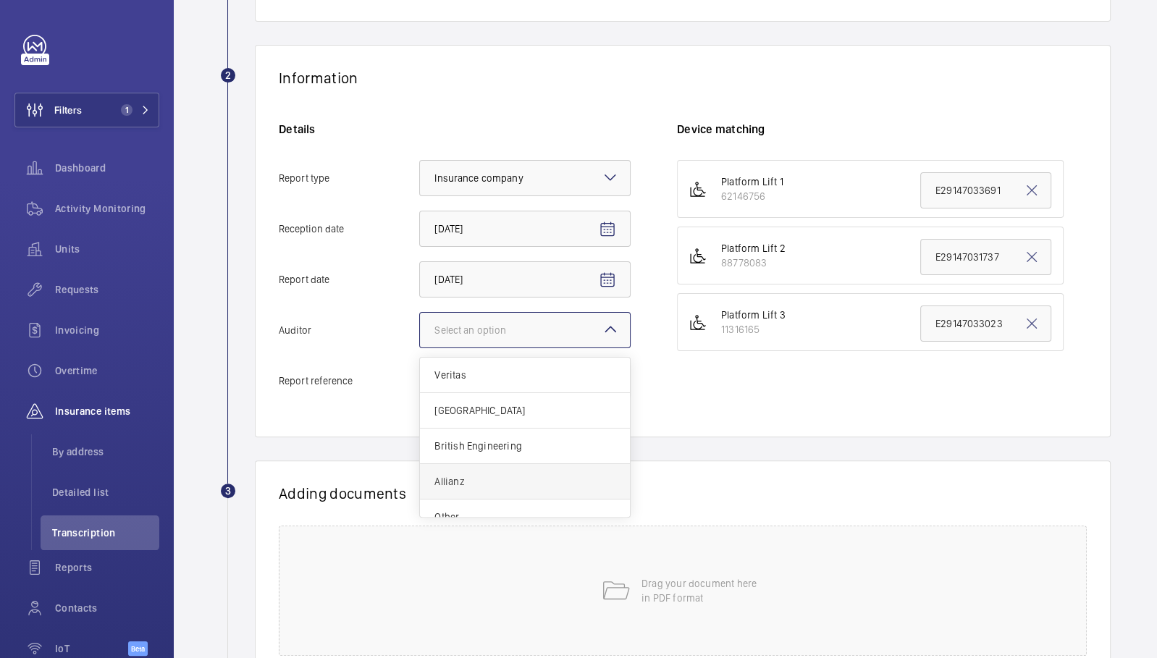
click at [498, 480] on span "Allianz" at bounding box center [524, 481] width 181 height 14
click at [420, 347] on input "Auditor Select an option Veritas Zurich British Engineering Allianz Other" at bounding box center [420, 330] width 0 height 35
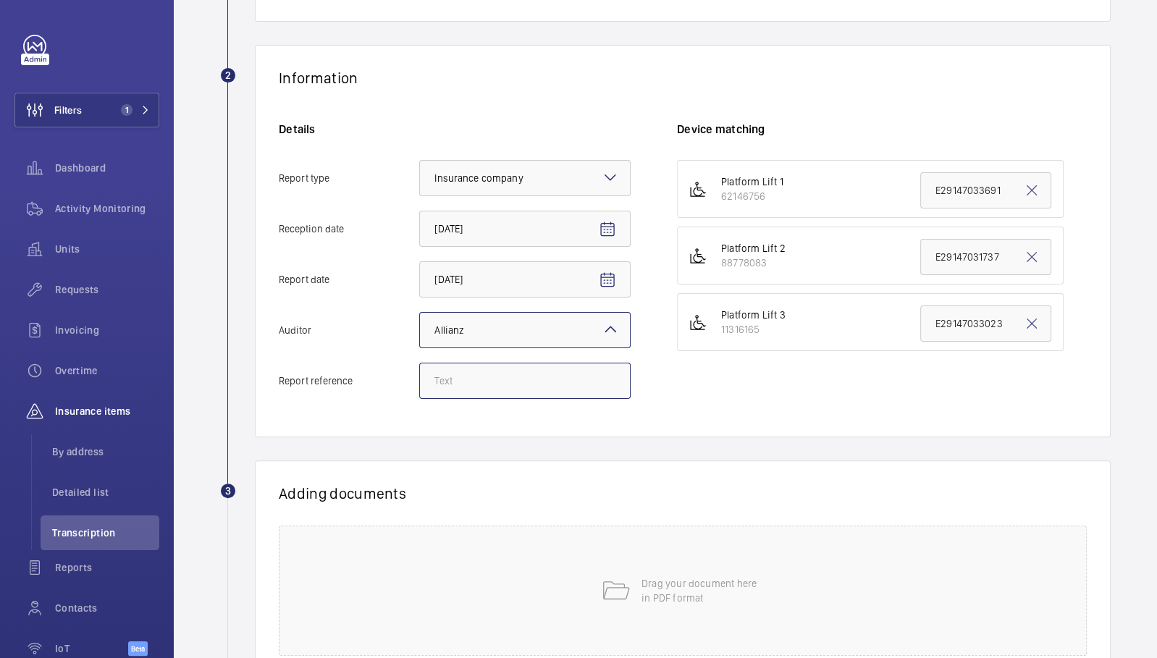
click at [500, 373] on input "Report reference" at bounding box center [524, 381] width 211 height 36
click at [481, 375] on input "Report reference" at bounding box center [524, 381] width 211 height 36
paste input "E29147033690"
type input "E29147033690"
click at [961, 255] on input "E29147031737" at bounding box center [985, 257] width 131 height 36
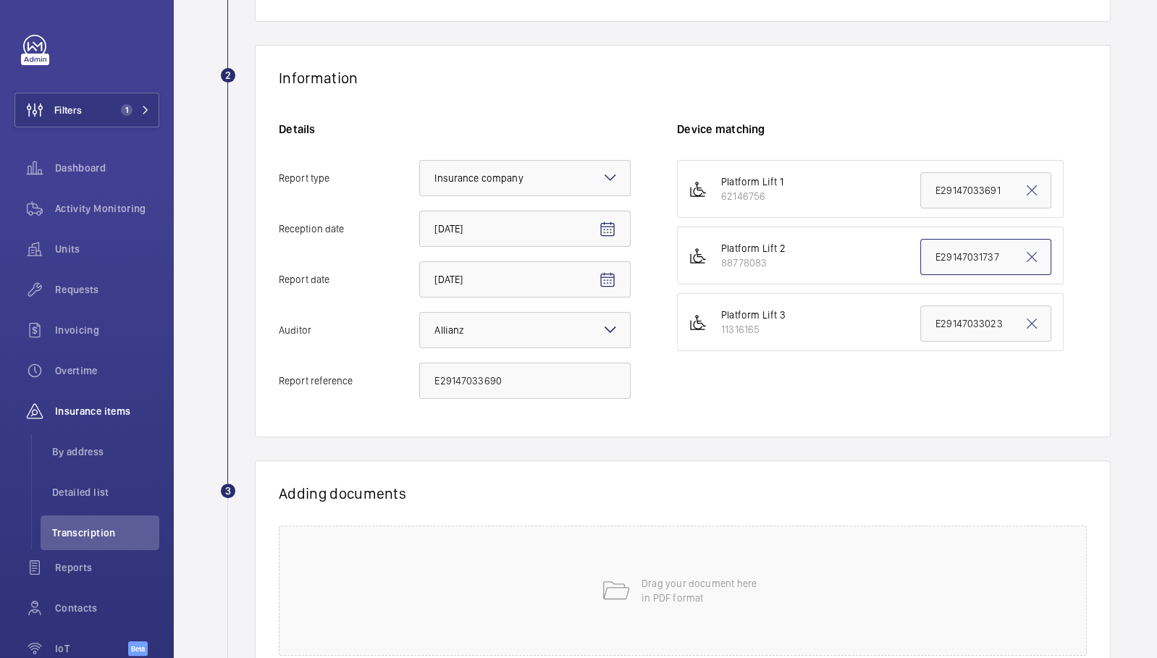
click at [961, 255] on input "E29147031737" at bounding box center [985, 257] width 131 height 36
paste input "E29147033690"
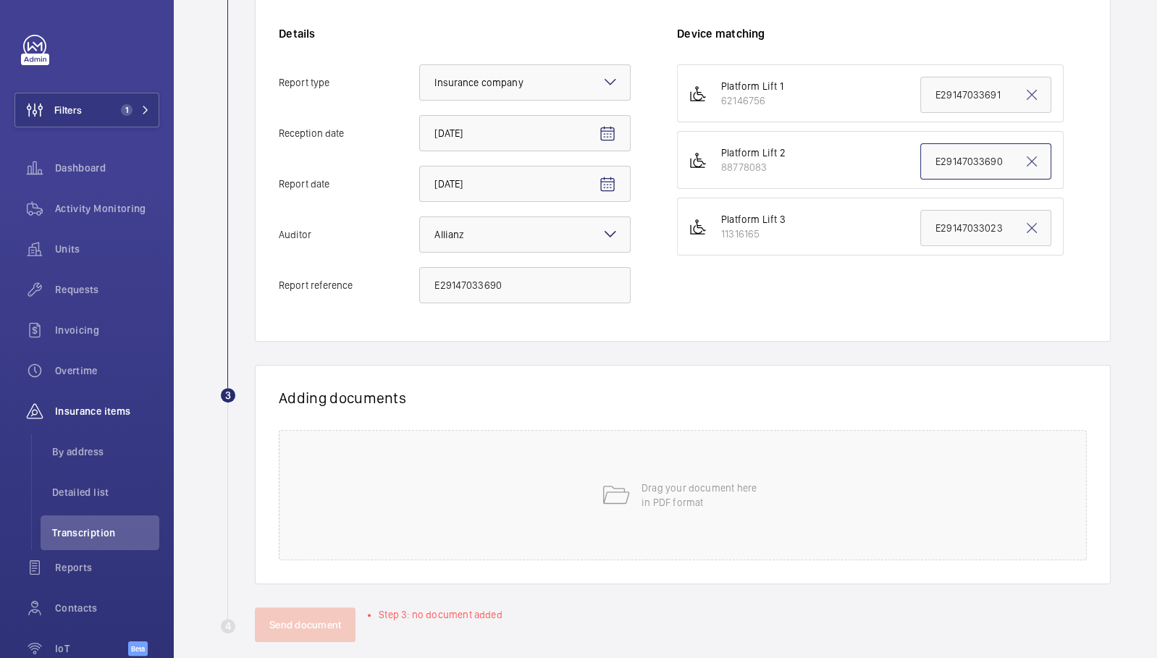
scroll to position [311, 0]
type input "E29147033690"
click at [816, 452] on div "Drag your document here in PDF format" at bounding box center [683, 496] width 808 height 130
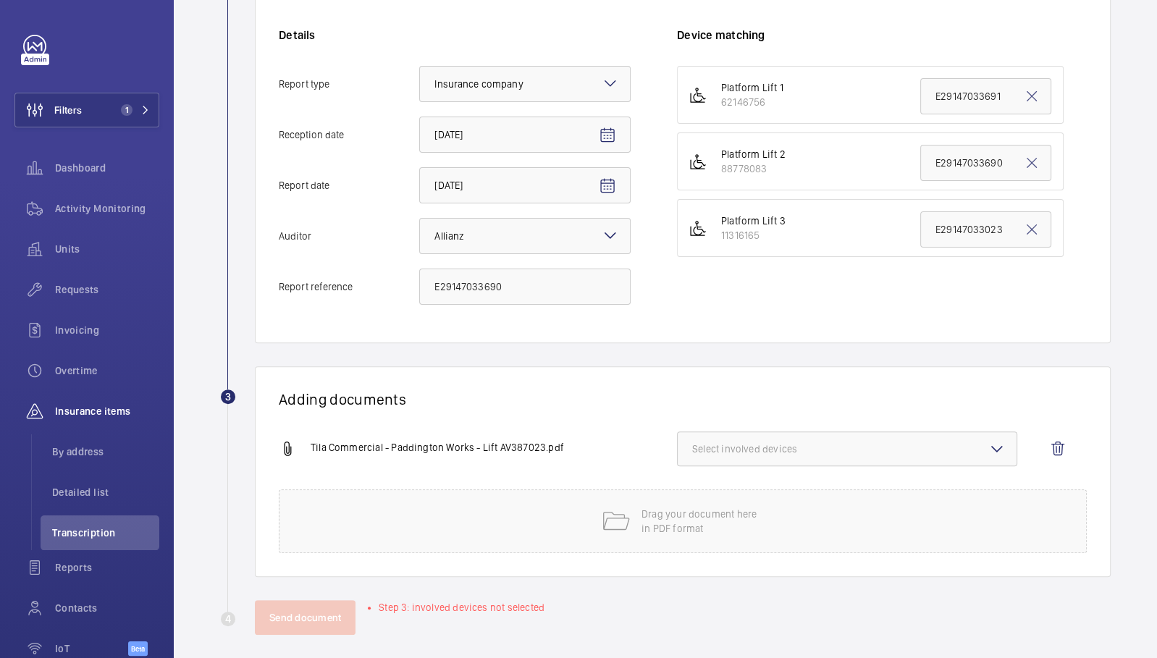
click at [820, 452] on span "Select involved devices" at bounding box center [847, 449] width 310 height 14
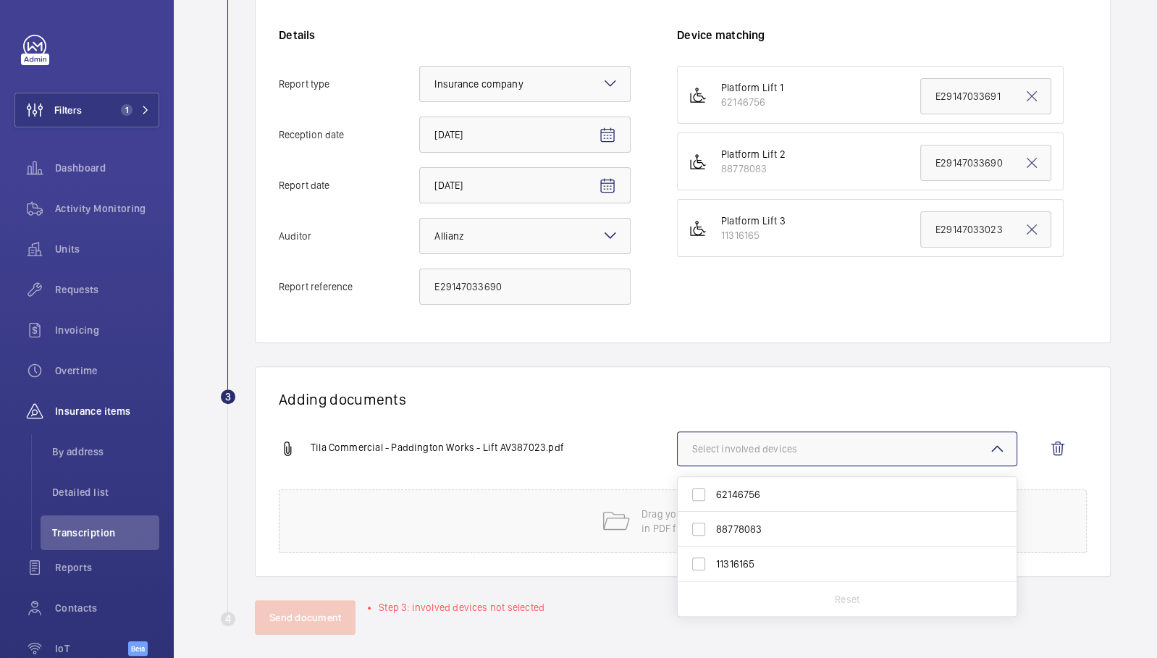
click at [770, 530] on span "88778083" at bounding box center [848, 529] width 264 height 14
click at [713, 530] on input "88778083" at bounding box center [698, 529] width 29 height 29
checkbox input "true"
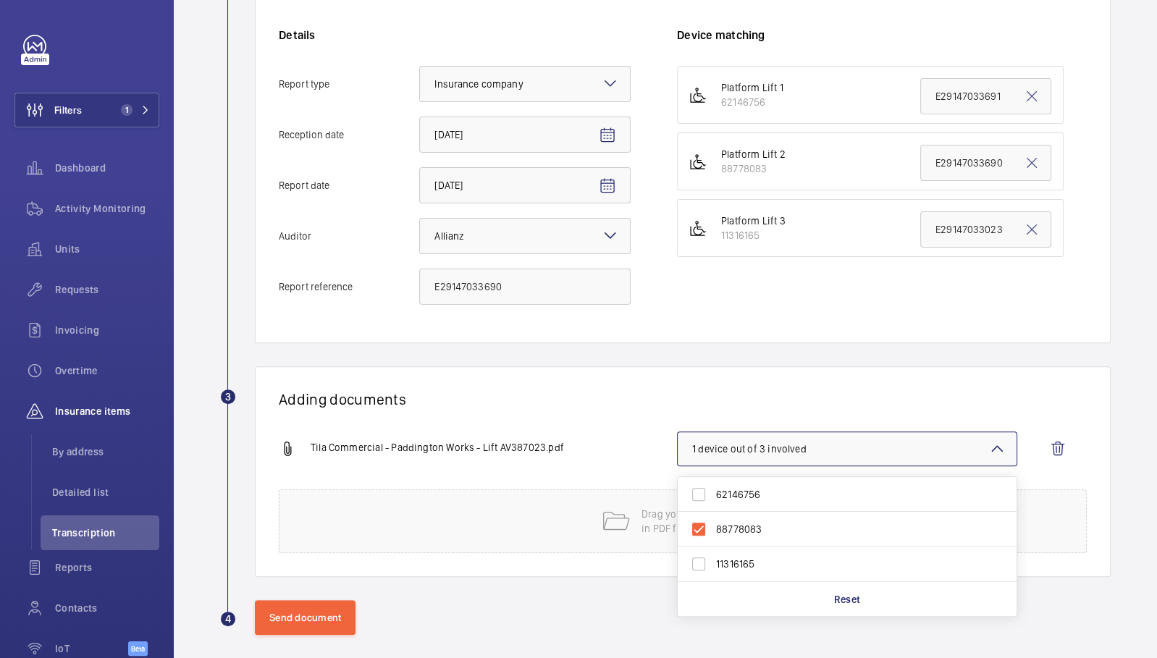
click at [649, 371] on div "Adding documents Tila Commercial - Paddington Works - Lift AV387023.pdf 1 devic…" at bounding box center [683, 471] width 856 height 211
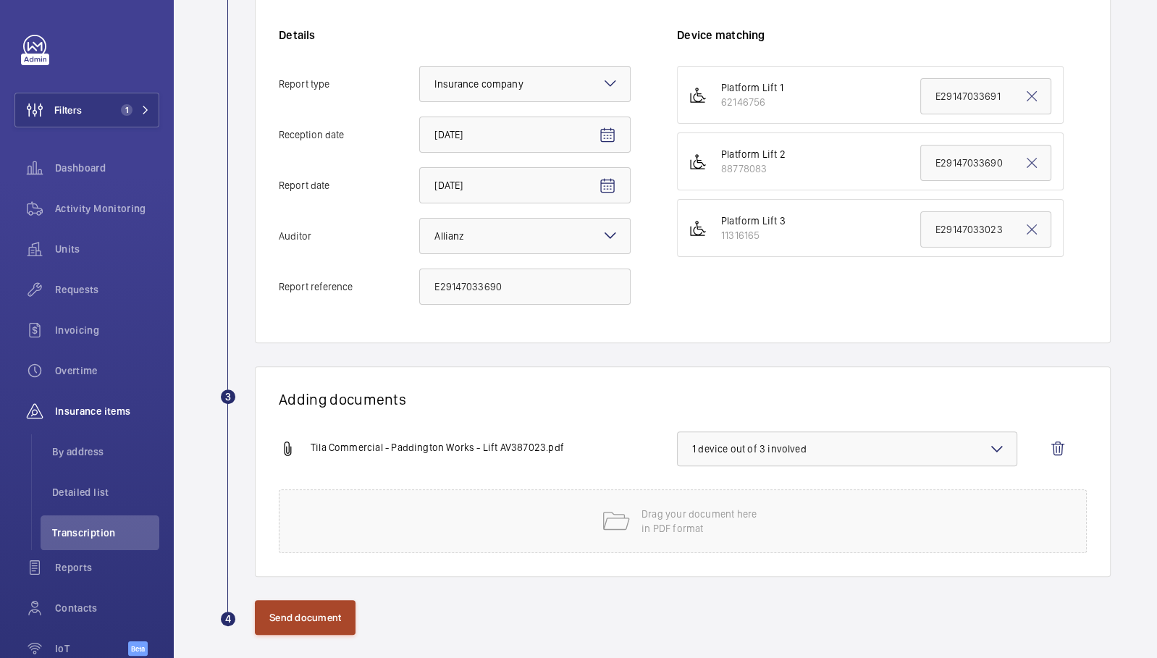
click at [328, 610] on button "Send document" at bounding box center [305, 617] width 101 height 35
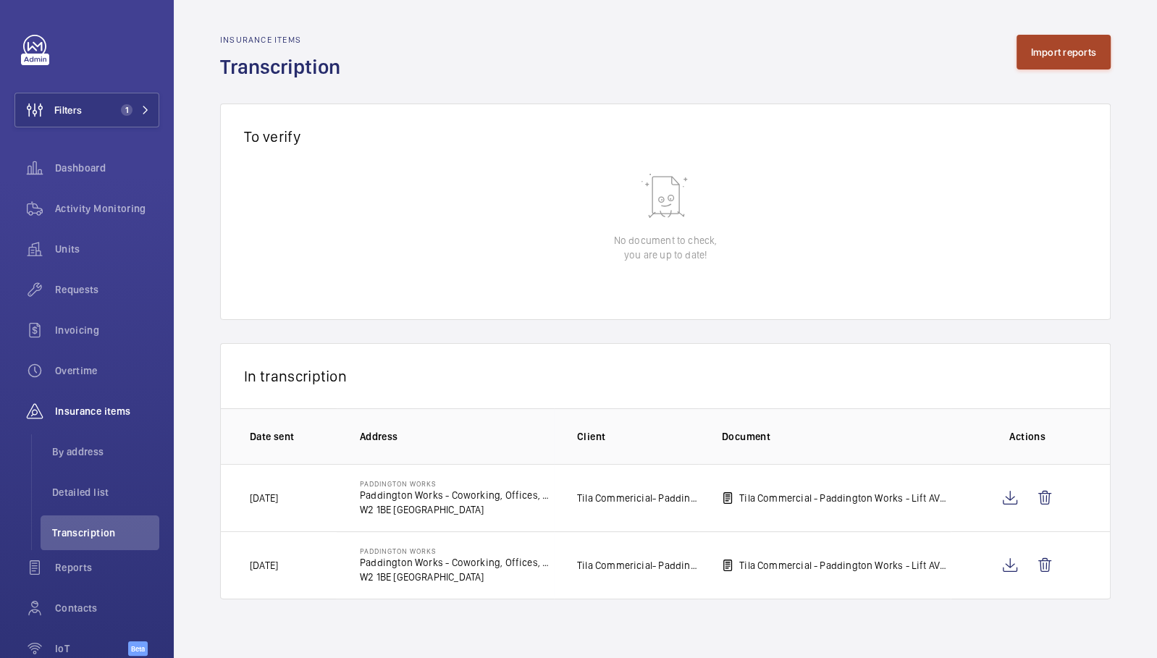
click at [1092, 53] on button "Import reports" at bounding box center [1063, 52] width 95 height 35
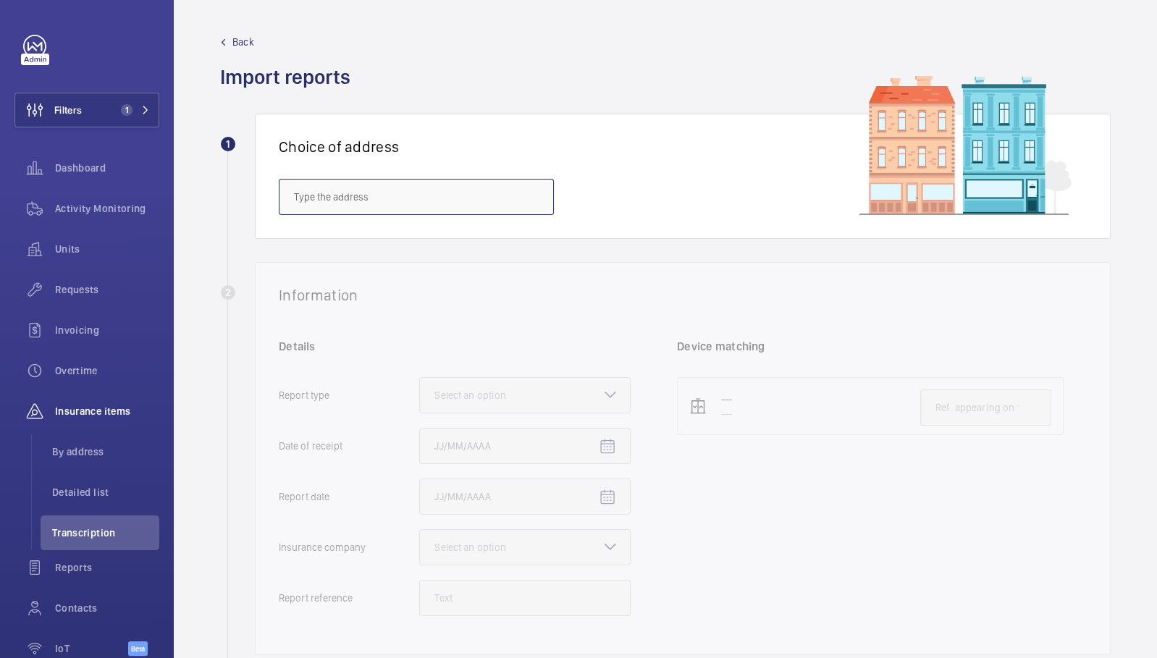
click at [468, 201] on input "text" at bounding box center [416, 197] width 275 height 36
paste input "W2 1BE"
click at [405, 245] on span "Paddington Works - Paddington Works - Coworking, Offices, Meeting Rooms & [GEOG…" at bounding box center [416, 240] width 245 height 14
type input "Paddington Works - Paddington Works - Coworking, Offices, Meeting Rooms & [GEOG…"
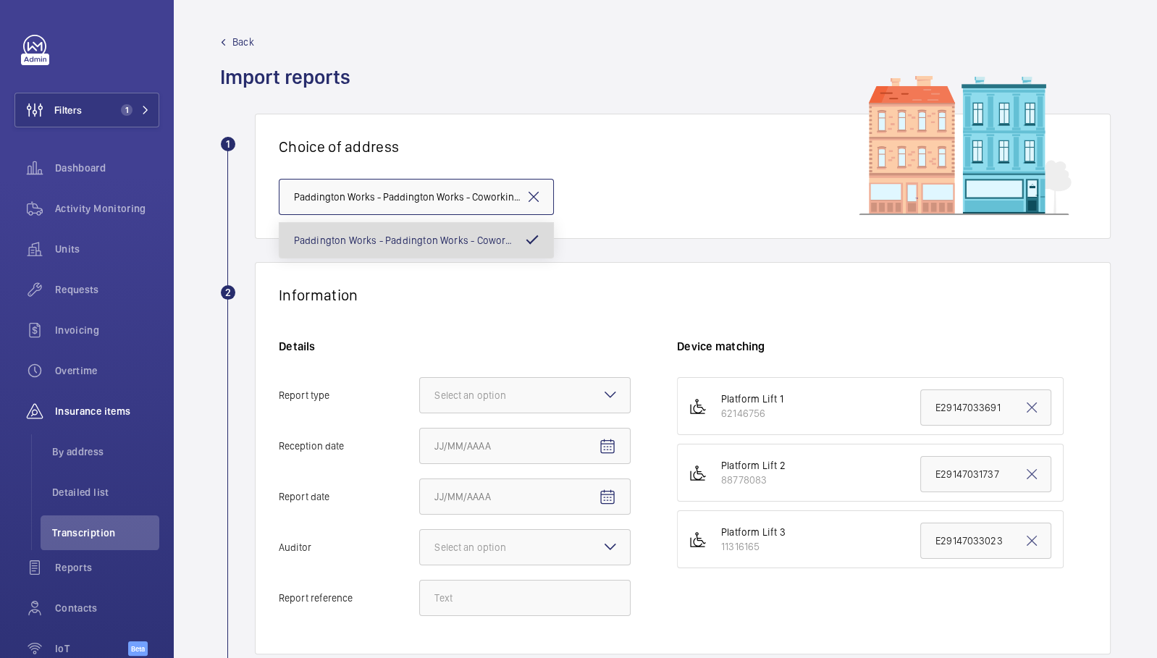
scroll to position [0, 240]
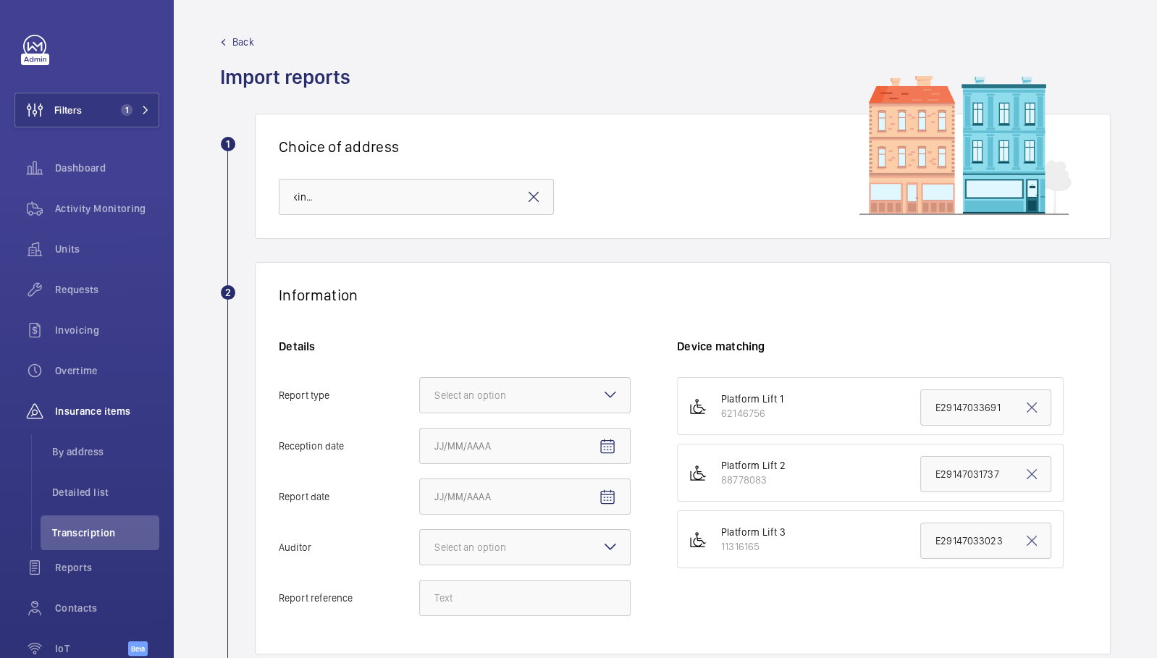
click at [479, 412] on div "Details Report type Select an option Reception date Report date Auditor Select …" at bounding box center [478, 485] width 398 height 292
click at [479, 401] on div "Select an option" at bounding box center [488, 395] width 108 height 14
click at [420, 401] on input "Report type Select an option Insurance company Consultant" at bounding box center [420, 395] width 0 height 35
click at [497, 439] on span "Insurance company" at bounding box center [524, 439] width 181 height 14
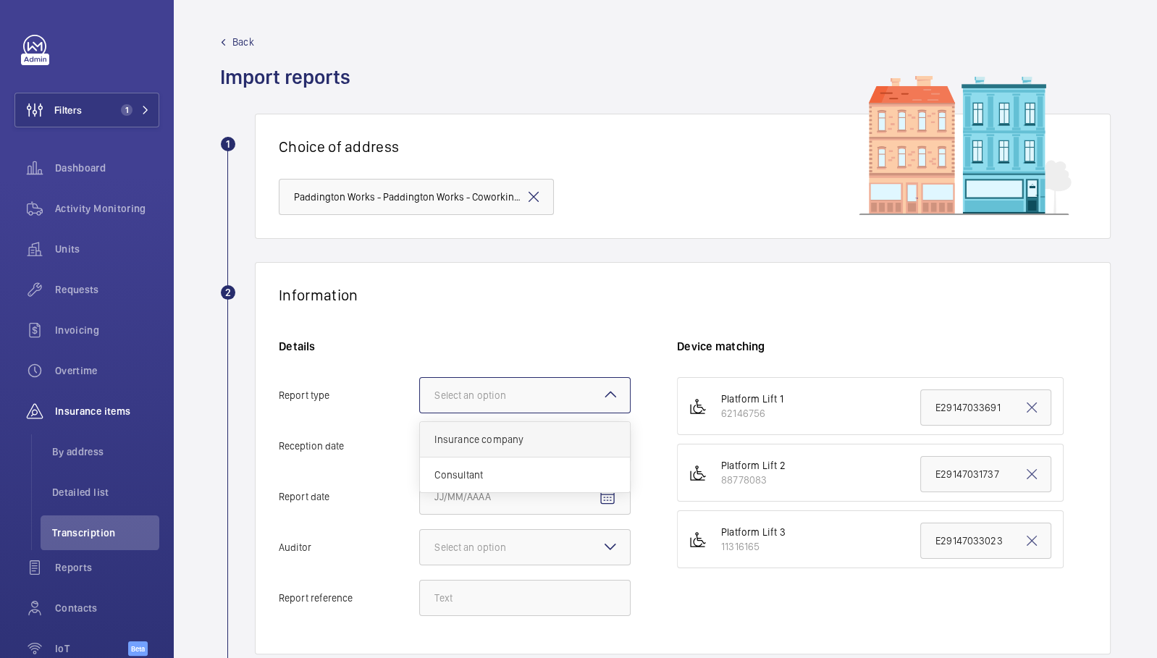
click at [420, 413] on input "Report type Select an option Insurance company Consultant" at bounding box center [420, 395] width 0 height 35
click at [616, 454] on span "Open calendar" at bounding box center [607, 446] width 35 height 35
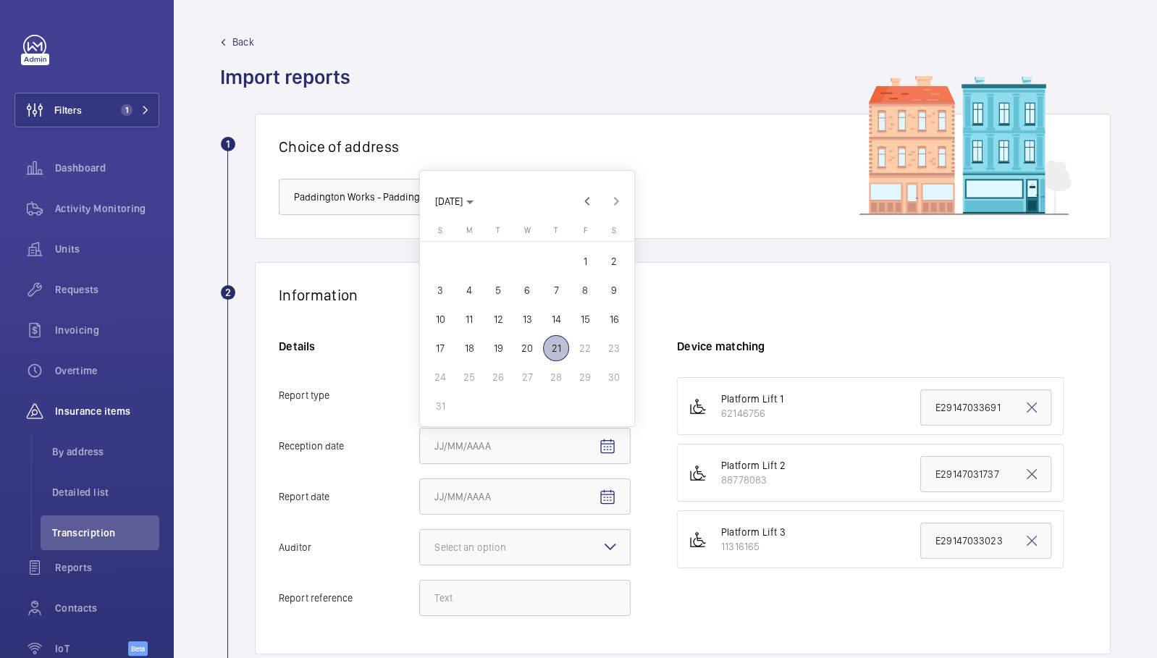
click at [562, 355] on span "21" at bounding box center [556, 348] width 26 height 26
type input "[DATE]"
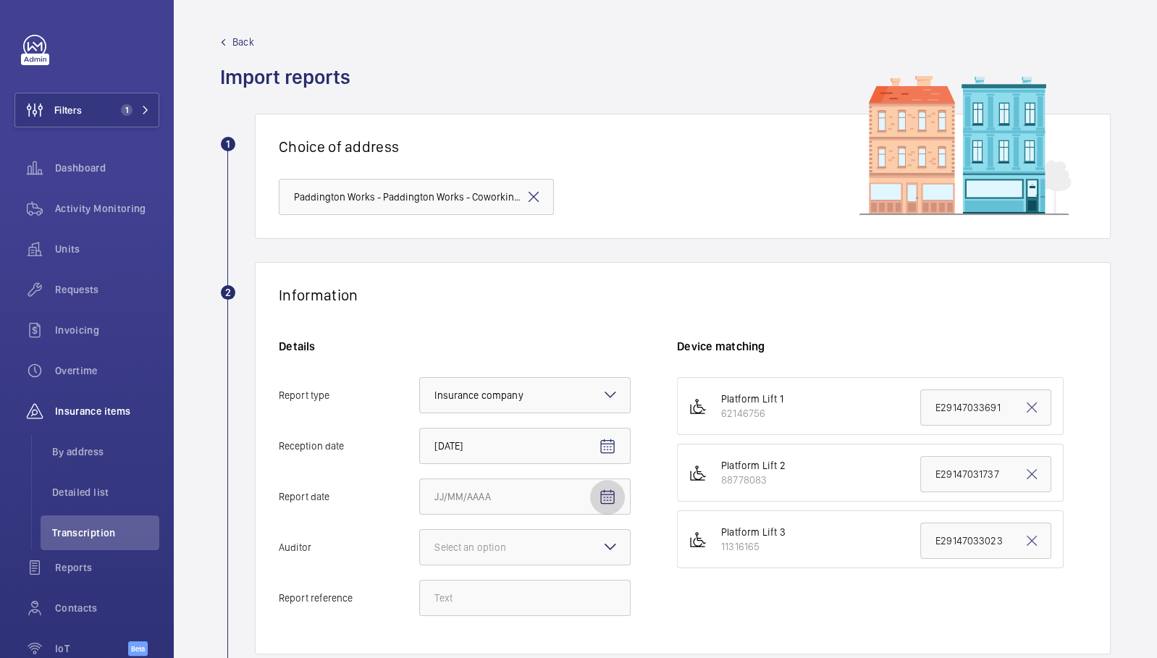
click at [606, 498] on mat-icon "Open calendar" at bounding box center [607, 497] width 17 height 17
click at [474, 400] on span "18" at bounding box center [469, 399] width 26 height 26
type input "[DATE]"
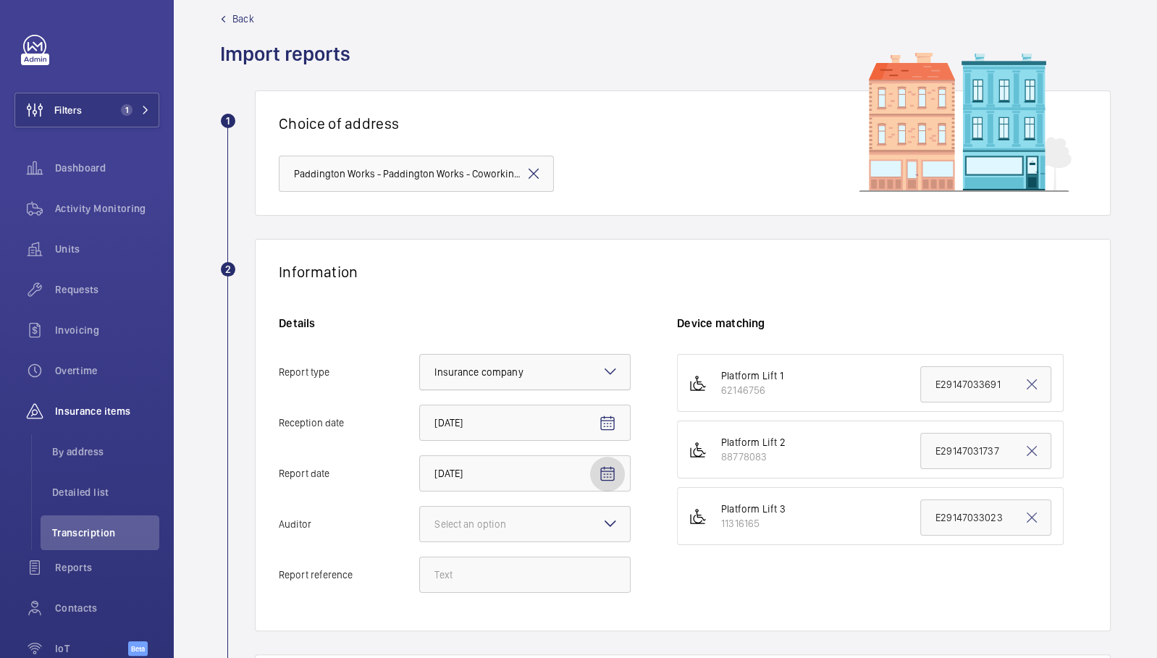
scroll to position [25, 0]
click at [497, 516] on div "Select an option" at bounding box center [488, 522] width 108 height 14
click at [420, 516] on input "Auditor Select an option" at bounding box center [420, 522] width 0 height 35
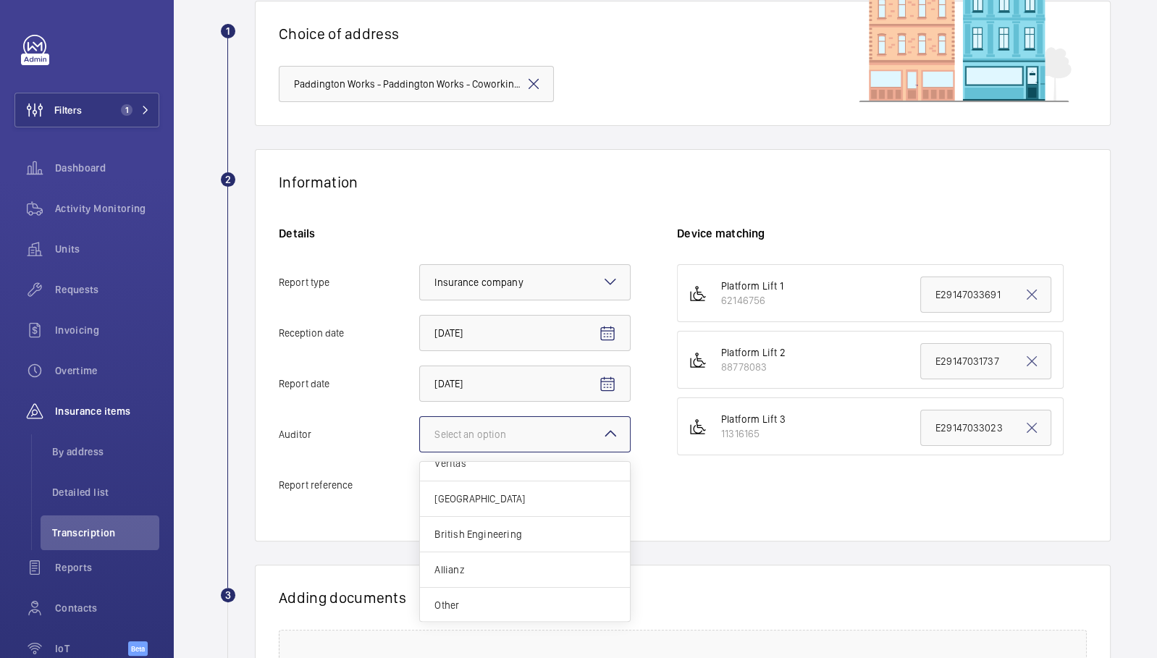
scroll to position [116, 0]
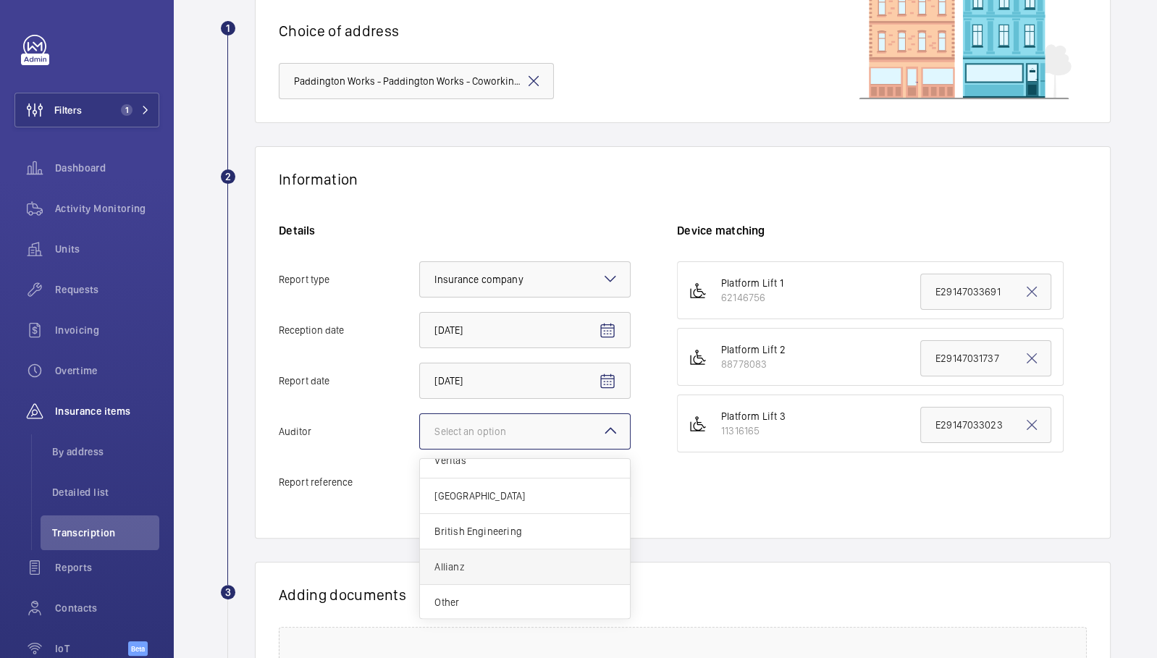
click at [518, 560] on span "Allianz" at bounding box center [524, 567] width 181 height 14
click at [420, 449] on input "Auditor Select an option Veritas Zurich British Engineering Allianz Other" at bounding box center [420, 431] width 0 height 35
click at [494, 470] on input "Report reference" at bounding box center [524, 482] width 211 height 36
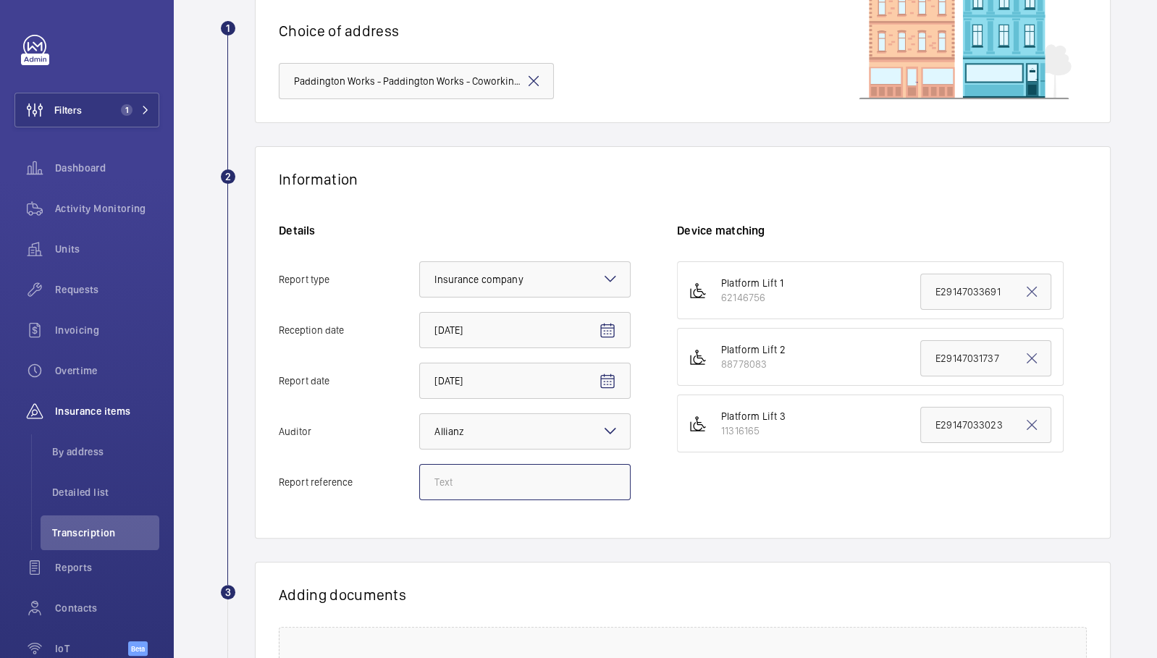
click at [445, 487] on input "Report reference" at bounding box center [524, 482] width 211 height 36
paste input "W2 1BE"
click at [447, 487] on input "W2 1BE" at bounding box center [524, 482] width 211 height 36
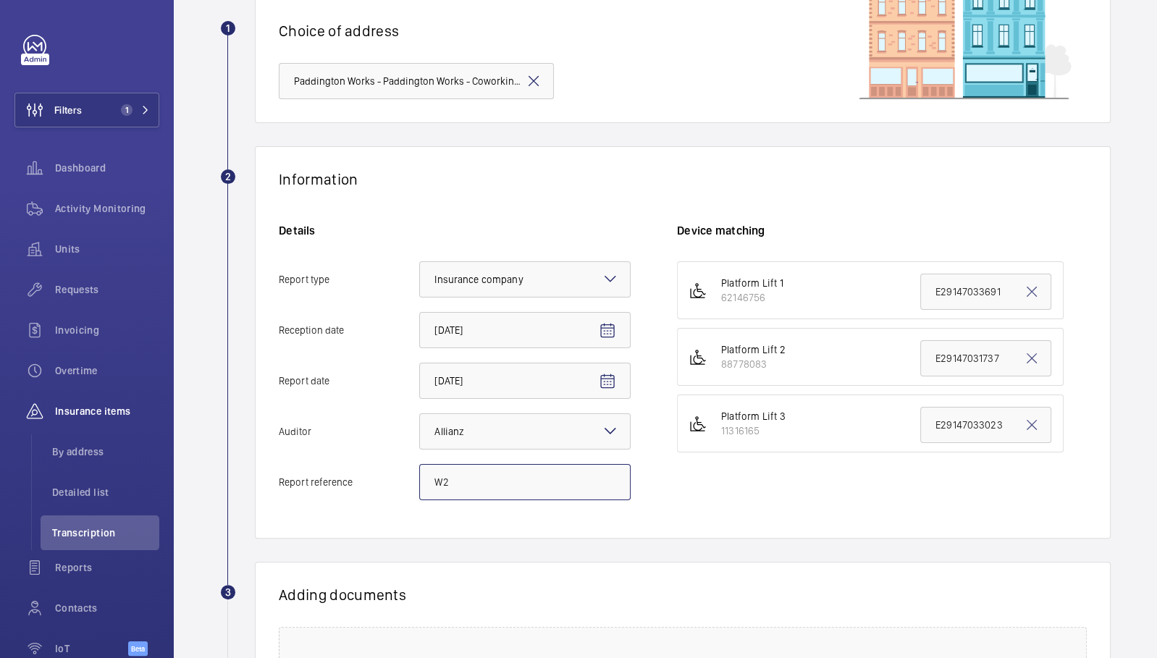
type input "W"
click at [479, 487] on input "Report reference" at bounding box center [524, 482] width 211 height 36
paste input "E29147033692"
type input "E29147033692"
click at [961, 413] on input "E29147033023" at bounding box center [985, 425] width 131 height 36
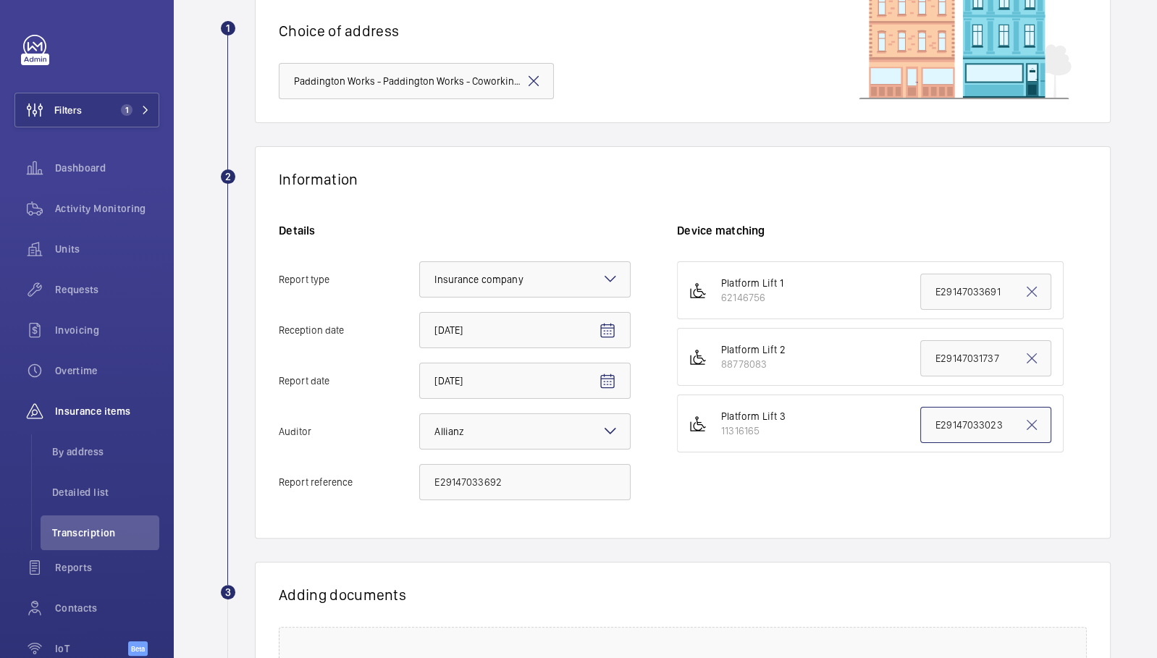
click at [961, 413] on input "E29147033023" at bounding box center [985, 425] width 131 height 36
paste input "E29147033692"
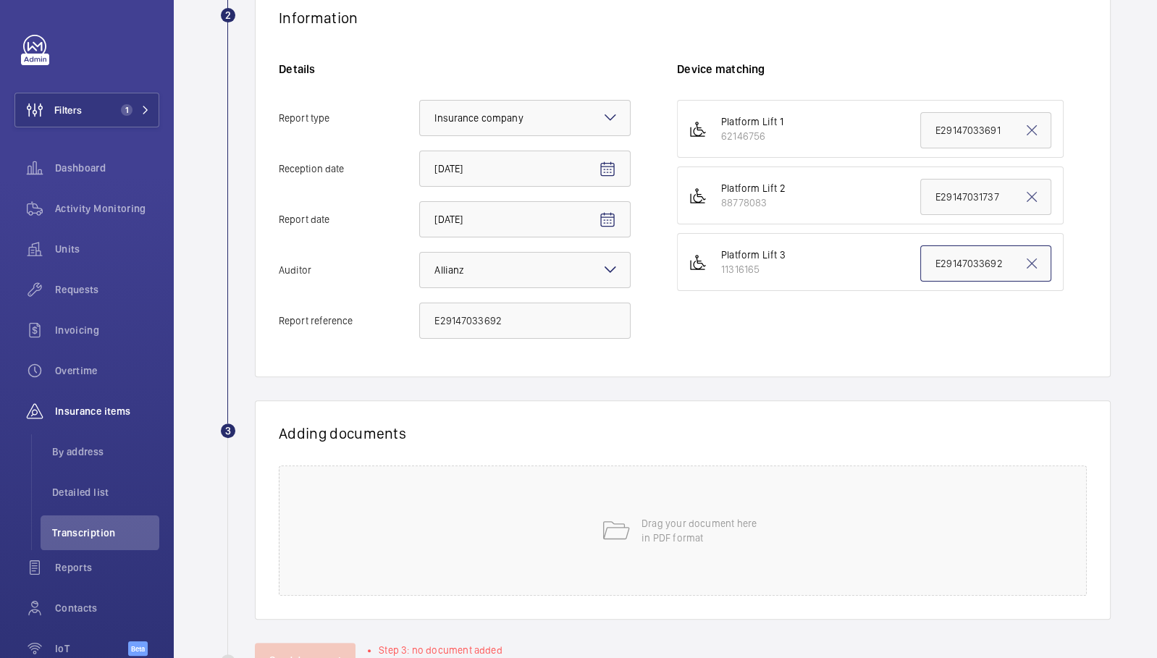
scroll to position [291, 0]
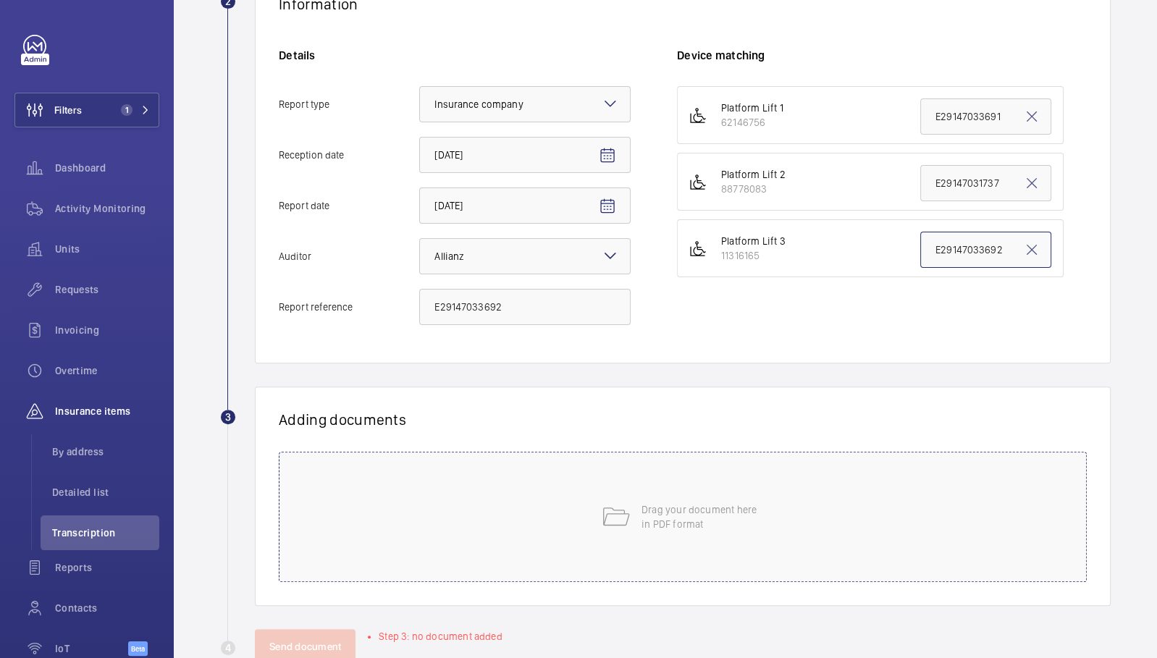
type input "E29147033692"
click at [859, 519] on div "Drag your document here in PDF format" at bounding box center [683, 517] width 808 height 130
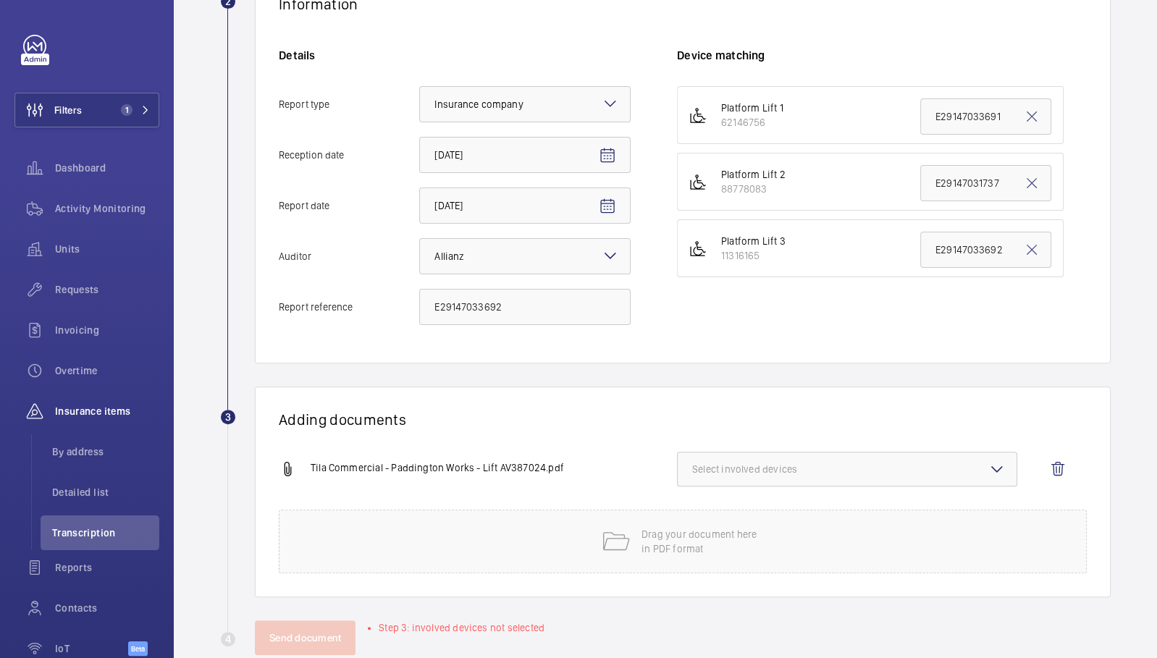
click at [762, 482] on button "Select involved devices" at bounding box center [847, 469] width 340 height 35
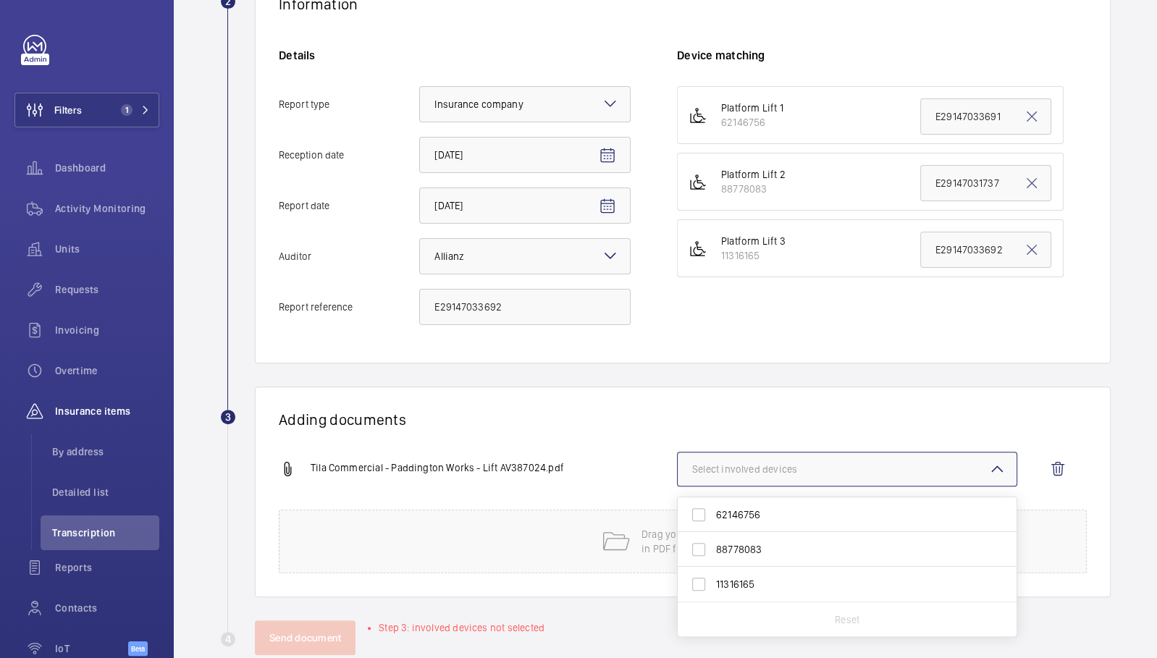
click at [759, 580] on span "11316165" at bounding box center [848, 584] width 264 height 14
click at [713, 580] on input "11316165" at bounding box center [698, 584] width 29 height 29
checkbox input "true"
click at [618, 413] on h1 "Adding documents" at bounding box center [683, 419] width 808 height 18
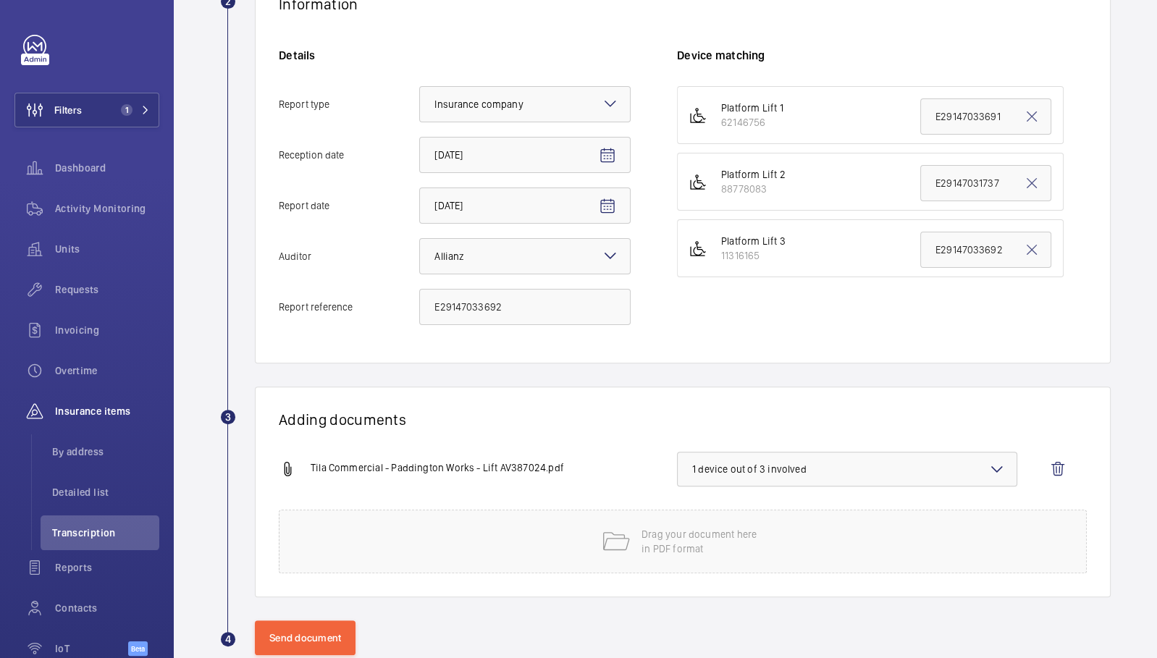
scroll to position [321, 0]
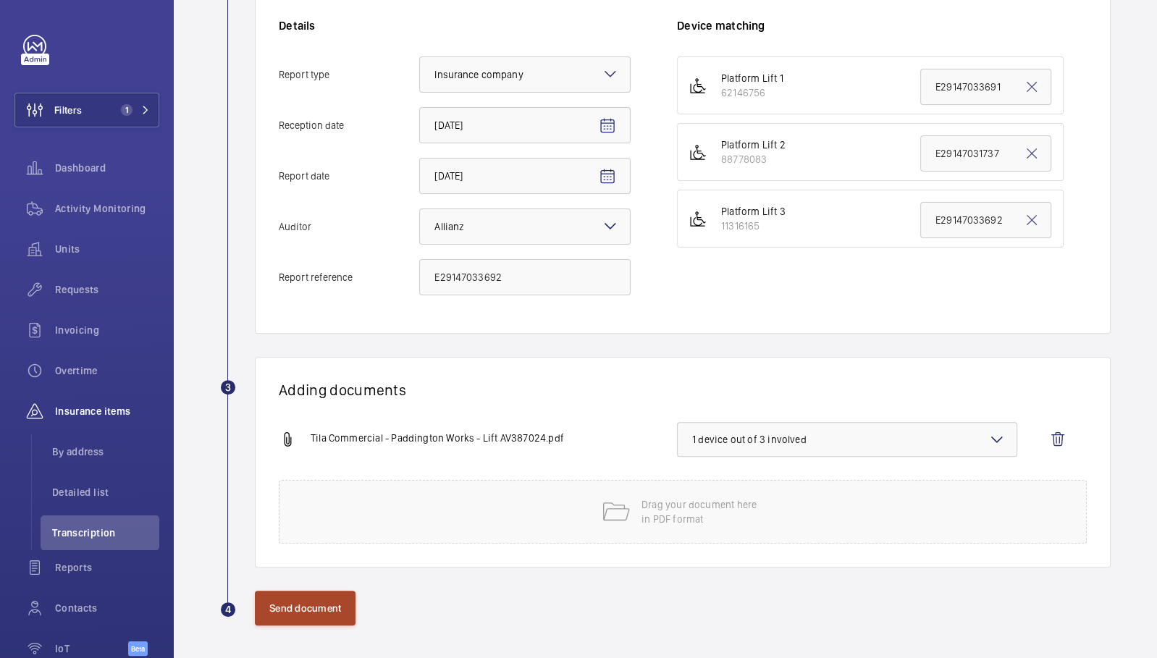
click at [306, 600] on button "Send document" at bounding box center [305, 608] width 101 height 35
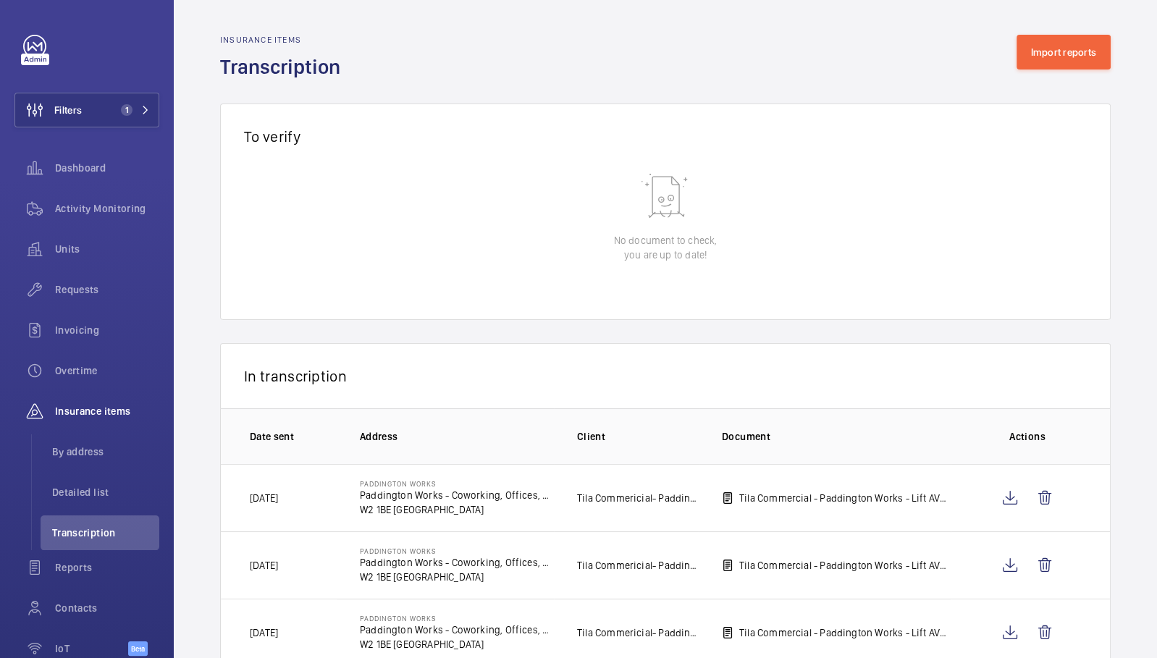
scroll to position [41, 0]
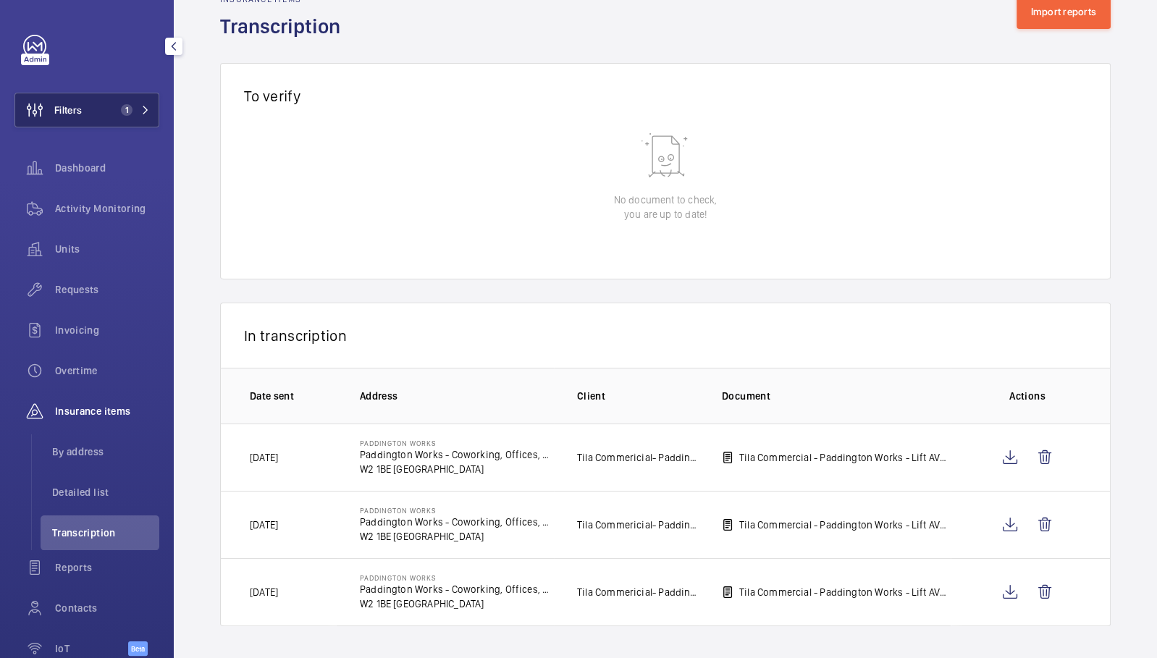
click at [131, 116] on button "Filters 1" at bounding box center [86, 110] width 145 height 35
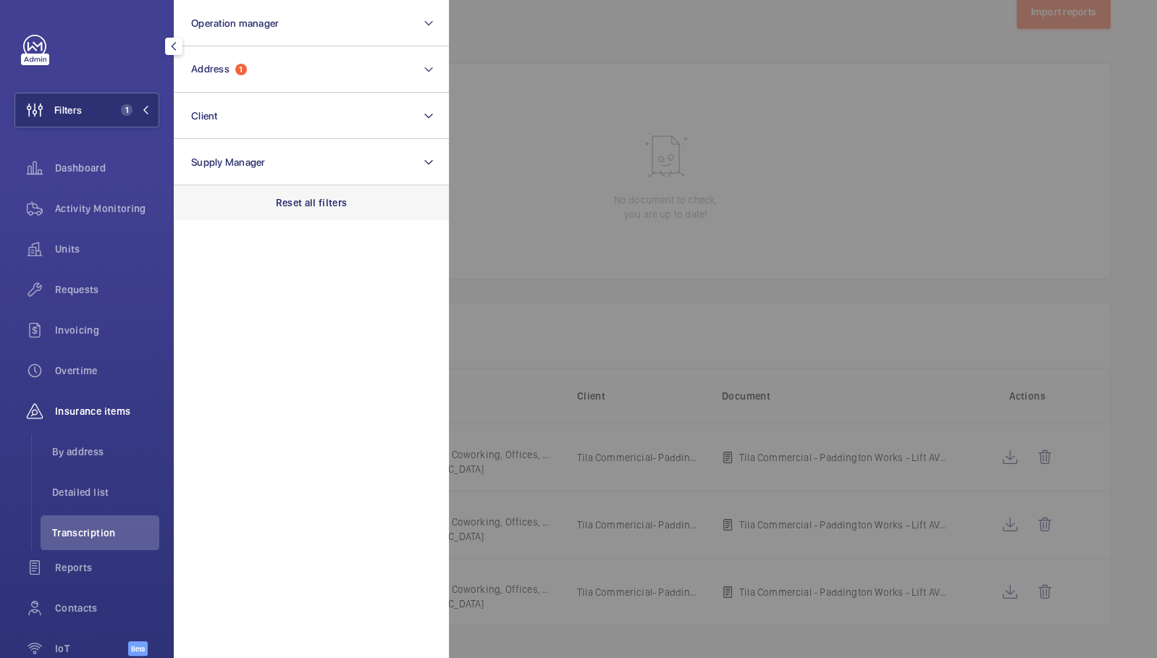
click at [347, 191] on div "Reset all filters" at bounding box center [311, 202] width 275 height 35
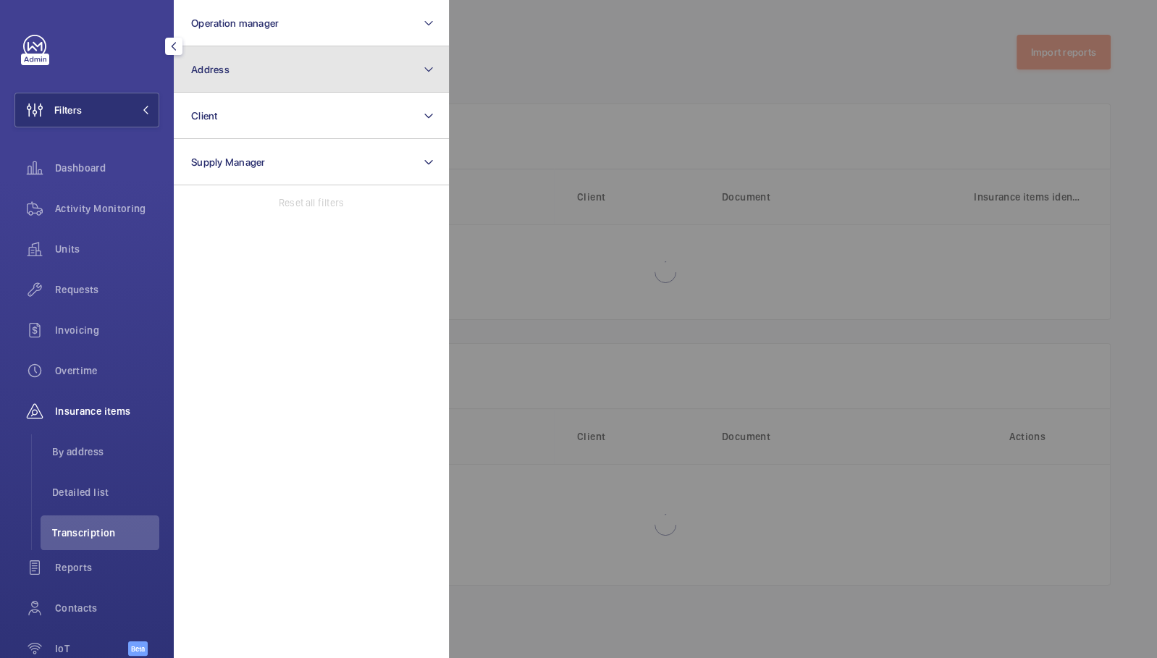
click at [343, 64] on button "Address" at bounding box center [311, 69] width 275 height 46
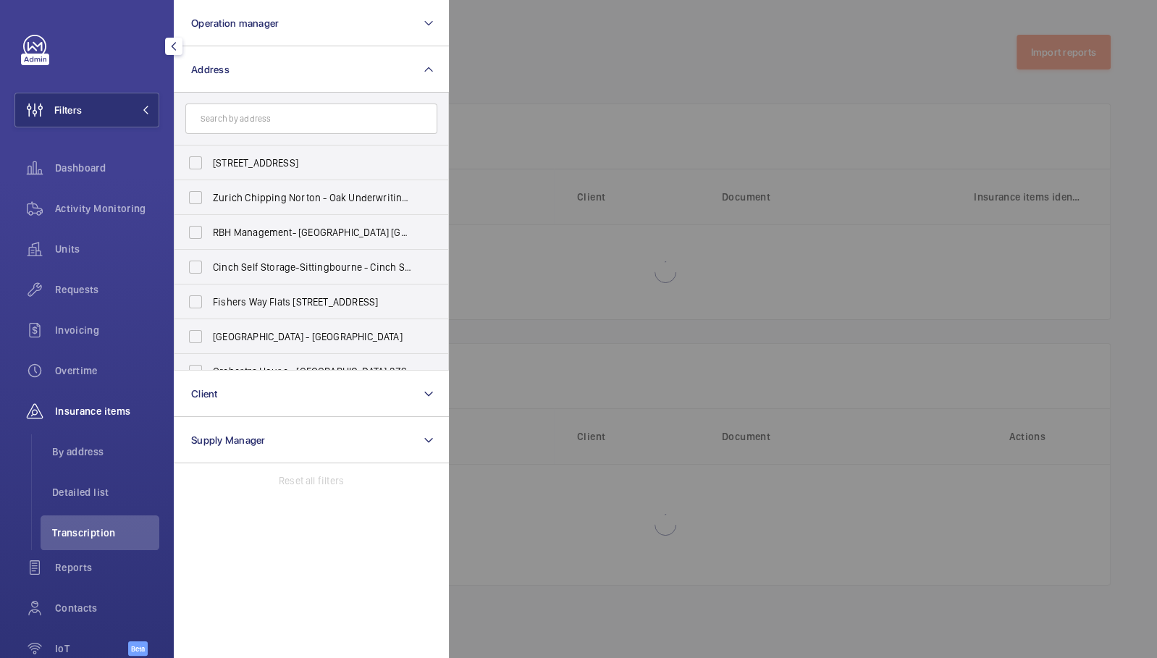
click at [340, 120] on input "text" at bounding box center [311, 119] width 252 height 30
type input "Elevatech"
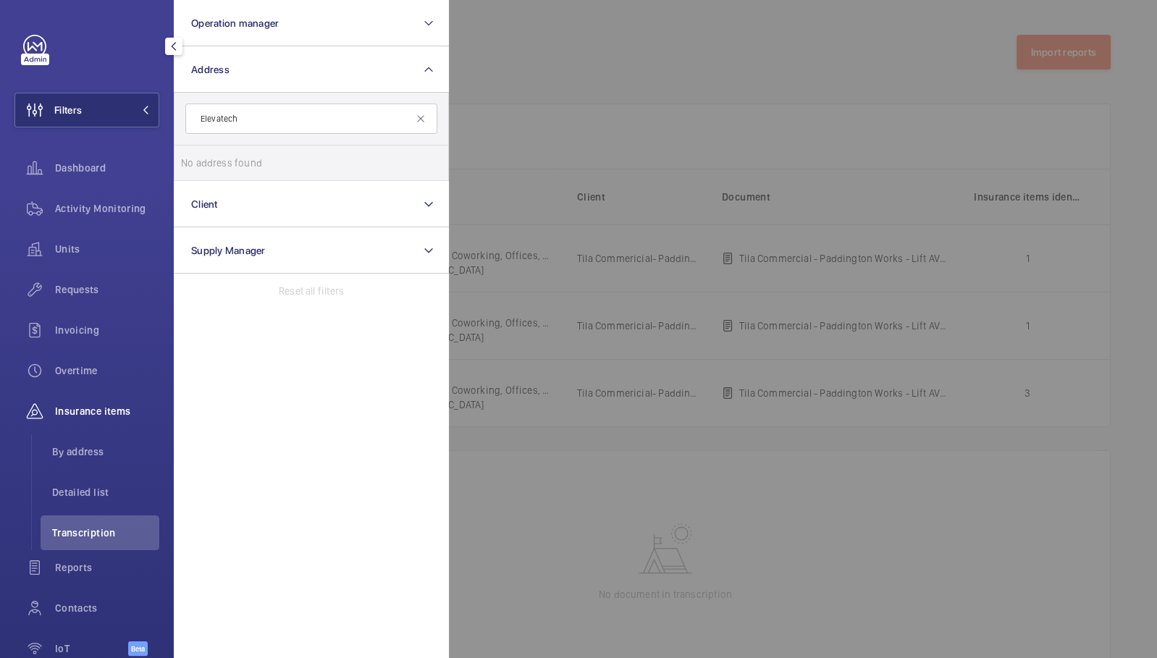
click at [340, 118] on input "Elevatech" at bounding box center [311, 119] width 252 height 30
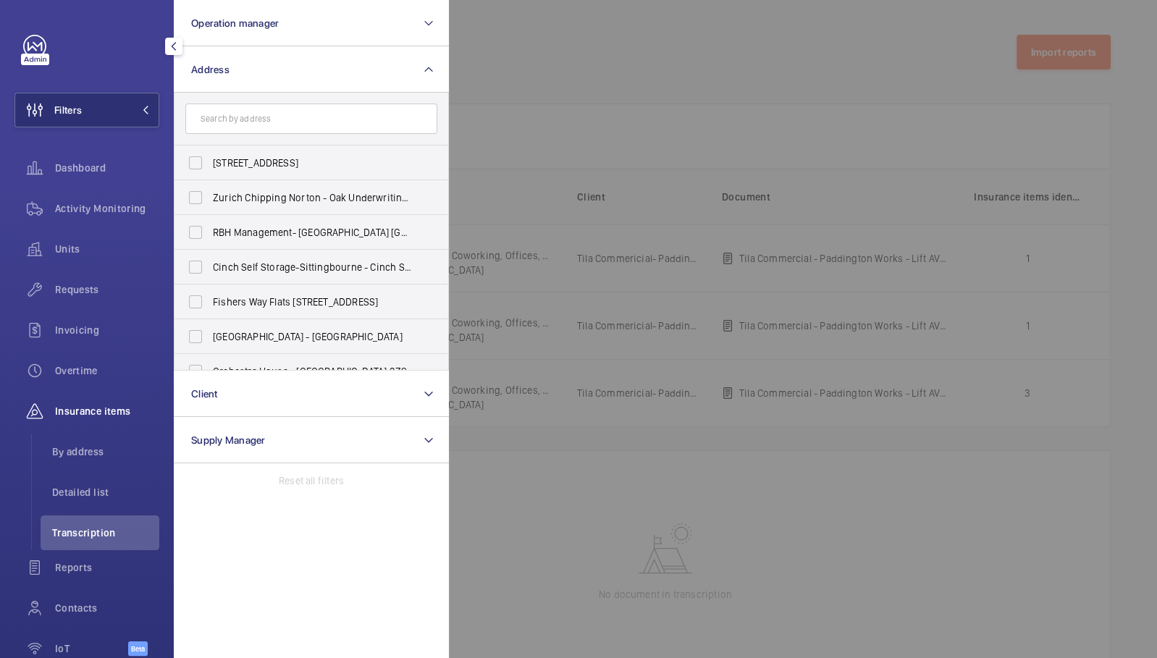
click at [67, 541] on li "Transcription" at bounding box center [100, 532] width 119 height 35
click at [851, 99] on div at bounding box center [1027, 329] width 1157 height 658
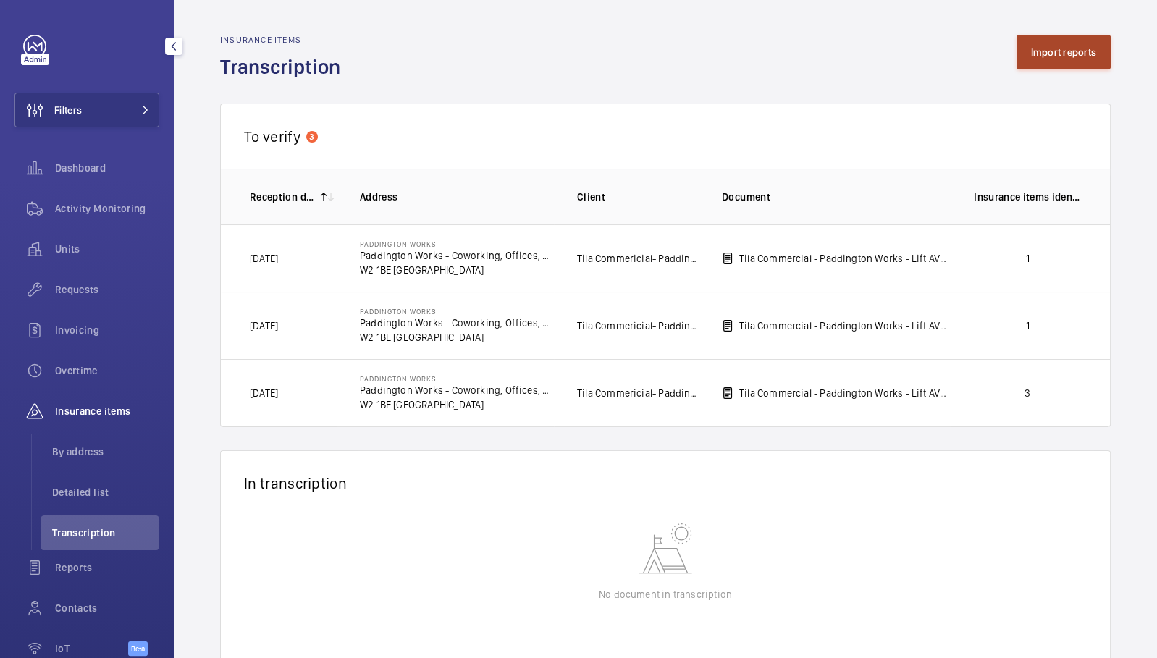
click at [1061, 44] on button "Import reports" at bounding box center [1063, 52] width 95 height 35
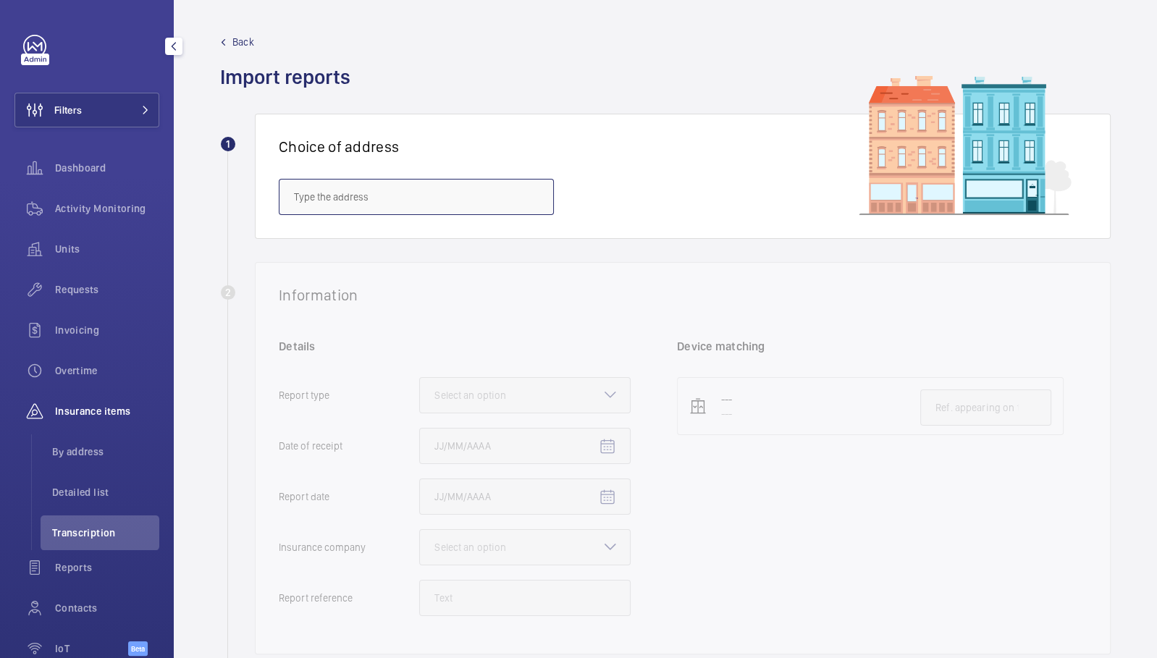
click at [523, 198] on input "text" at bounding box center [416, 197] width 275 height 36
paste input "E16 1AA"
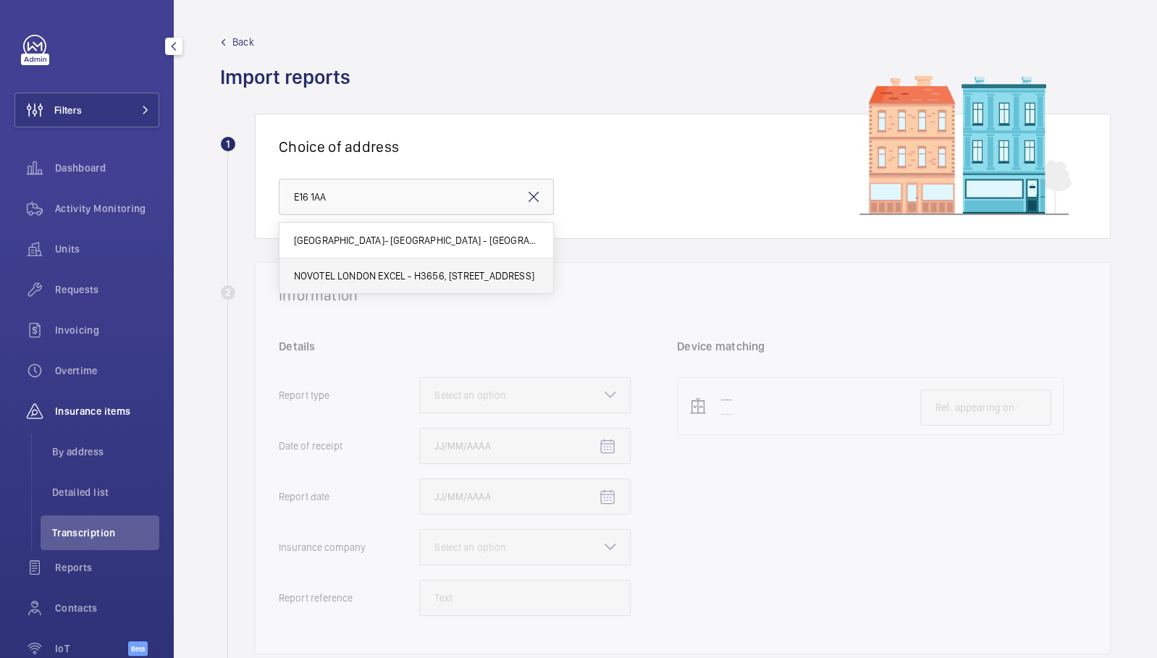
click at [492, 286] on mat-option "NOVOTEL LONDON EXCEL - H3656, [STREET_ADDRESS]" at bounding box center [416, 275] width 274 height 35
type input "NOVOTEL LONDON EXCEL - H3656, [STREET_ADDRESS]"
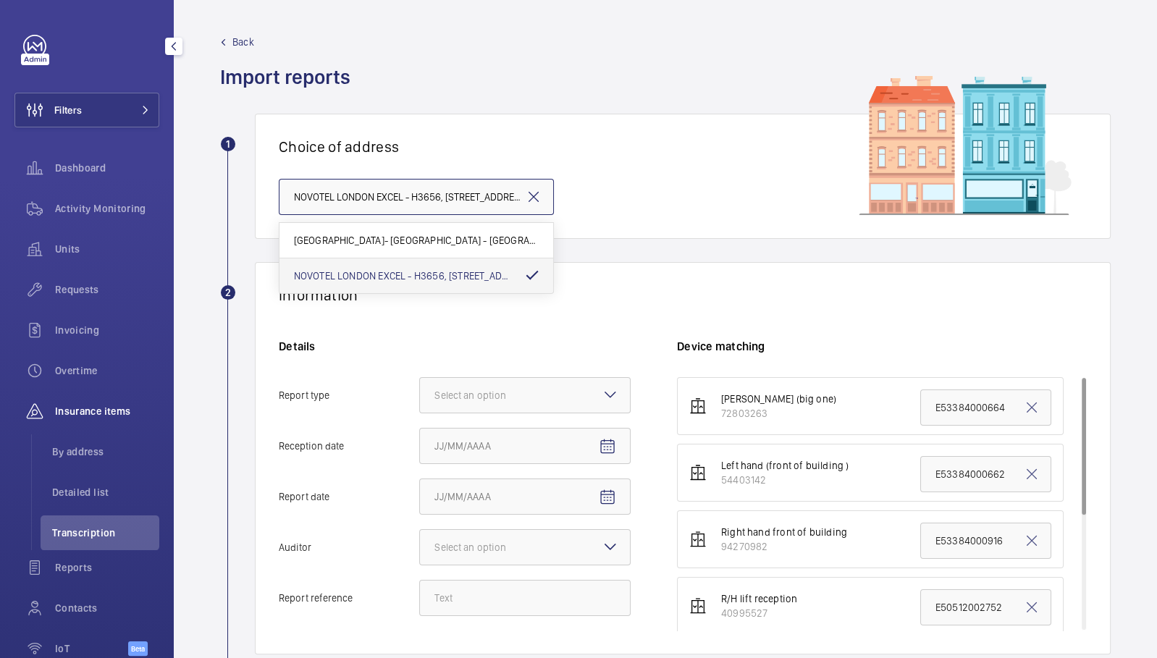
scroll to position [0, 310]
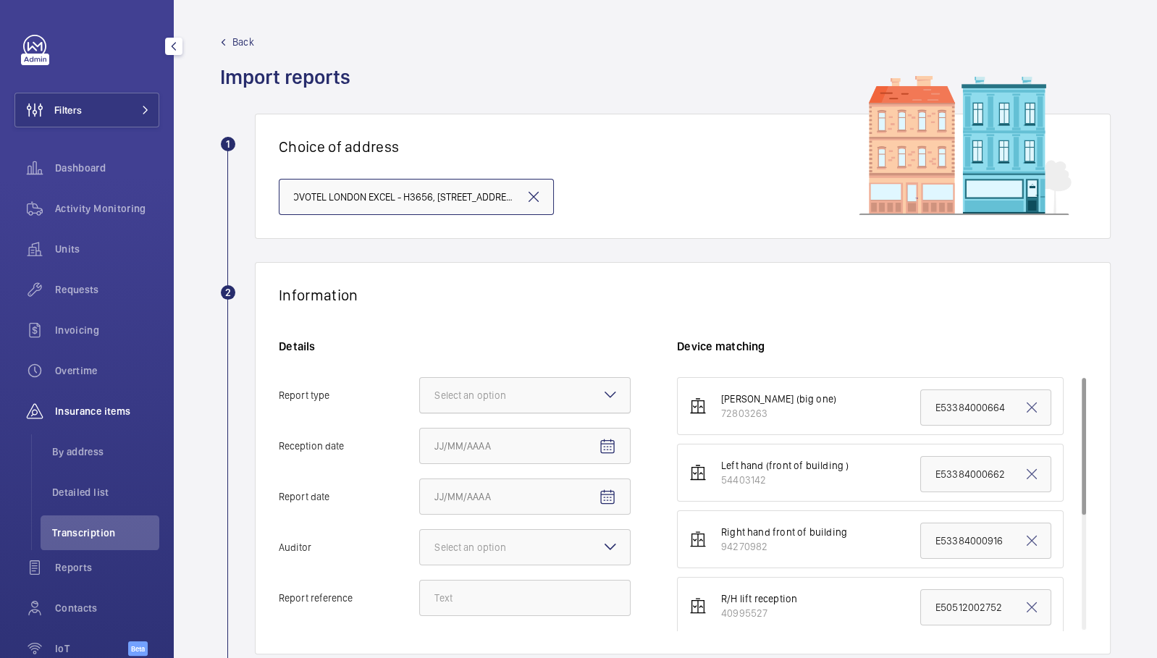
click at [539, 381] on div at bounding box center [525, 395] width 210 height 35
click at [420, 381] on input "Report type Select an option" at bounding box center [420, 395] width 0 height 35
click at [535, 440] on span "Insurance company" at bounding box center [524, 439] width 181 height 14
click at [420, 413] on input "Report type Select an option Insurance company Consultant" at bounding box center [420, 395] width 0 height 35
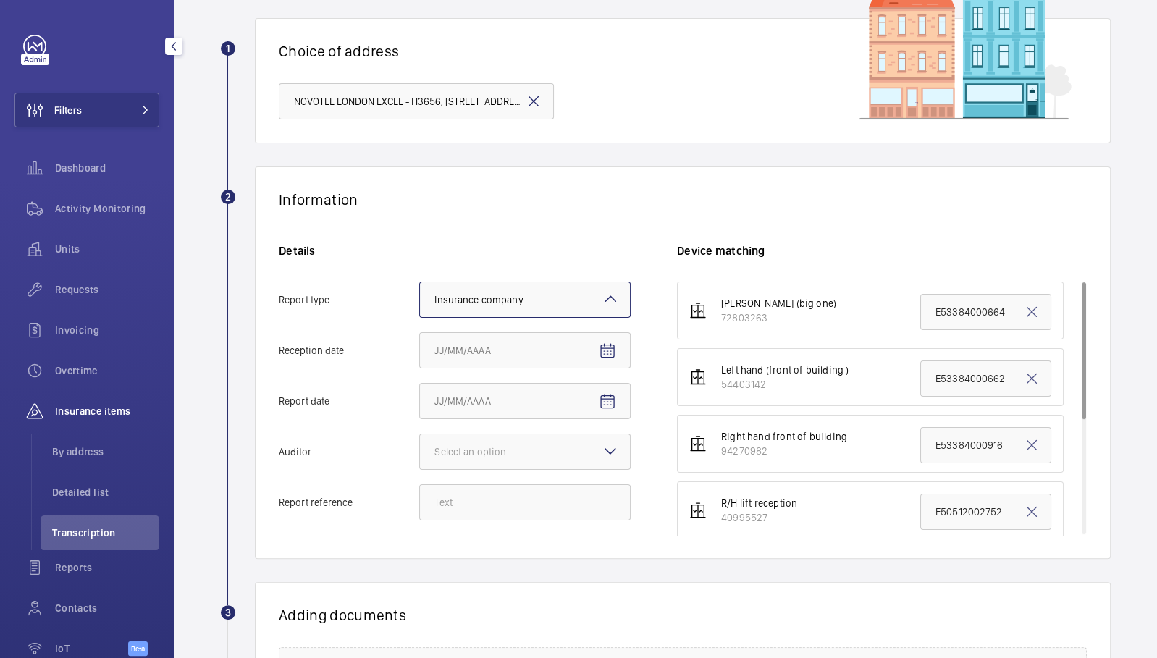
scroll to position [129, 0]
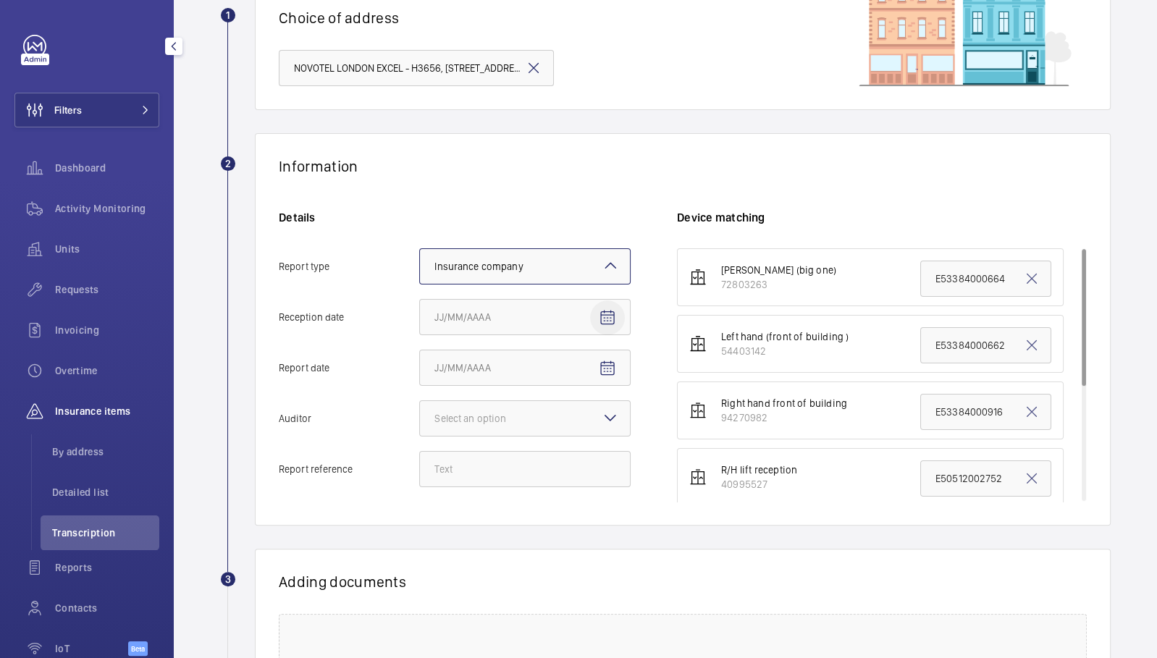
click at [609, 317] on mat-icon "Open calendar" at bounding box center [607, 317] width 17 height 17
